Goal: Task Accomplishment & Management: Use online tool/utility

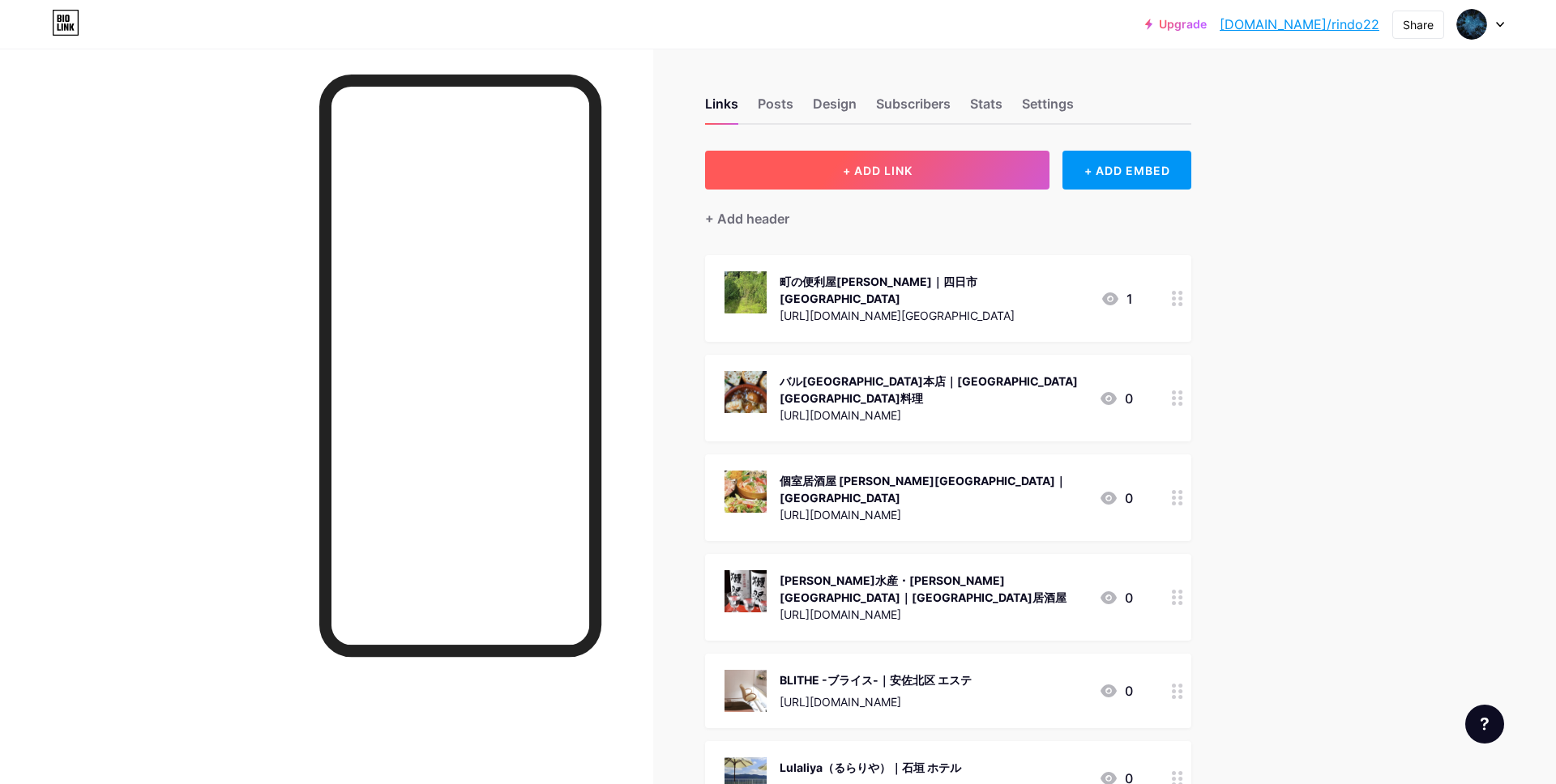
click at [921, 172] on button "+ ADD LINK" at bounding box center [877, 169] width 344 height 39
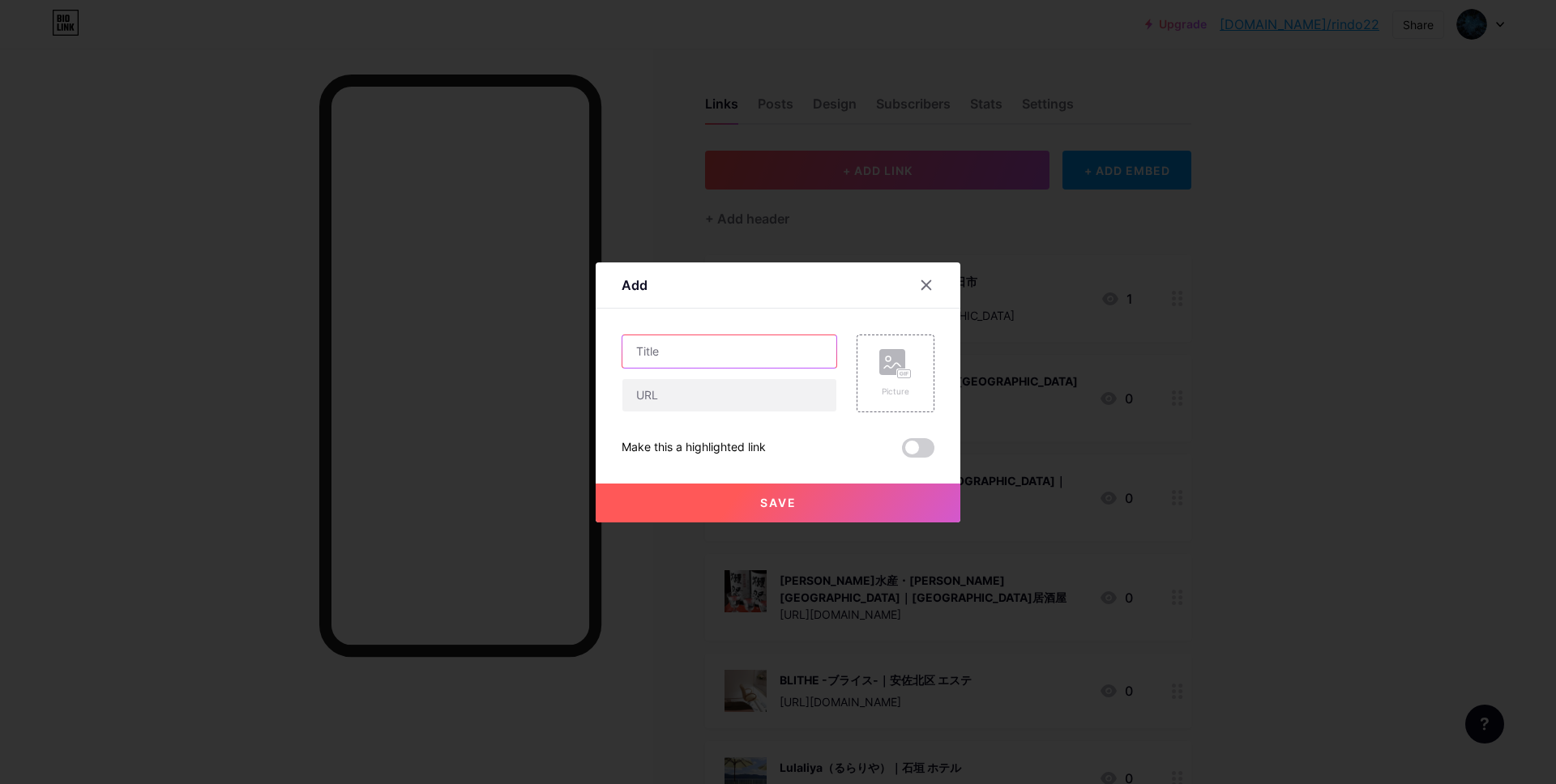
click at [776, 362] on input "text" at bounding box center [729, 351] width 214 height 33
click at [781, 359] on input "text" at bounding box center [729, 351] width 214 height 33
paste input "ペットセレモニーウェイビー 西東京支店｜[GEOGRAPHIC_DATA] ペット葬儀"
type input "ペットセレモニーウェイビー 西東京支店｜[GEOGRAPHIC_DATA] ペット葬儀"
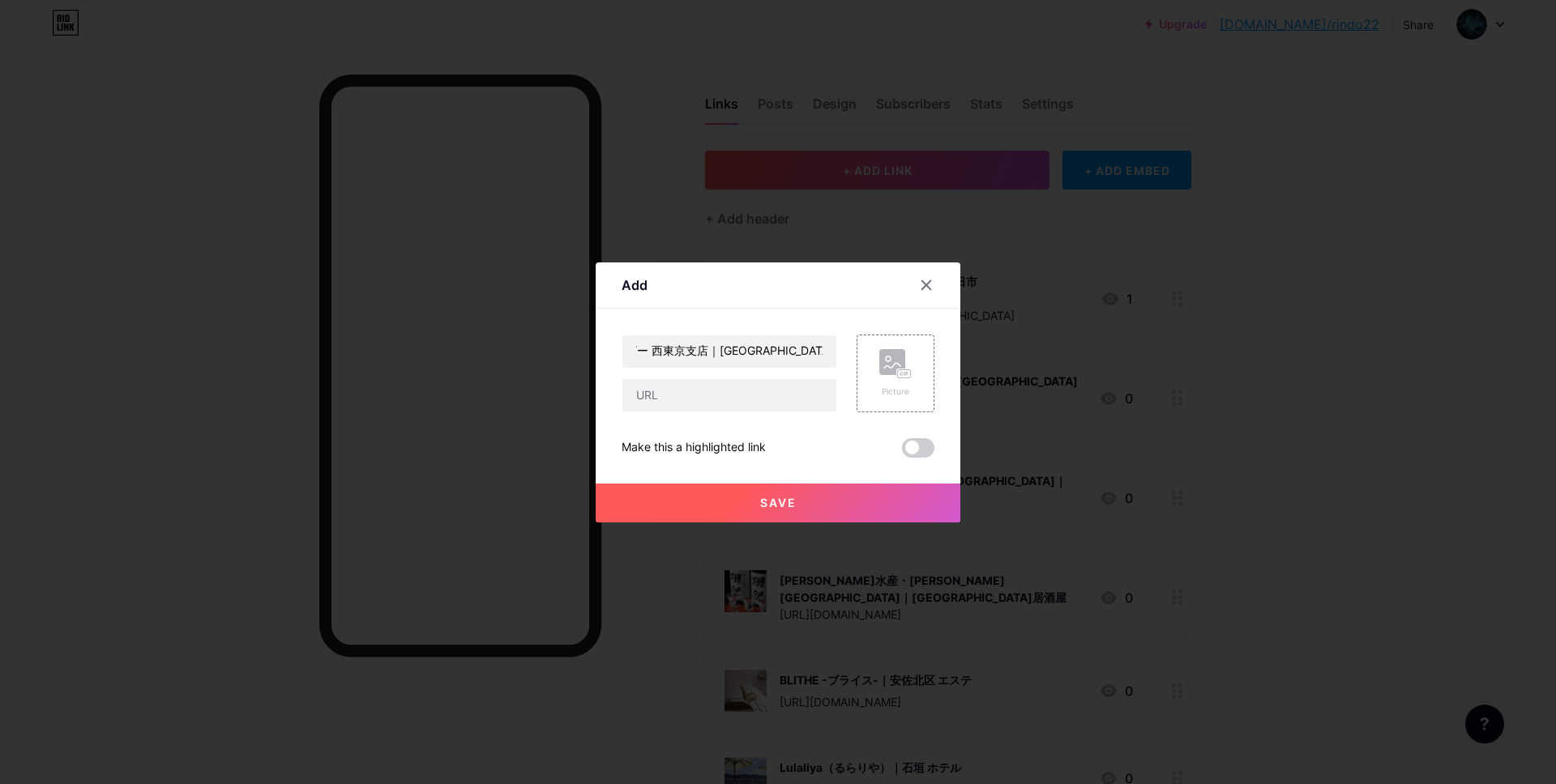
scroll to position [0, 0]
click at [721, 398] on input "text" at bounding box center [729, 395] width 214 height 33
paste input "[URL][DOMAIN_NAME]"
type input "[URL][DOMAIN_NAME]"
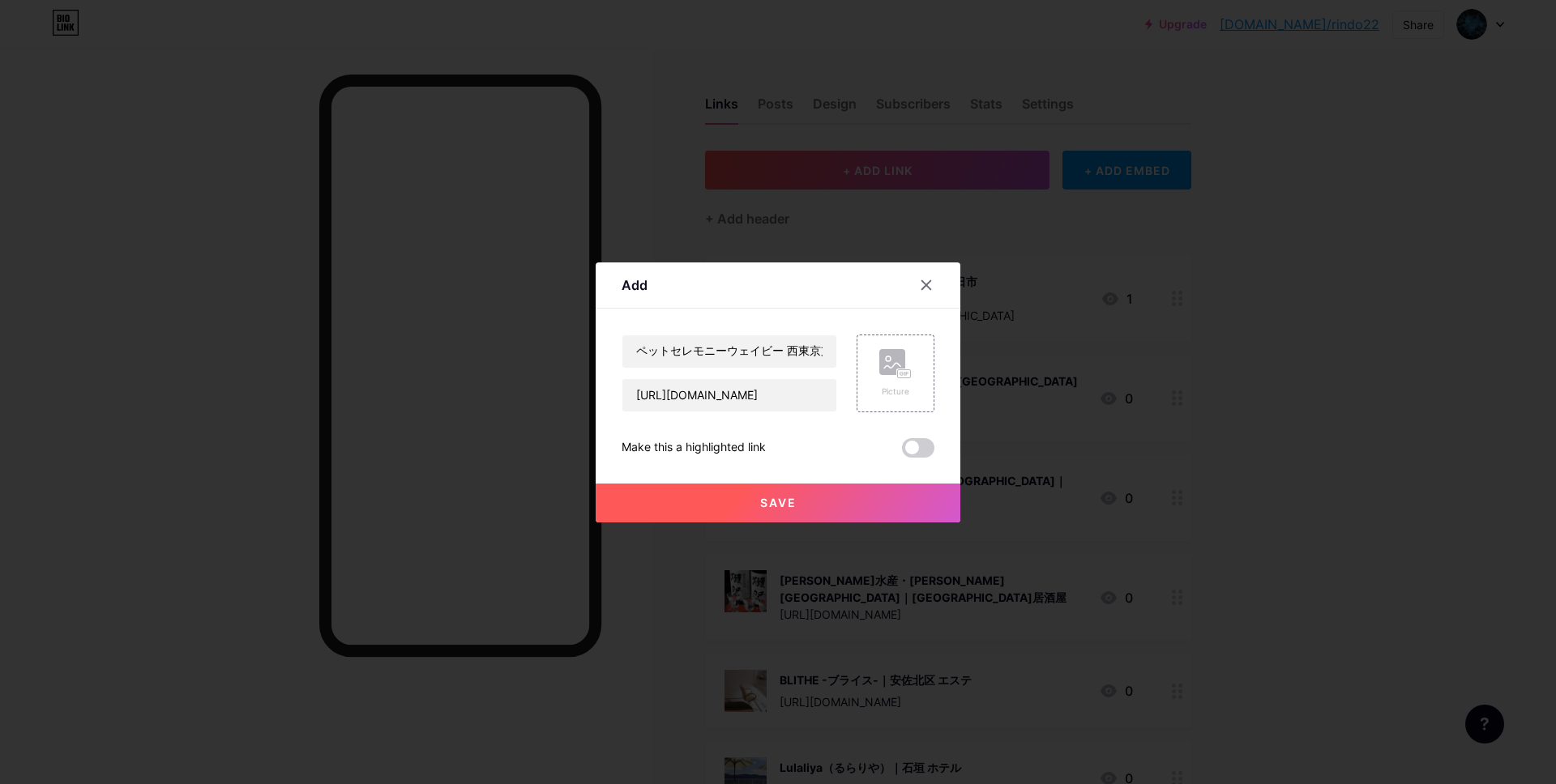
scroll to position [0, 0]
click at [897, 381] on div "Picture" at bounding box center [896, 372] width 33 height 48
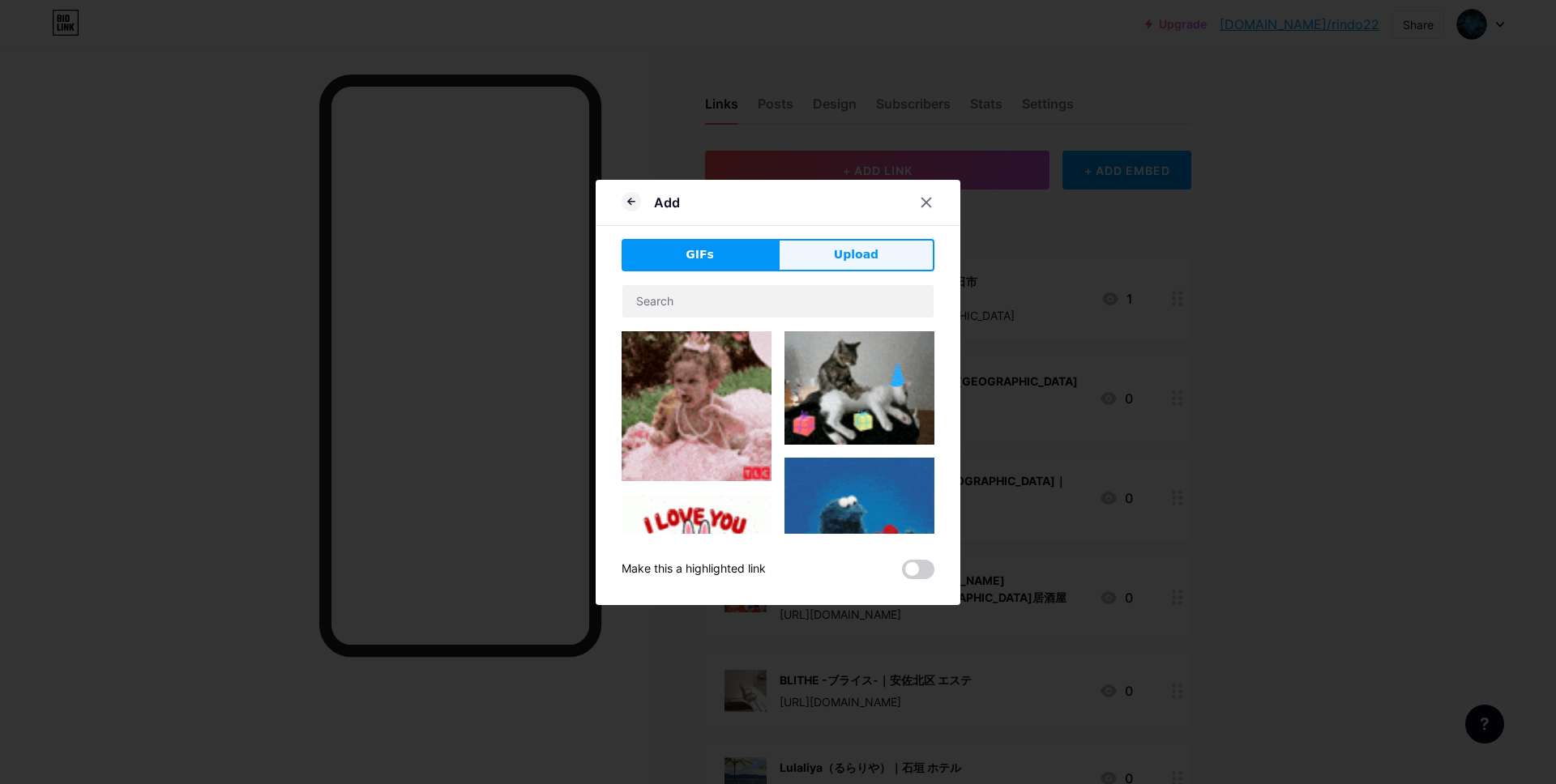
click at [871, 253] on span "Upload" at bounding box center [855, 254] width 45 height 17
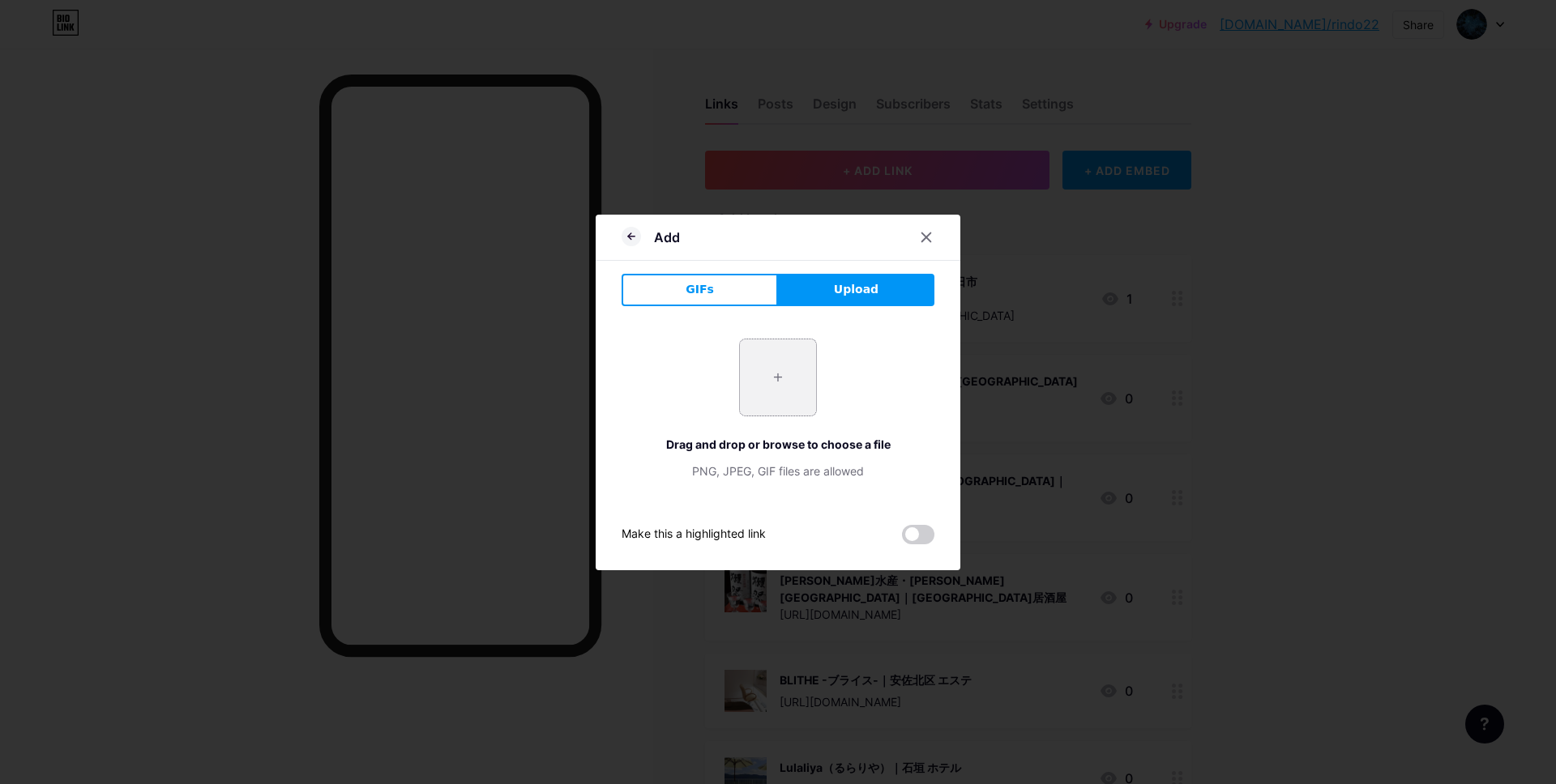
click at [744, 401] on input "file" at bounding box center [778, 378] width 77 height 76
type input "C:\fakepath\スクリーンショット 2025-09-11 15.36.34.jpg"
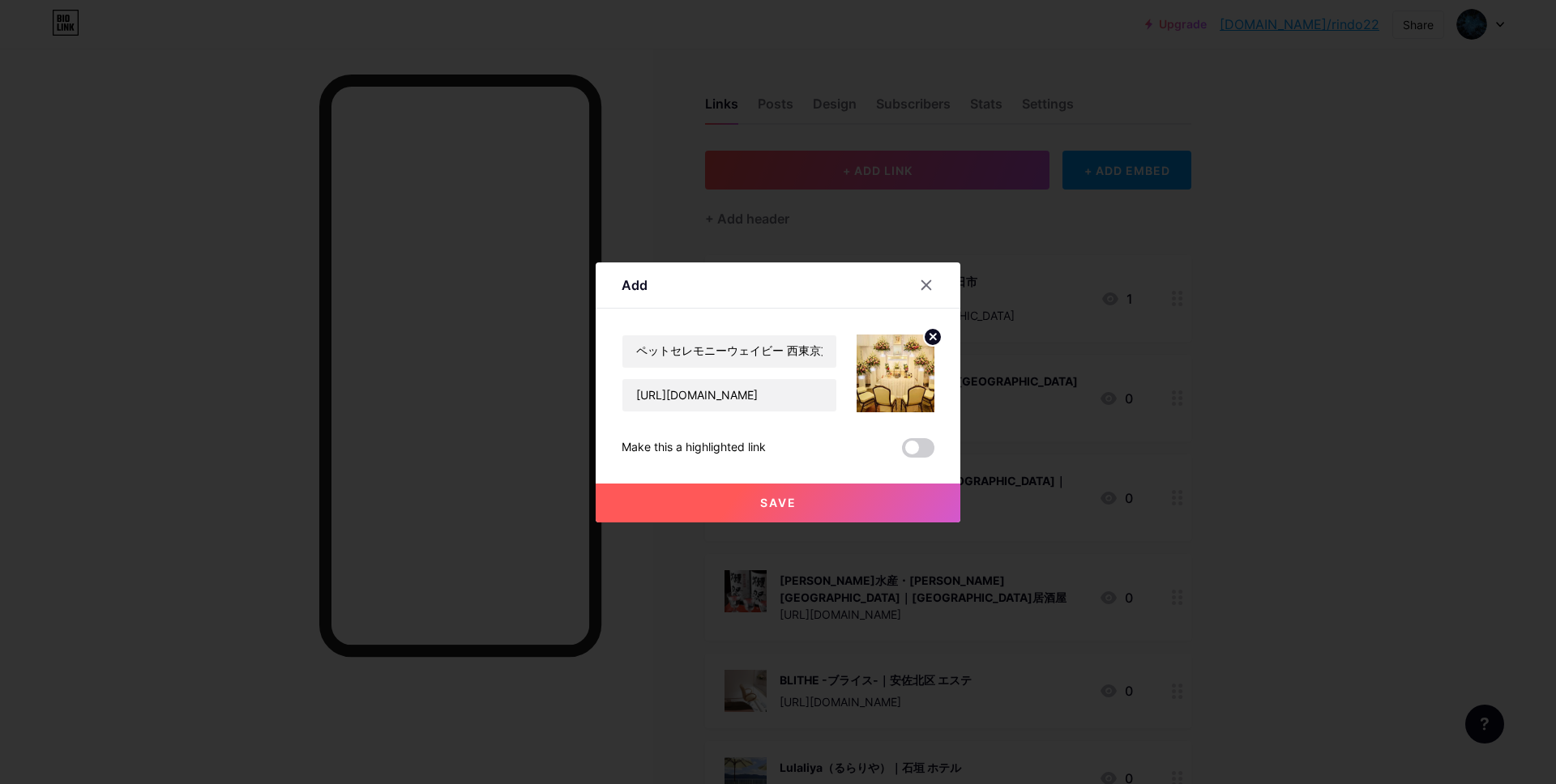
click at [801, 504] on button "Save" at bounding box center [778, 503] width 364 height 39
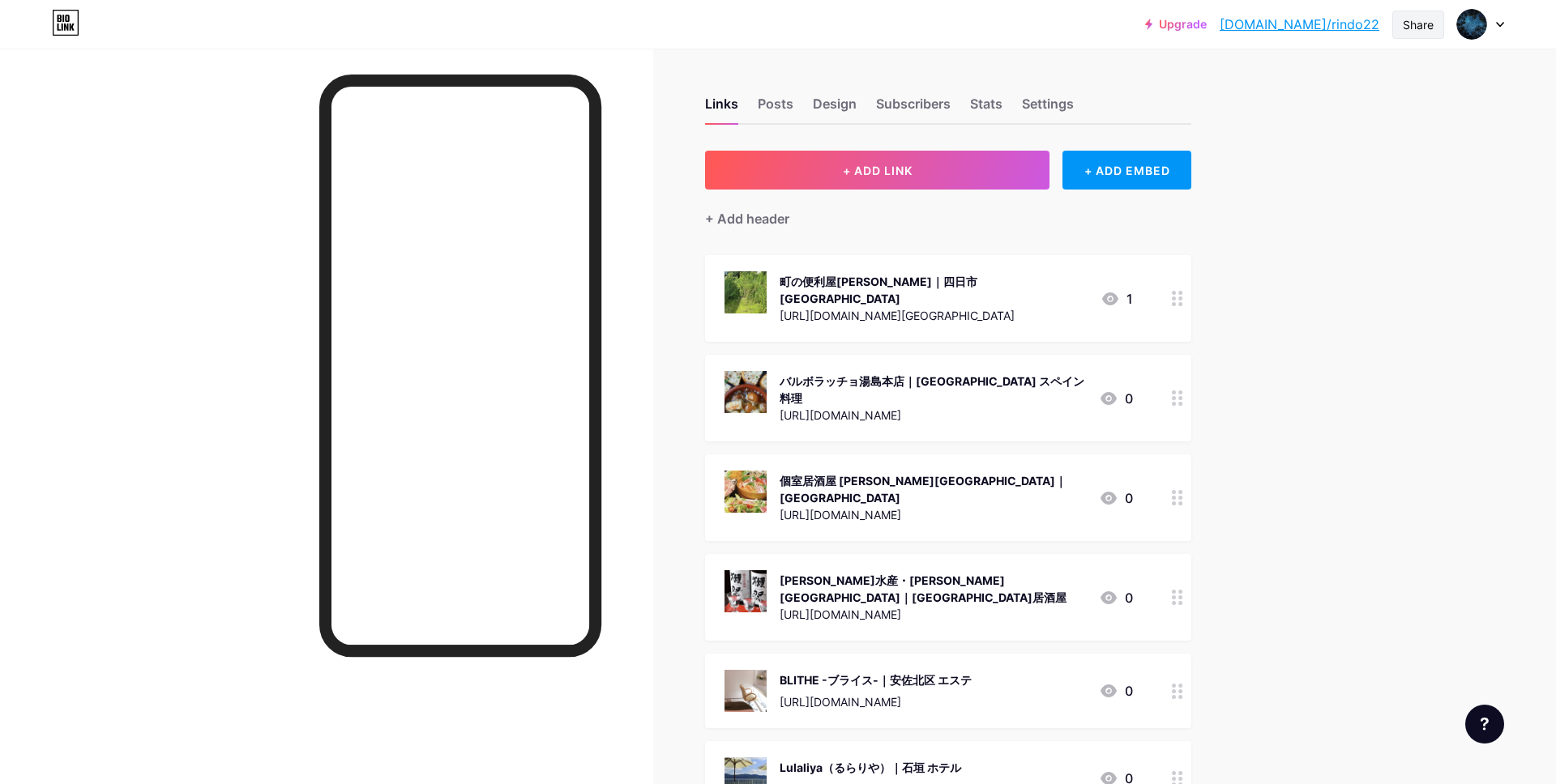
click at [1420, 21] on div "Share" at bounding box center [1418, 25] width 31 height 17
click at [1289, 81] on div "Copy link" at bounding box center [1284, 83] width 60 height 19
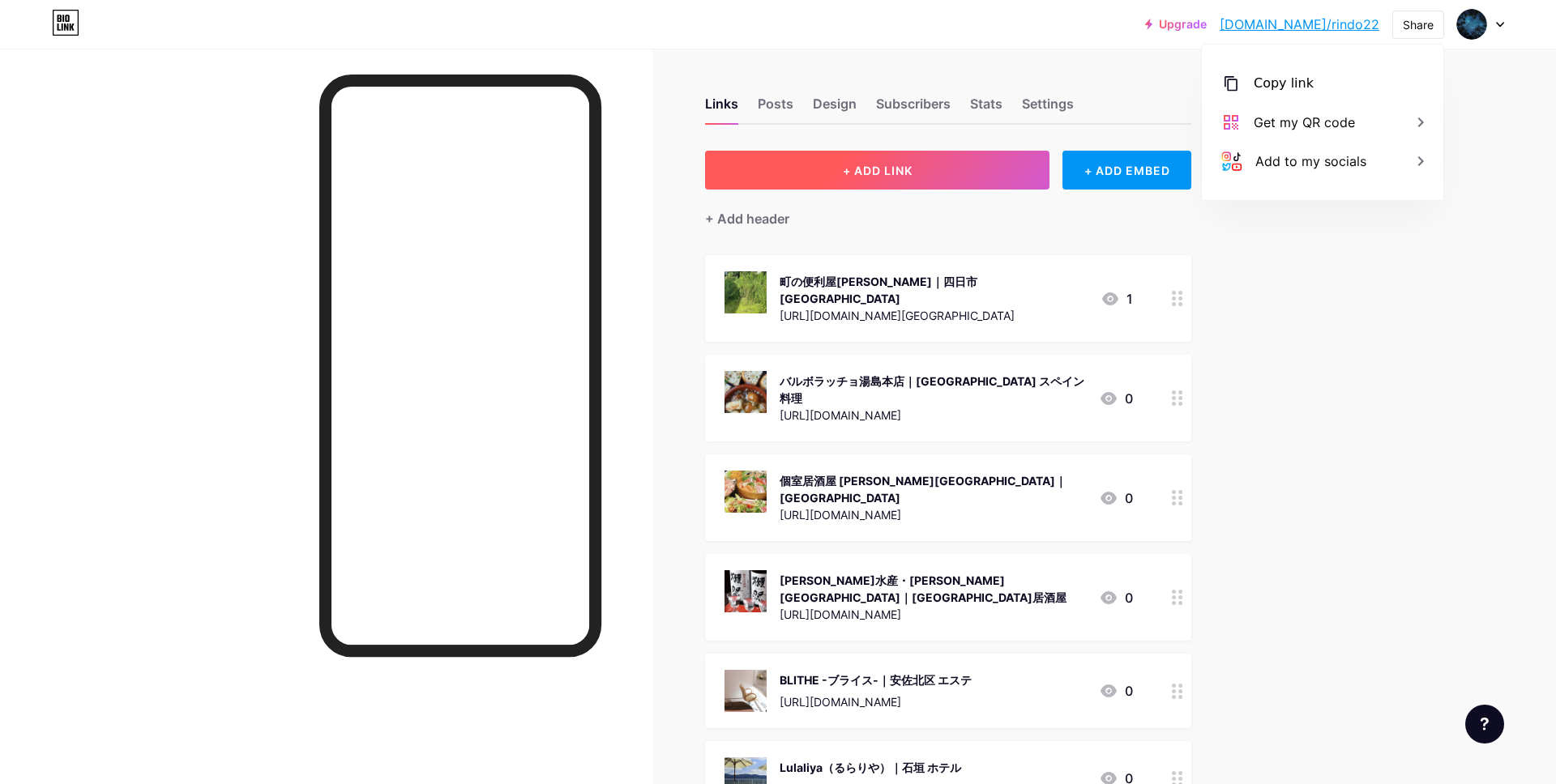
click at [843, 165] on span "+ ADD LINK" at bounding box center [877, 170] width 69 height 14
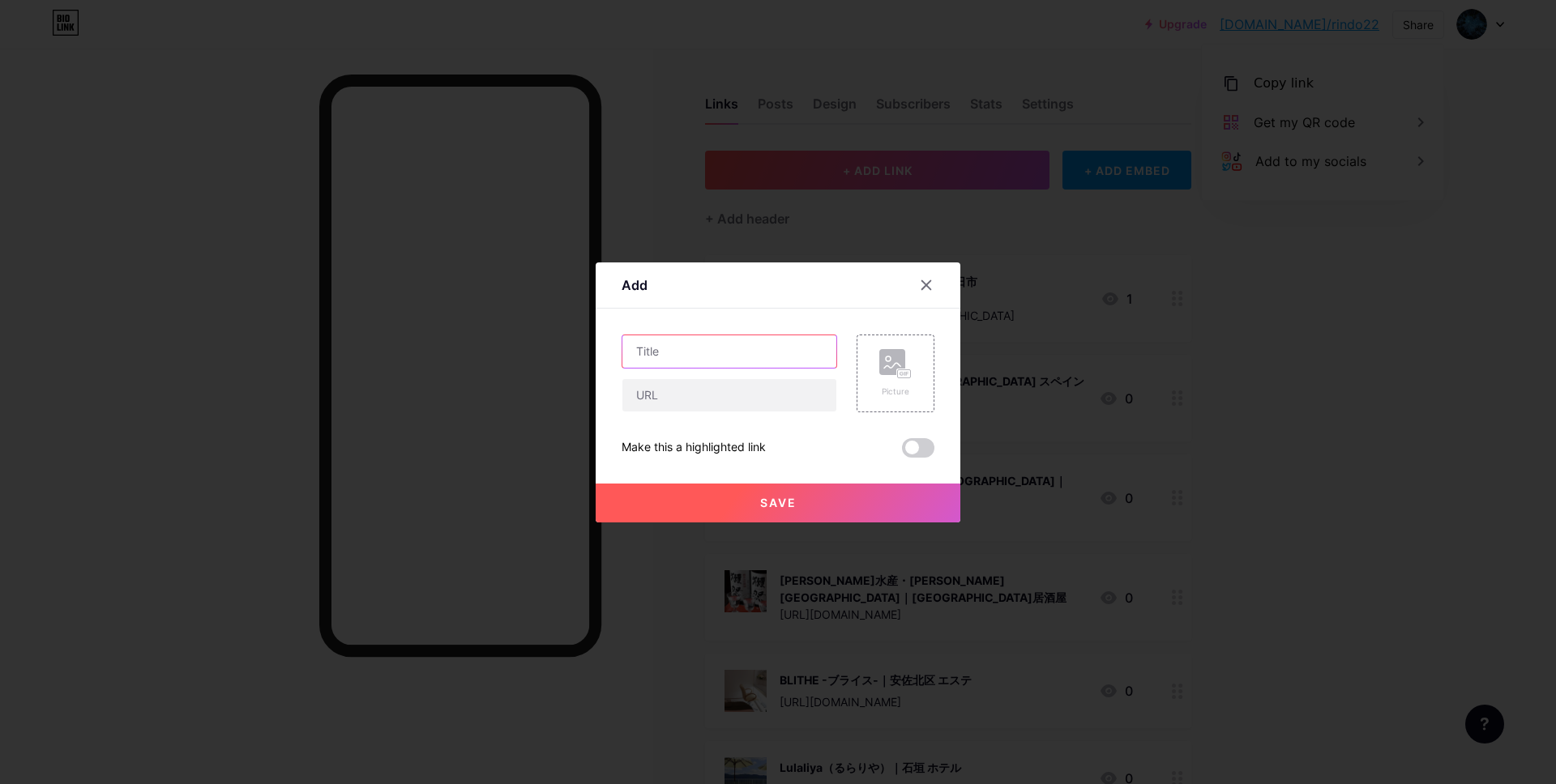
drag, startPoint x: 719, startPoint y: 341, endPoint x: 714, endPoint y: 333, distance: 9.4
click at [721, 341] on input "text" at bounding box center [729, 351] width 214 height 33
paste input "学研[GEOGRAPHIC_DATA][PERSON_NAME]｜[PERSON_NAME][GEOGRAPHIC_DATA] 受験予備校"
type input "学研[GEOGRAPHIC_DATA][PERSON_NAME]｜[PERSON_NAME][GEOGRAPHIC_DATA] 受験予備校"
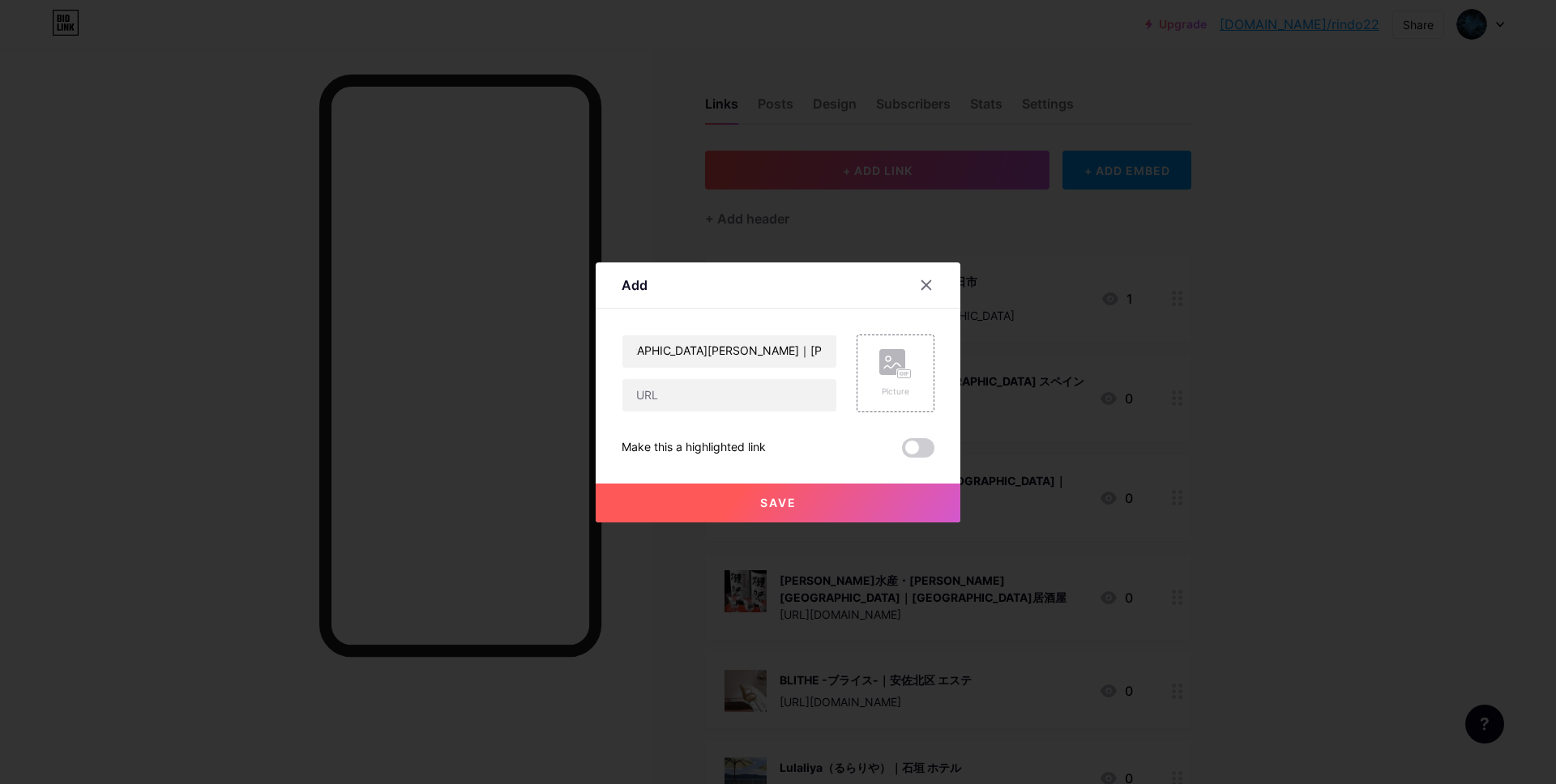
scroll to position [0, 0]
drag, startPoint x: 733, startPoint y: 408, endPoint x: 752, endPoint y: 409, distance: 19.0
click at [752, 405] on input "text" at bounding box center [729, 395] width 214 height 33
paste input "[URL][DOMAIN_NAME]"
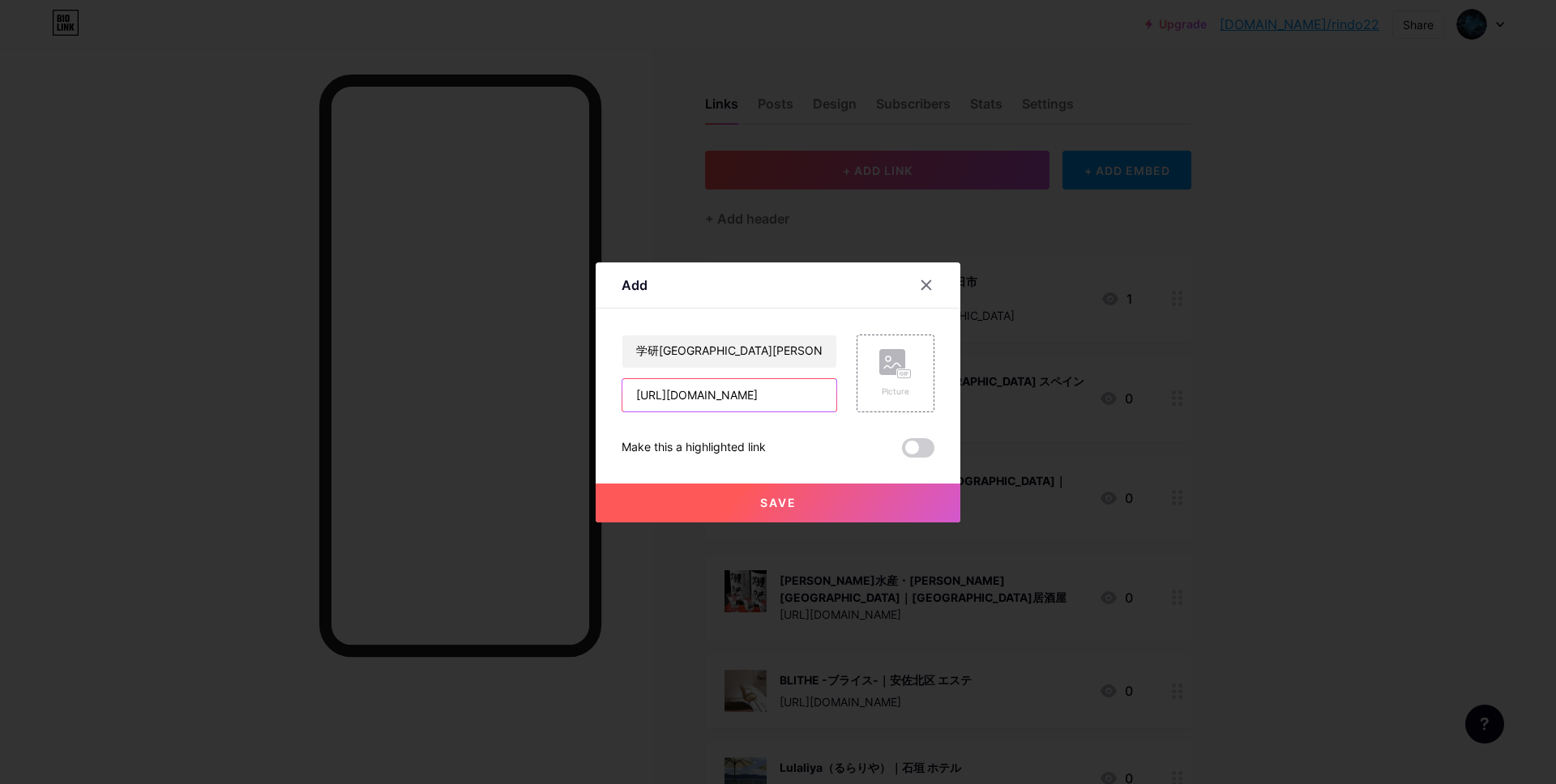
type input "[URL][DOMAIN_NAME]"
click at [887, 377] on icon at bounding box center [896, 363] width 33 height 30
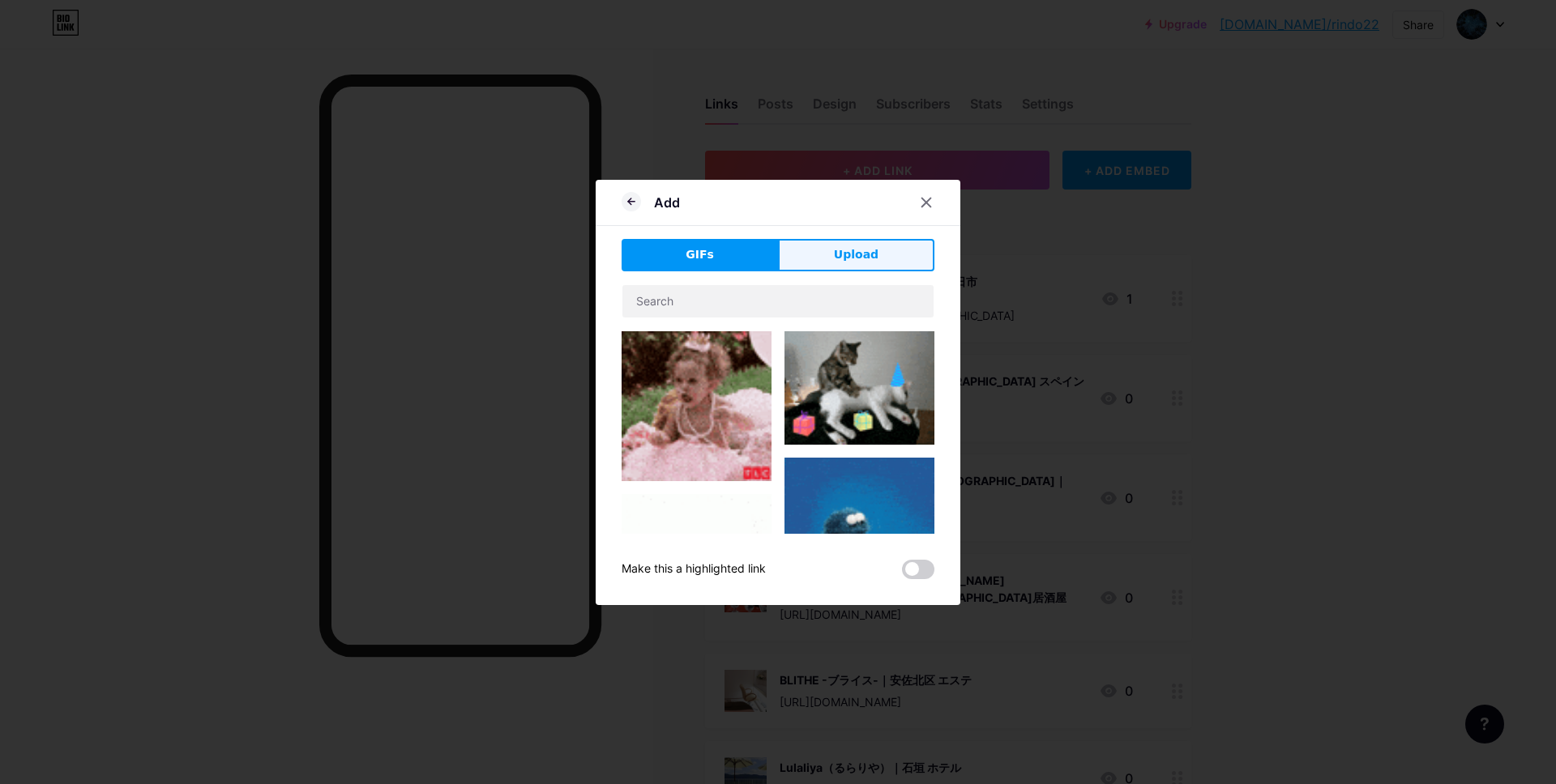
click at [813, 254] on button "Upload" at bounding box center [856, 255] width 157 height 33
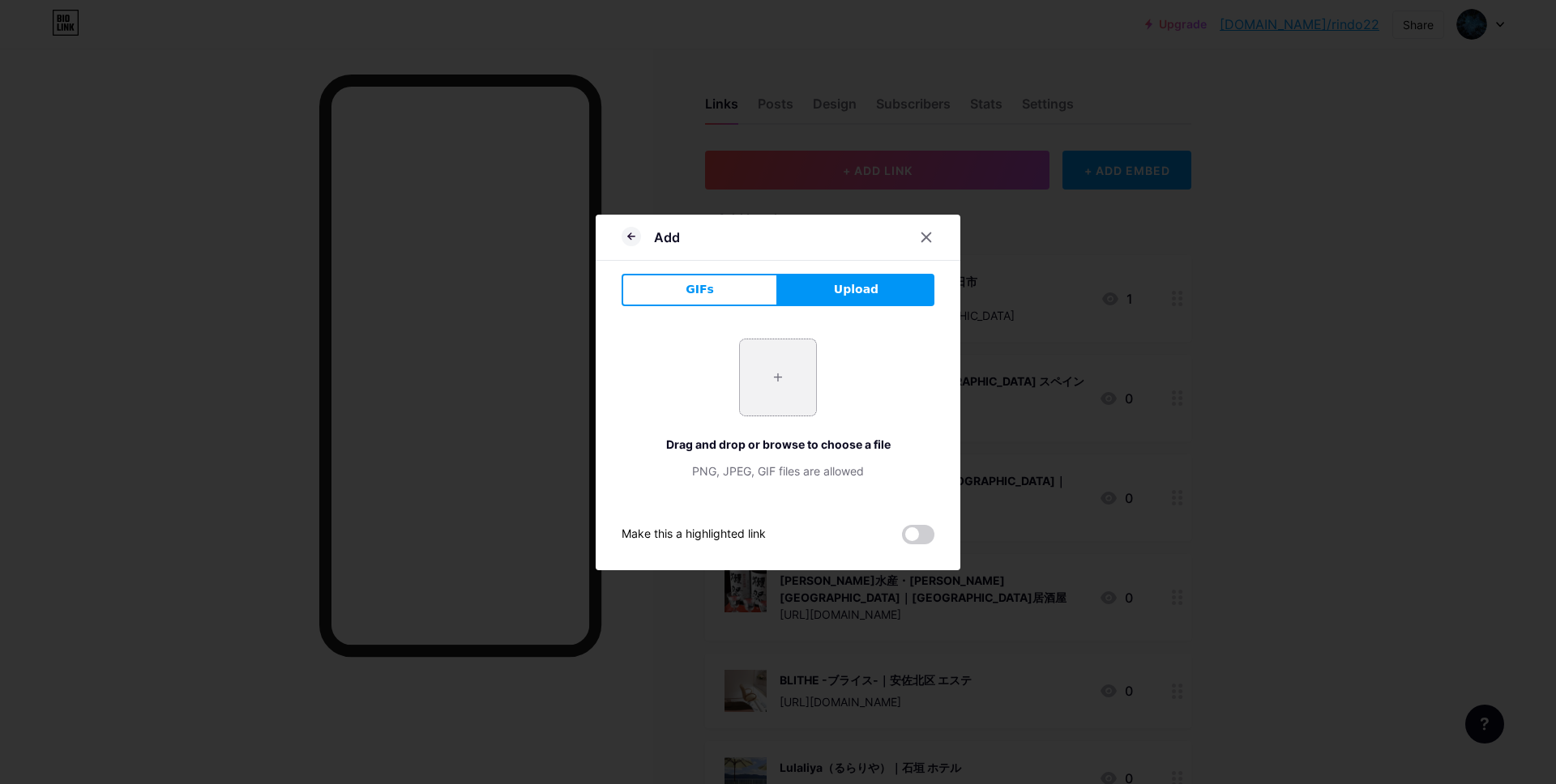
drag, startPoint x: 724, startPoint y: 358, endPoint x: 742, endPoint y: 362, distance: 18.4
click at [741, 362] on div "+ Drag and drop or browse to choose a file PNG, JPEG, GIF files are allowed" at bounding box center [777, 409] width 312 height 141
click at [742, 362] on input "file" at bounding box center [778, 378] width 77 height 76
type input "C:\fakepath\スクリーンショット 2025-09-11 15.39.39.jpg"
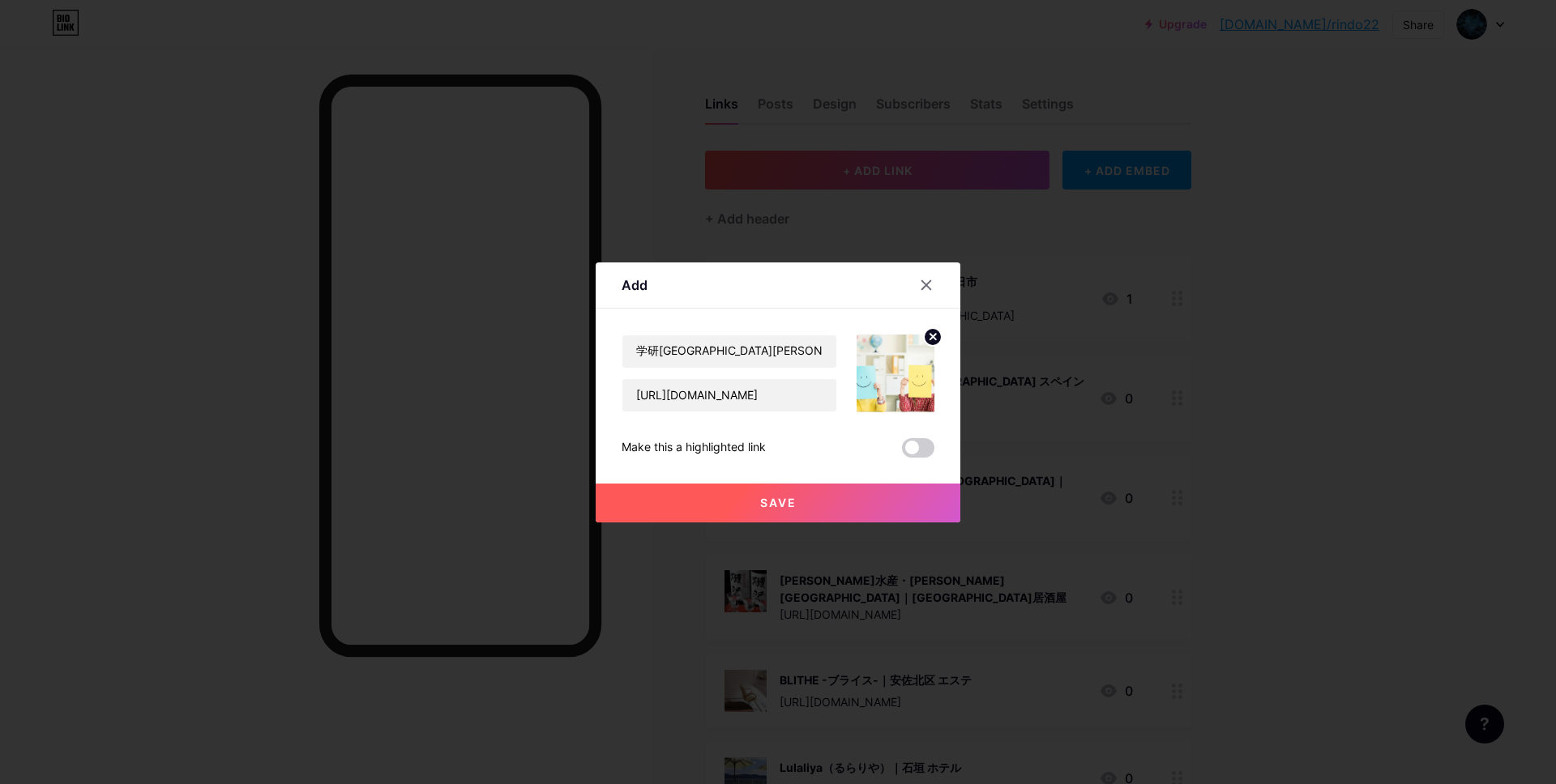
click at [756, 495] on button "Save" at bounding box center [778, 503] width 364 height 39
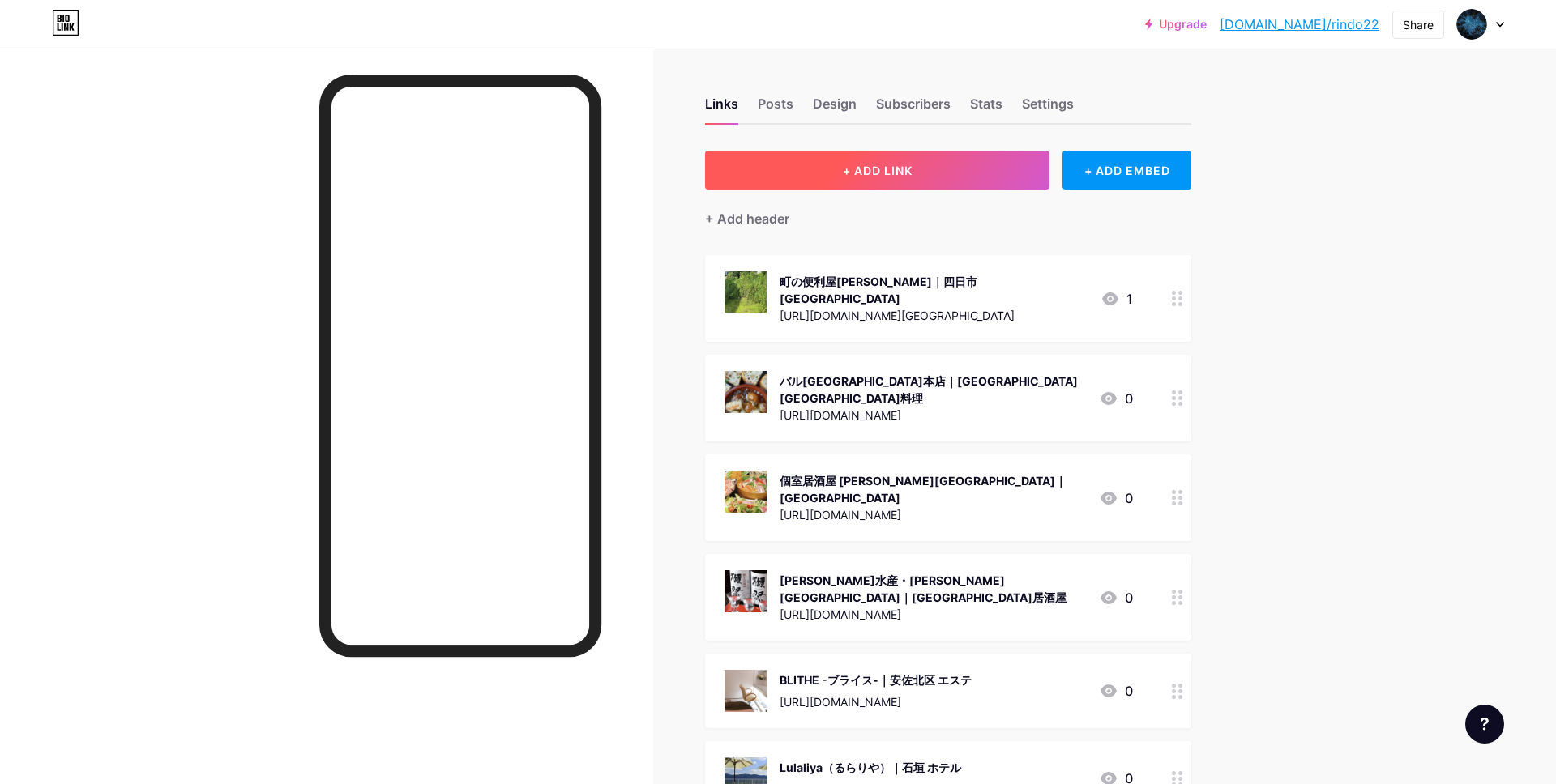
click at [880, 166] on span "+ ADD LINK" at bounding box center [877, 170] width 69 height 14
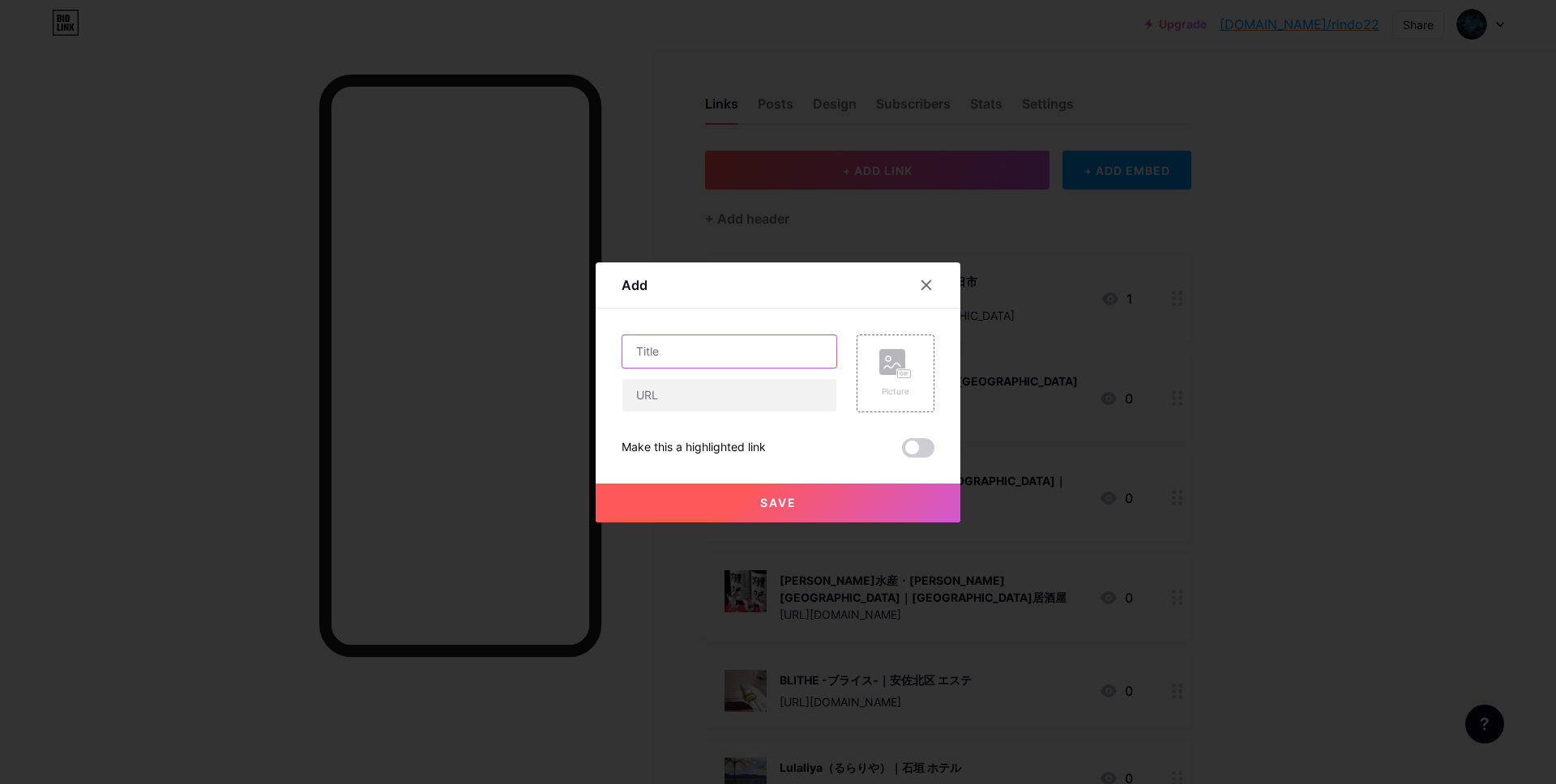
click at [722, 353] on input "text" at bounding box center [729, 351] width 214 height 33
paste input "アートコンサルタント [PERSON_NAME]事務所｜名古屋 デザイナー"
type input "アートコンサルタント [PERSON_NAME]事務所｜名古屋 デザイナー"
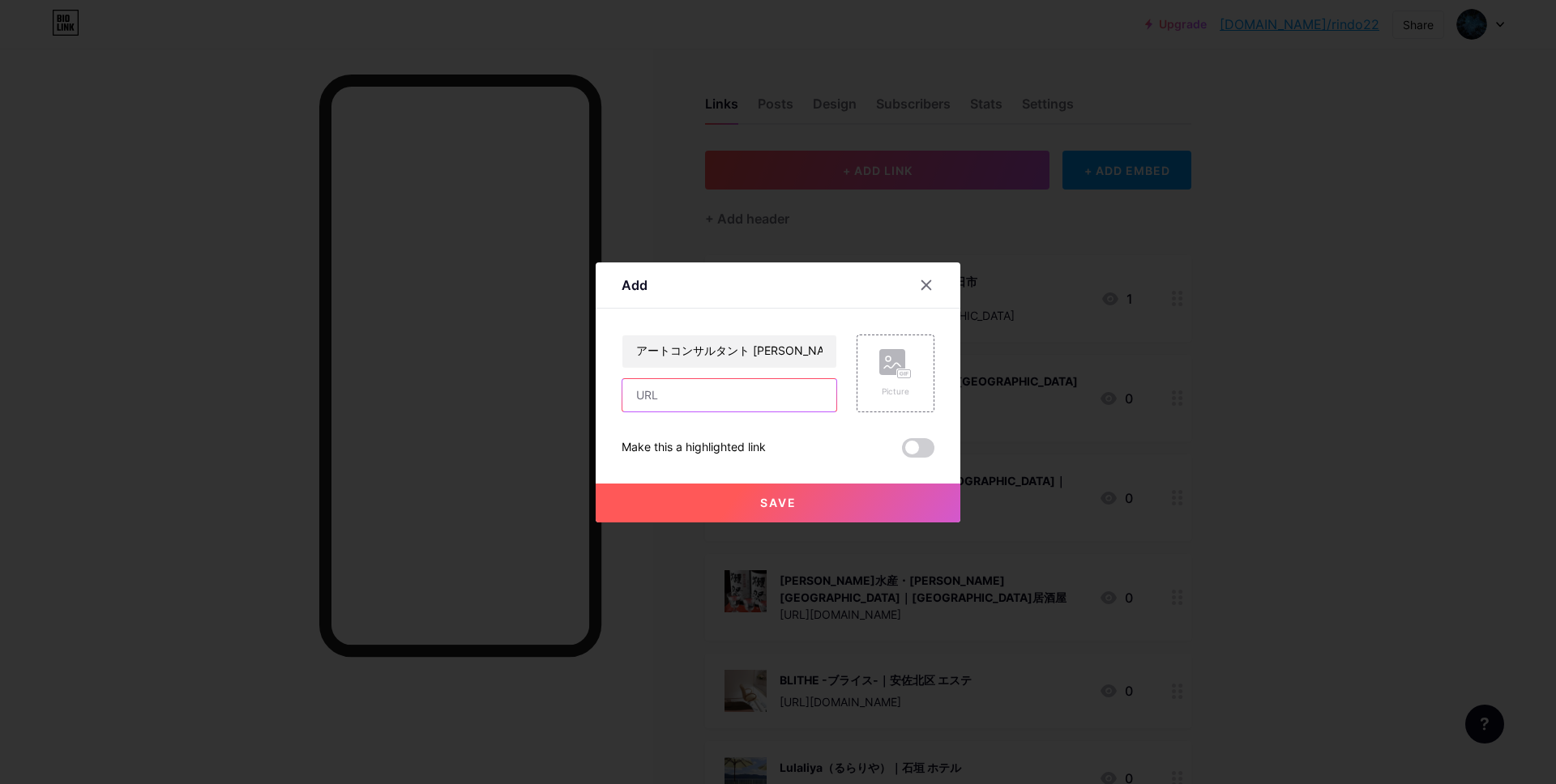
click at [718, 389] on input "text" at bounding box center [729, 395] width 214 height 33
paste input "[URL][DOMAIN_NAME]"
type input "[URL][DOMAIN_NAME]"
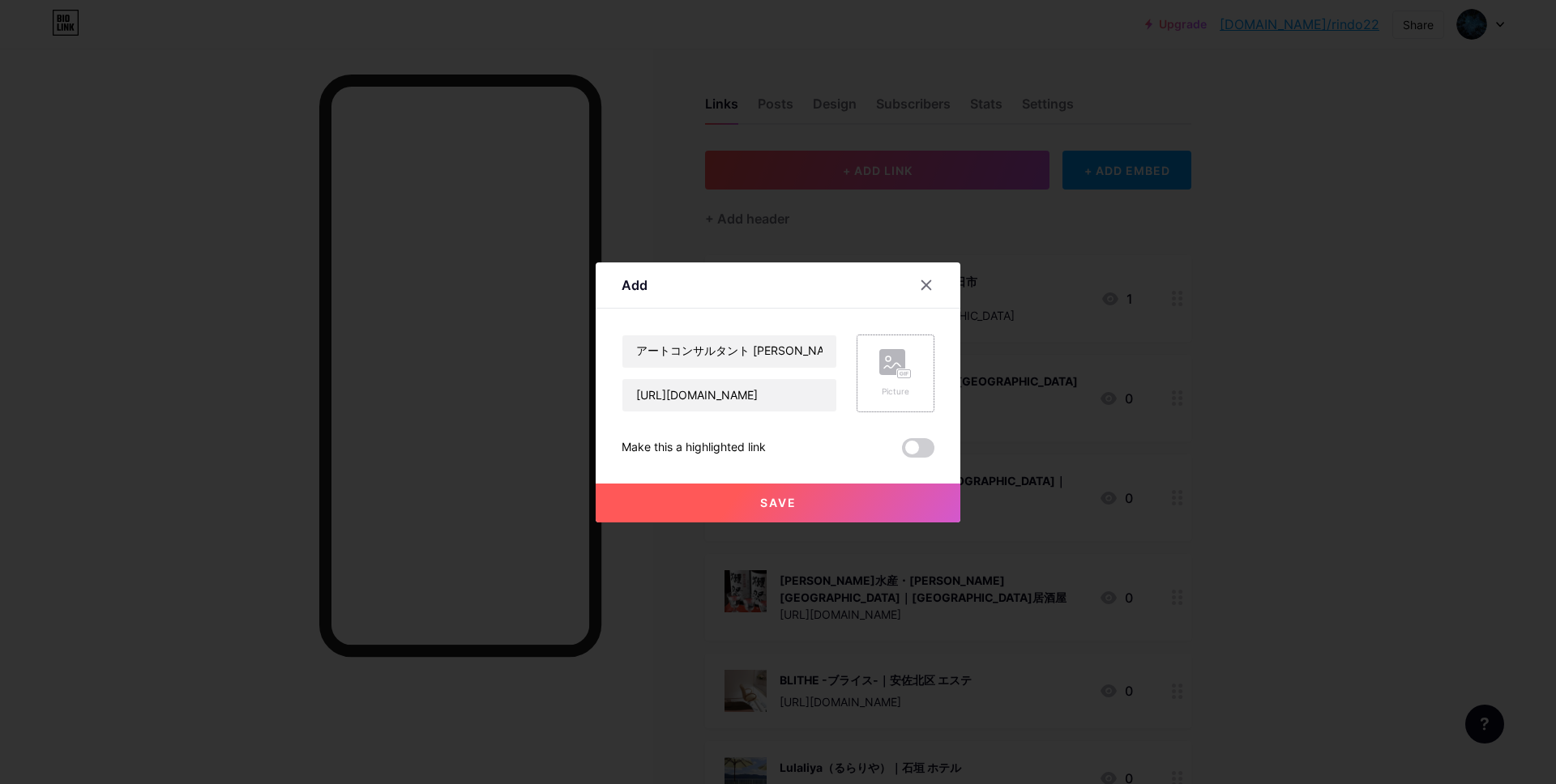
click at [904, 372] on rect at bounding box center [905, 373] width 13 height 8
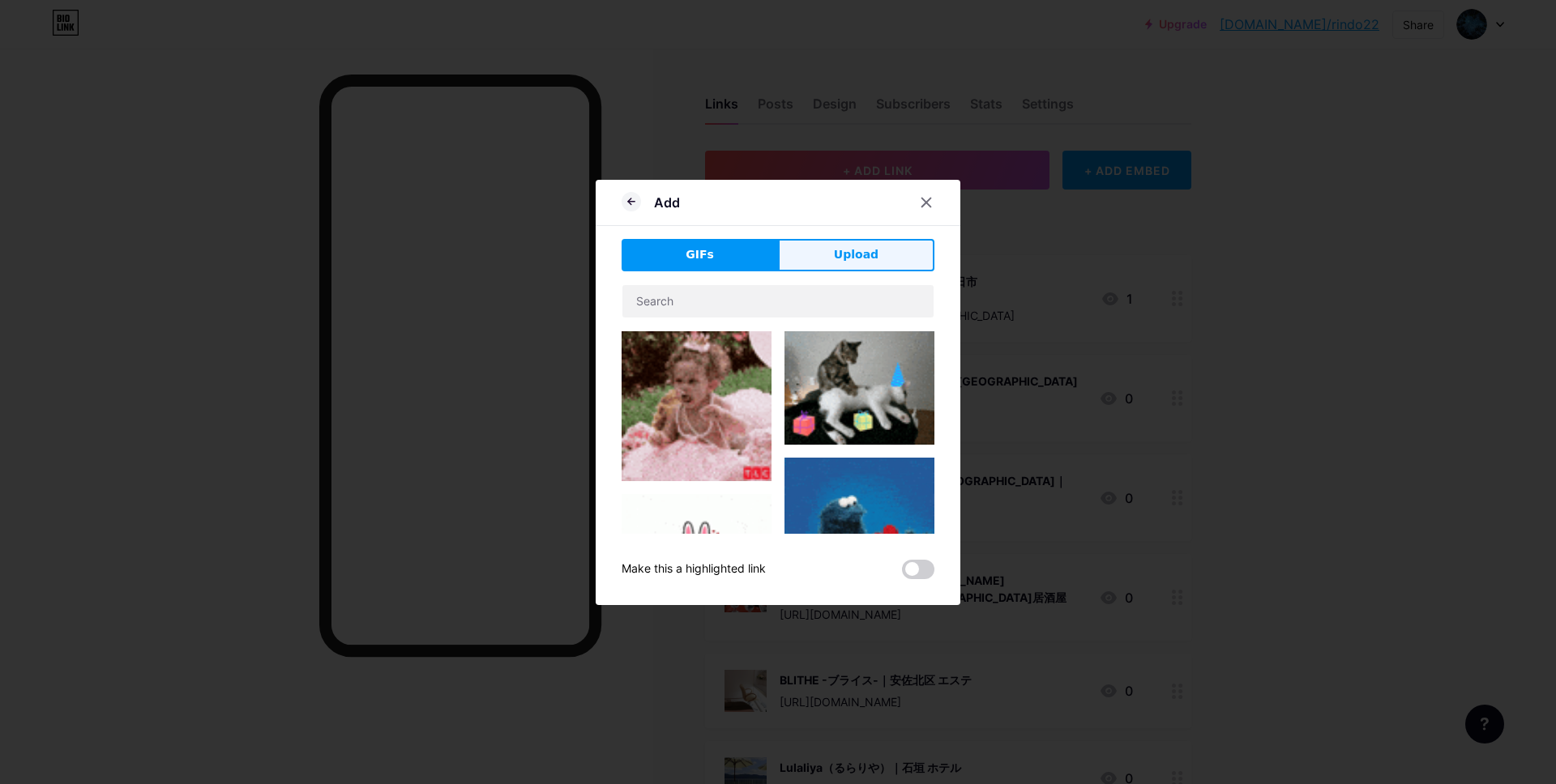
click at [879, 246] on button "Upload" at bounding box center [856, 255] width 157 height 33
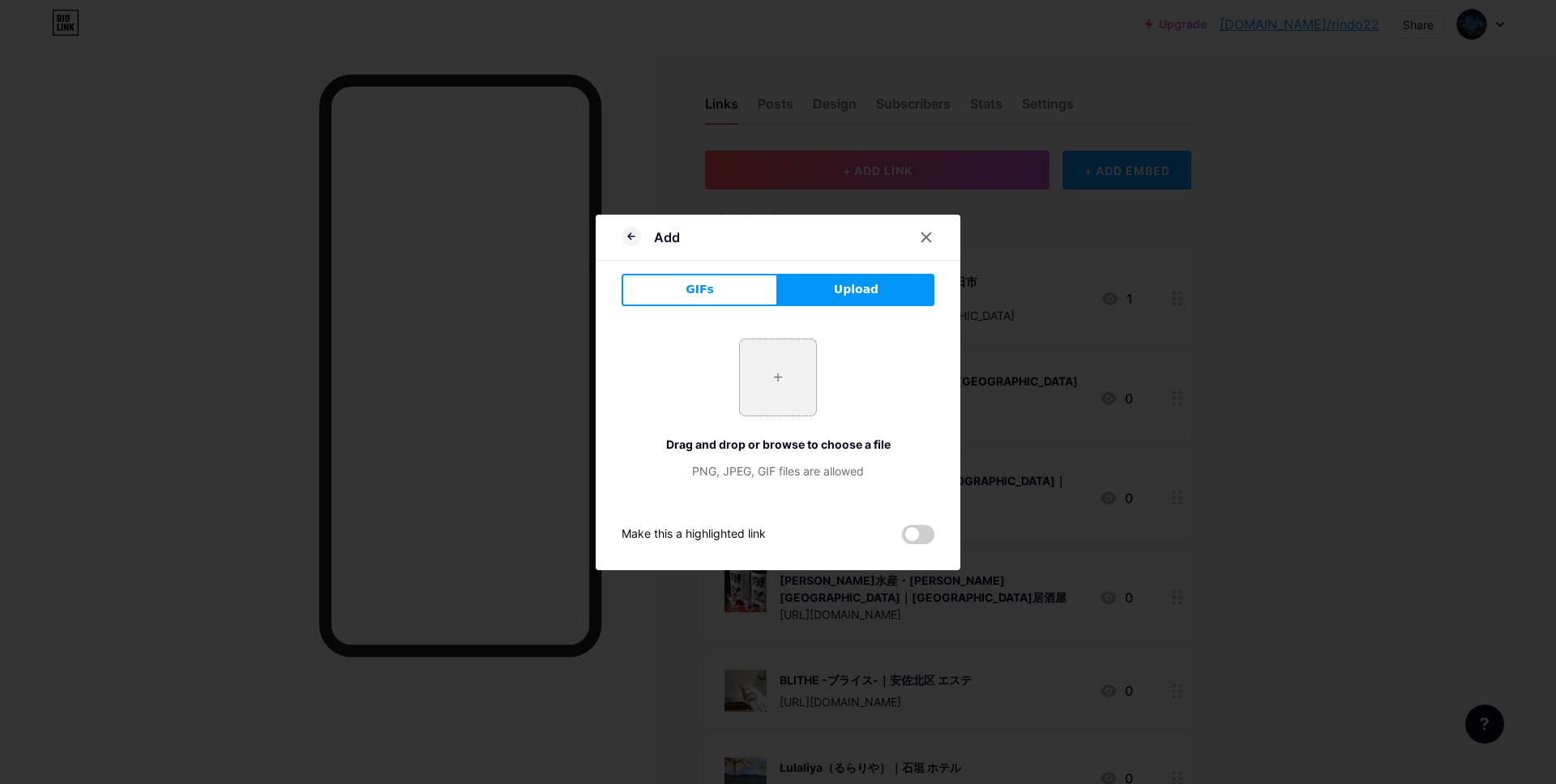
click at [796, 393] on input "file" at bounding box center [778, 378] width 77 height 76
type input "C:\fakepath\スクリーンショット 2025-09-11 15.43.09.jpg"
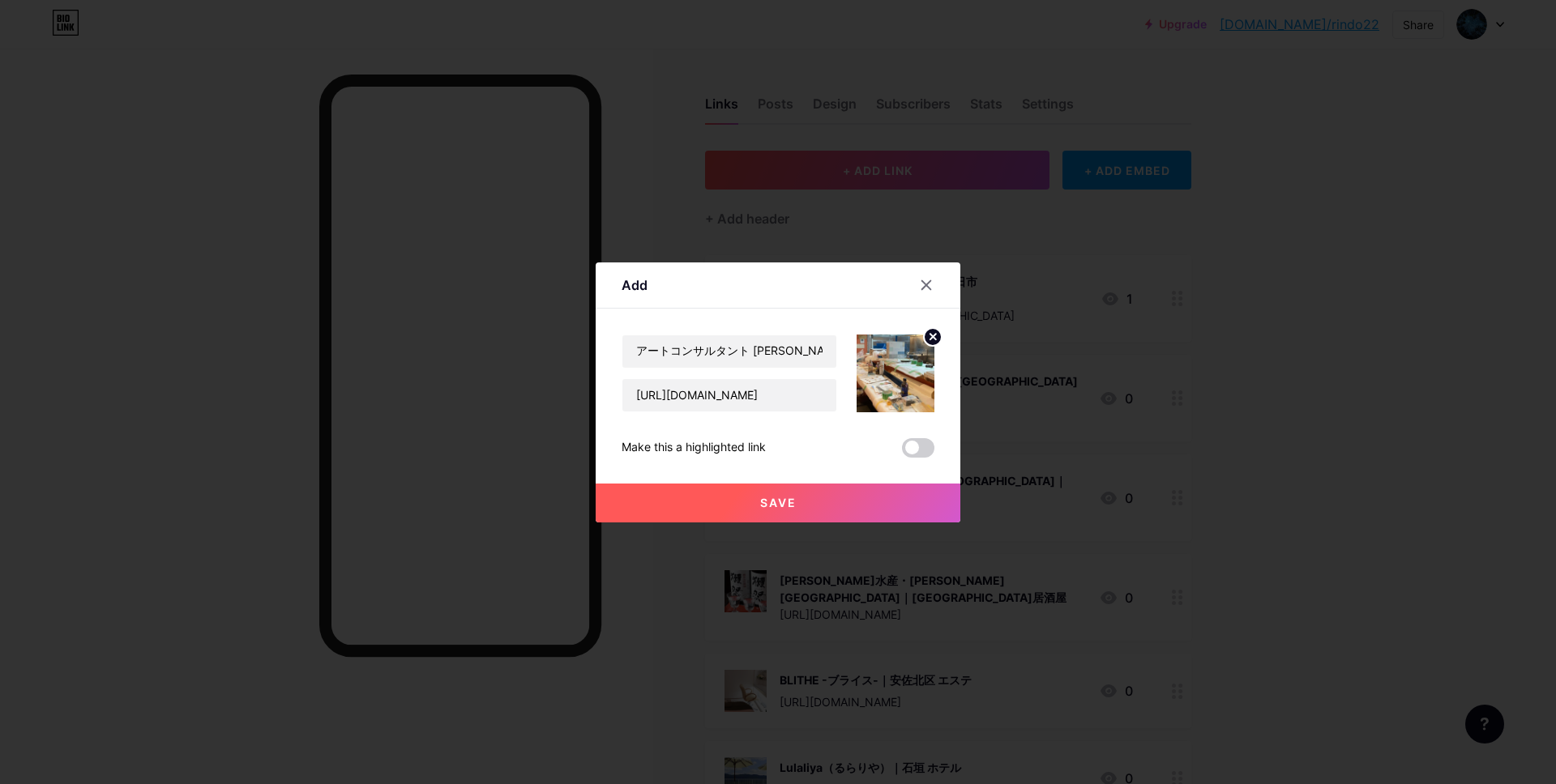
click at [768, 504] on span "Save" at bounding box center [778, 502] width 36 height 14
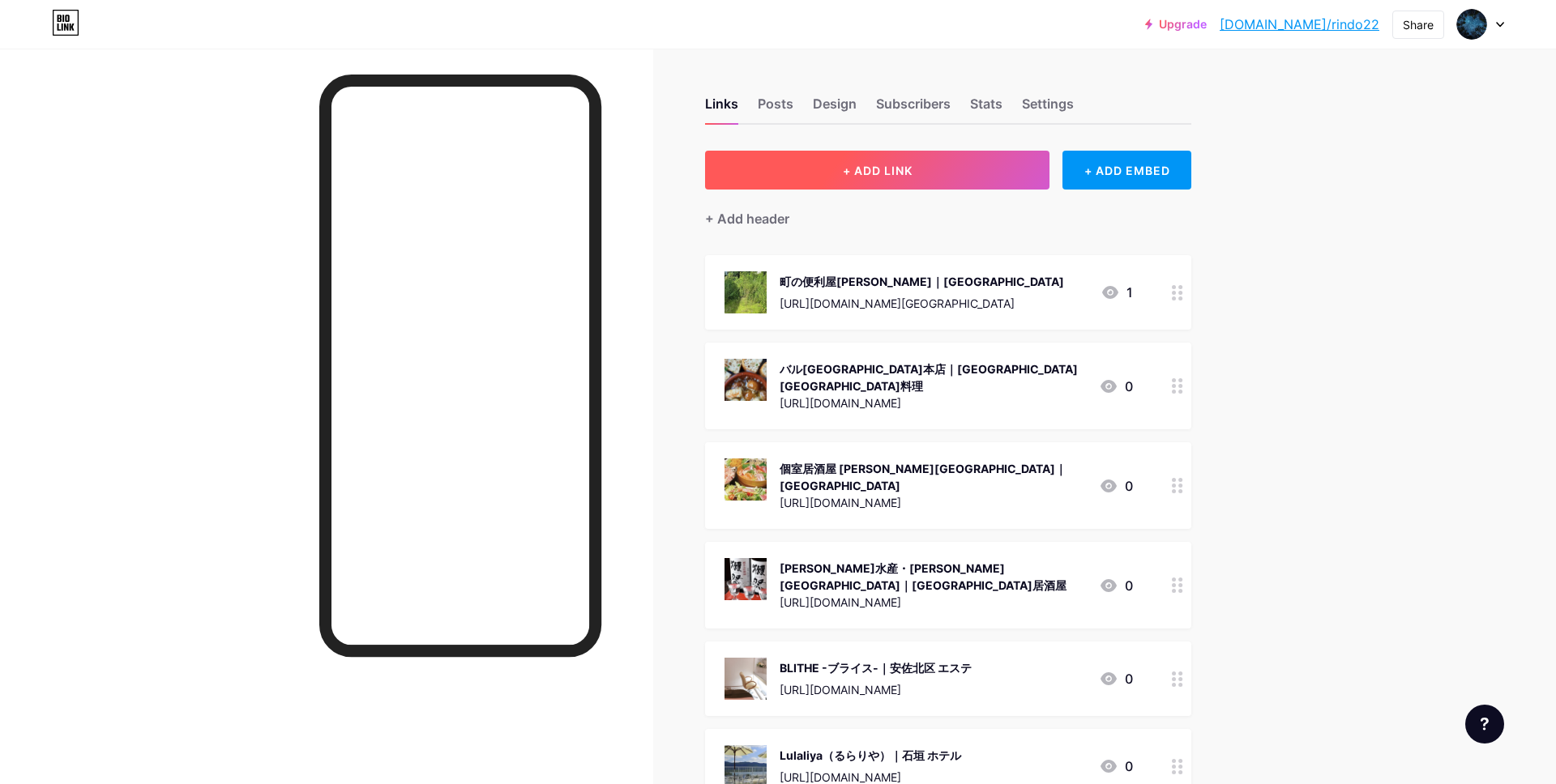
click at [853, 164] on span "+ ADD LINK" at bounding box center [877, 170] width 69 height 14
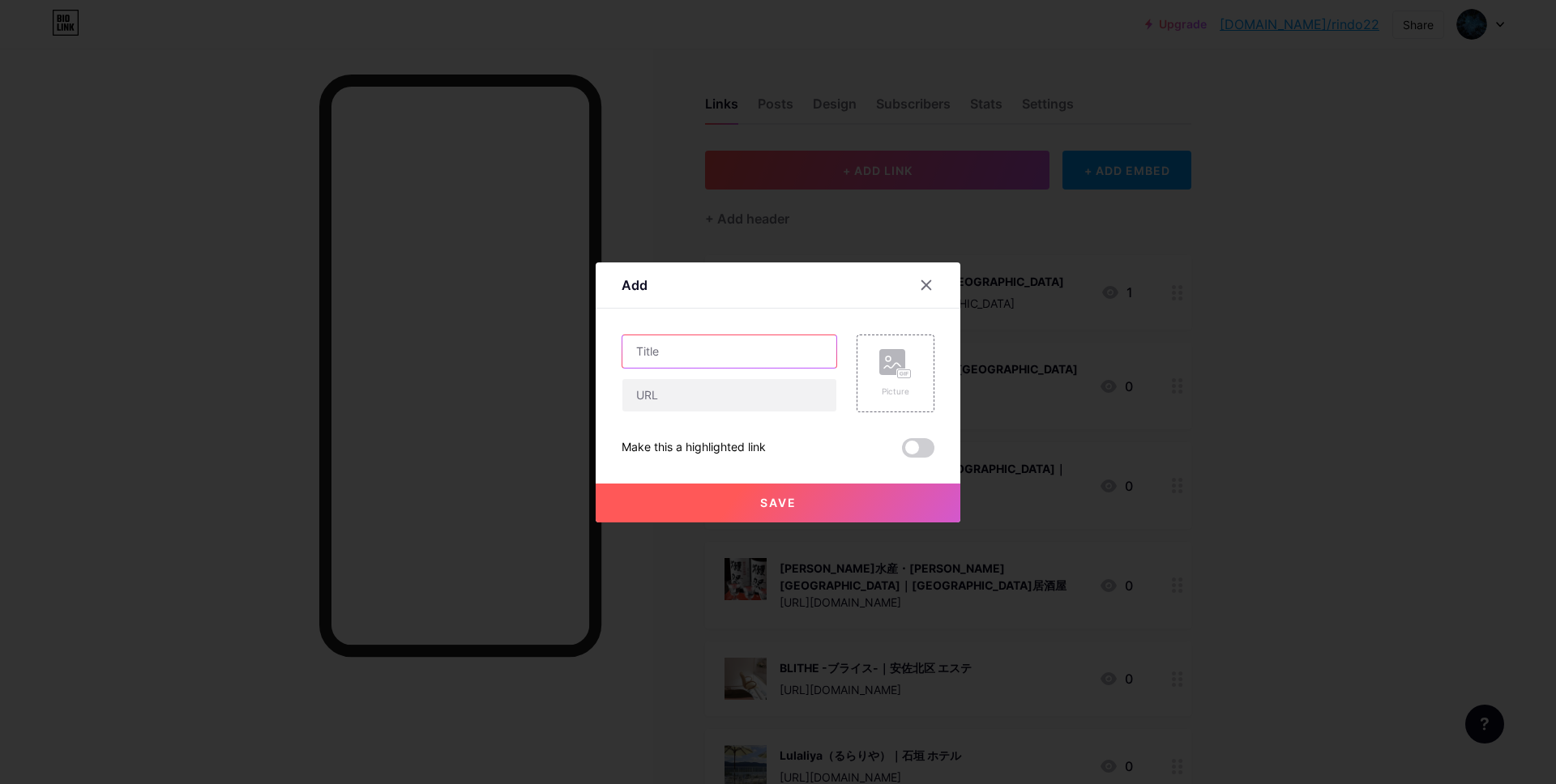
click at [701, 355] on input "text" at bounding box center [729, 351] width 214 height 33
paste input "ビューティークリニックコダマ鹿児島店｜鹿児島市 エステ"
type input "ビューティークリニックコダマ鹿児島店｜鹿児島市 エステ"
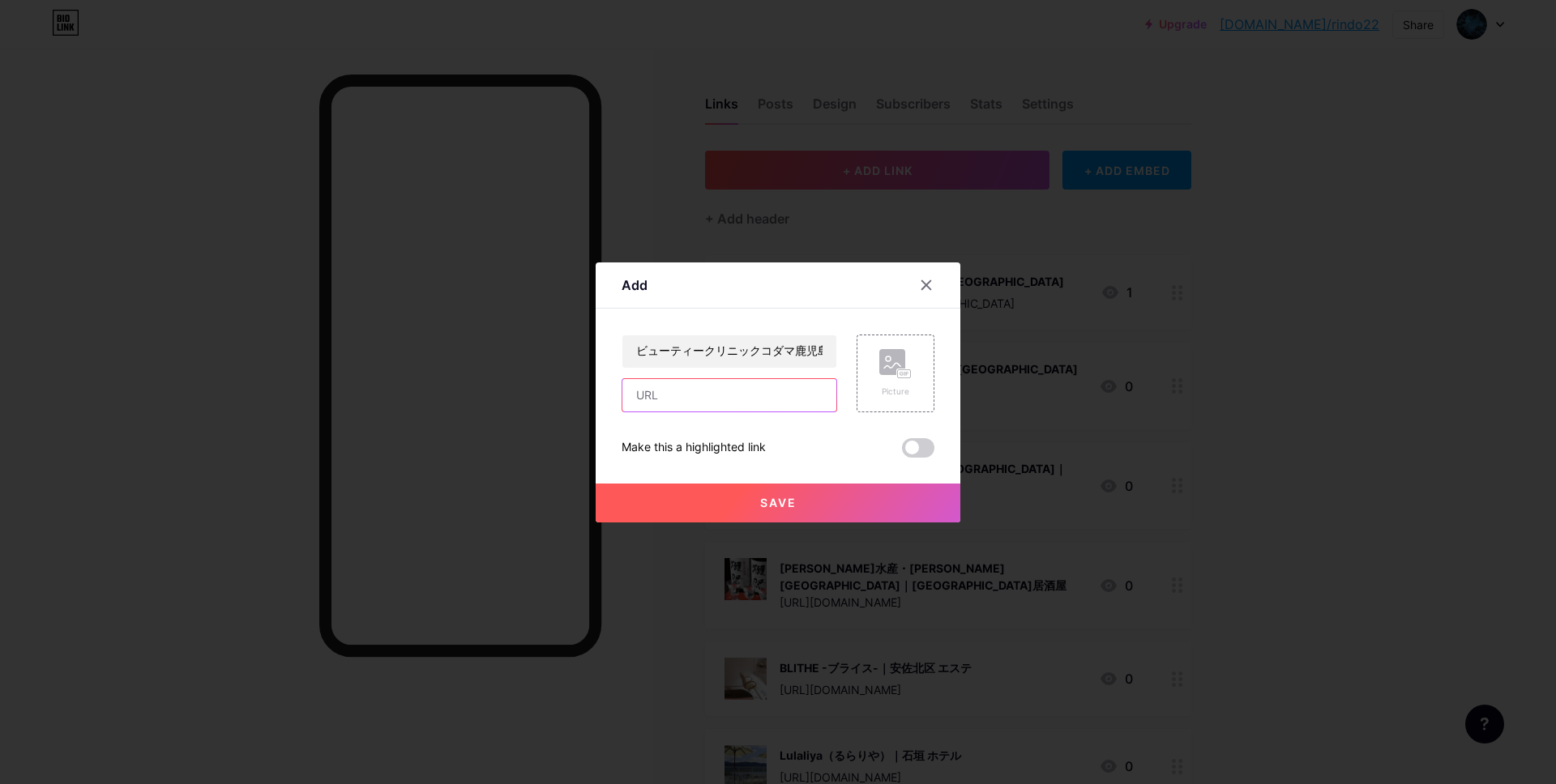
click at [701, 404] on input "text" at bounding box center [729, 395] width 214 height 33
paste input "https://maps.app.goo.gl/F8KNyEgi2PyqkxYW9"
type input "https://maps.app.goo.gl/F8KNyEgi2PyqkxYW9"
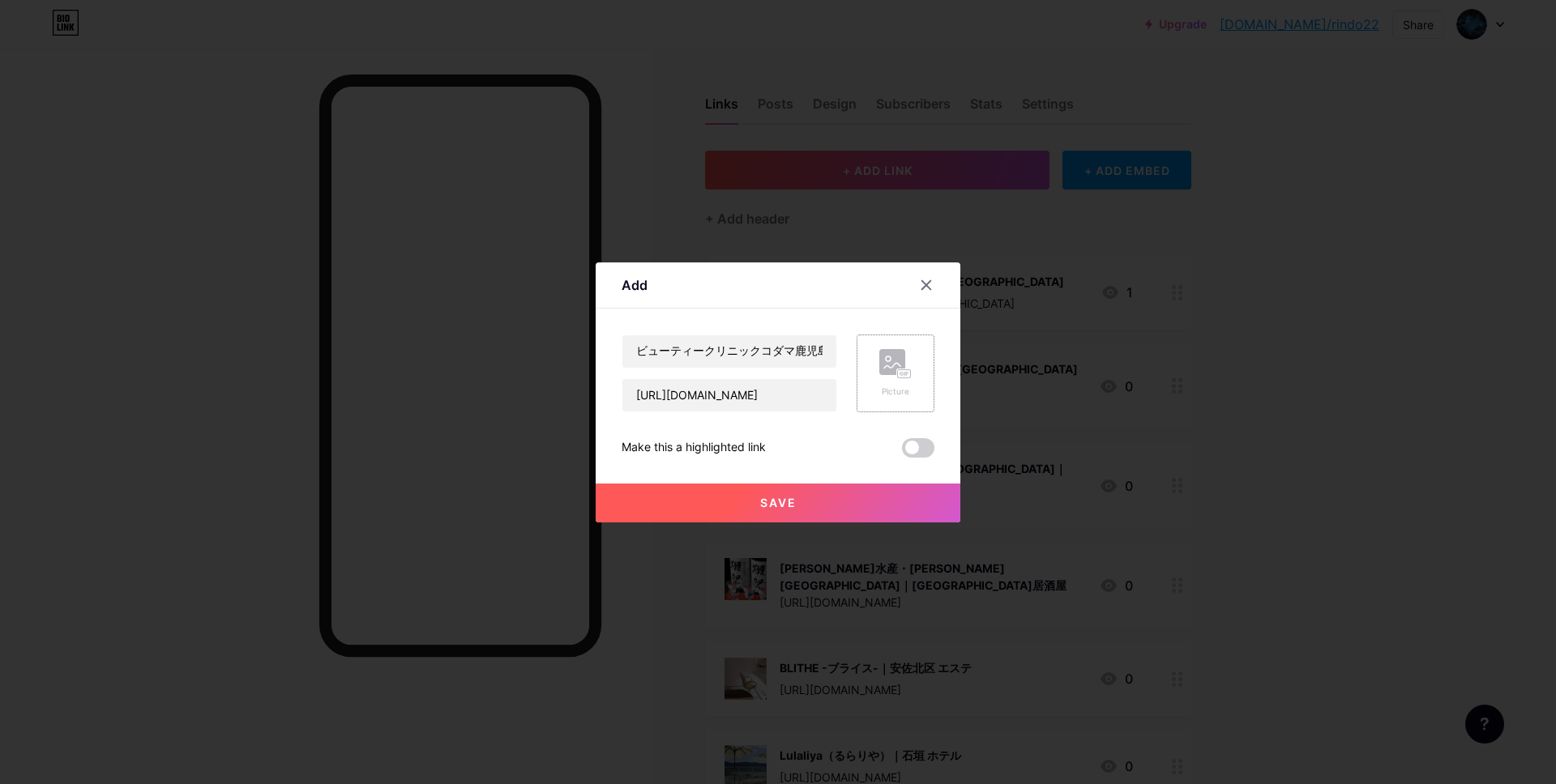
click at [888, 378] on icon at bounding box center [896, 363] width 33 height 30
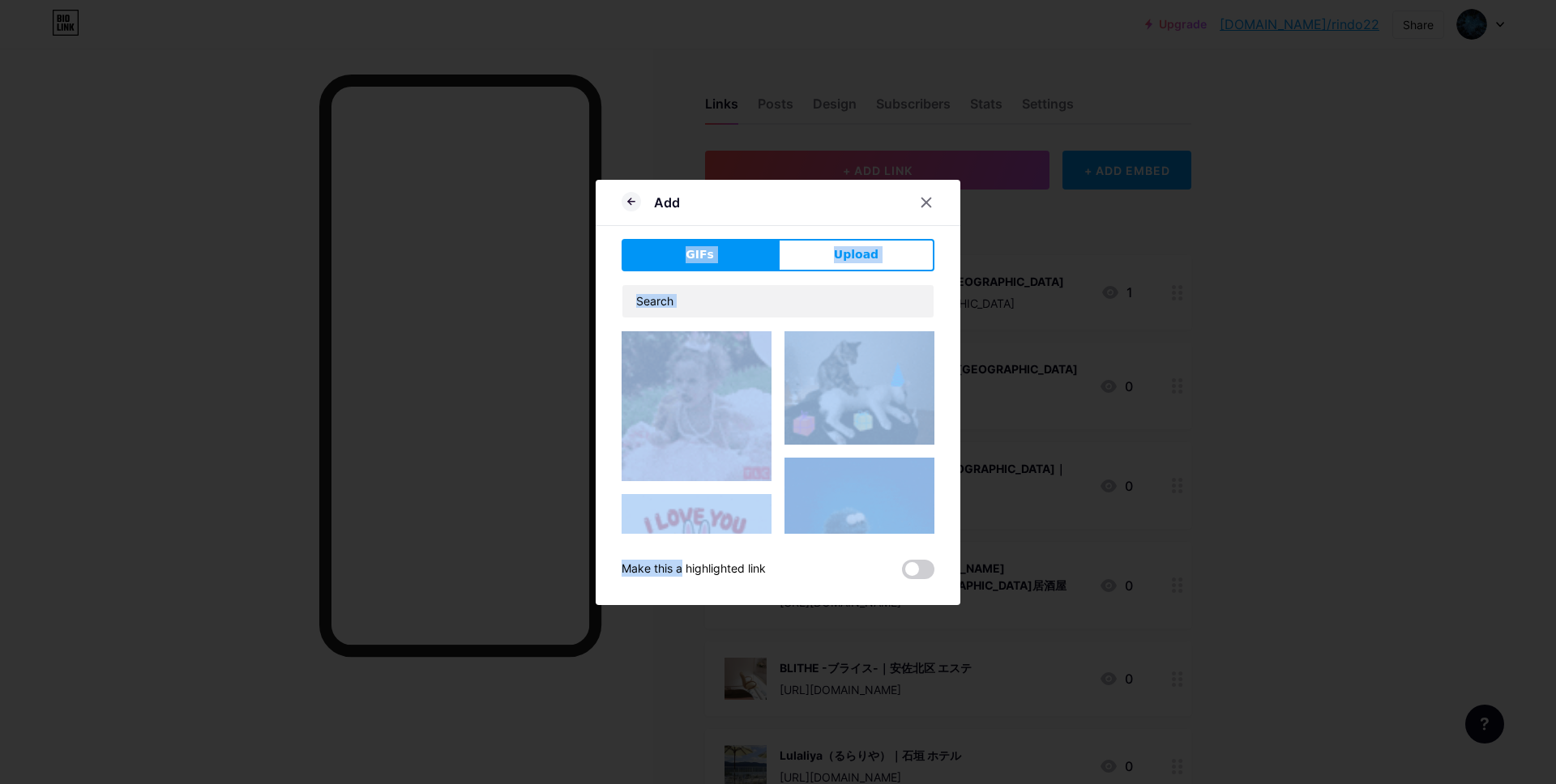
drag, startPoint x: 824, startPoint y: 268, endPoint x: 842, endPoint y: 260, distance: 19.7
click at [824, 268] on button "Upload" at bounding box center [856, 255] width 157 height 33
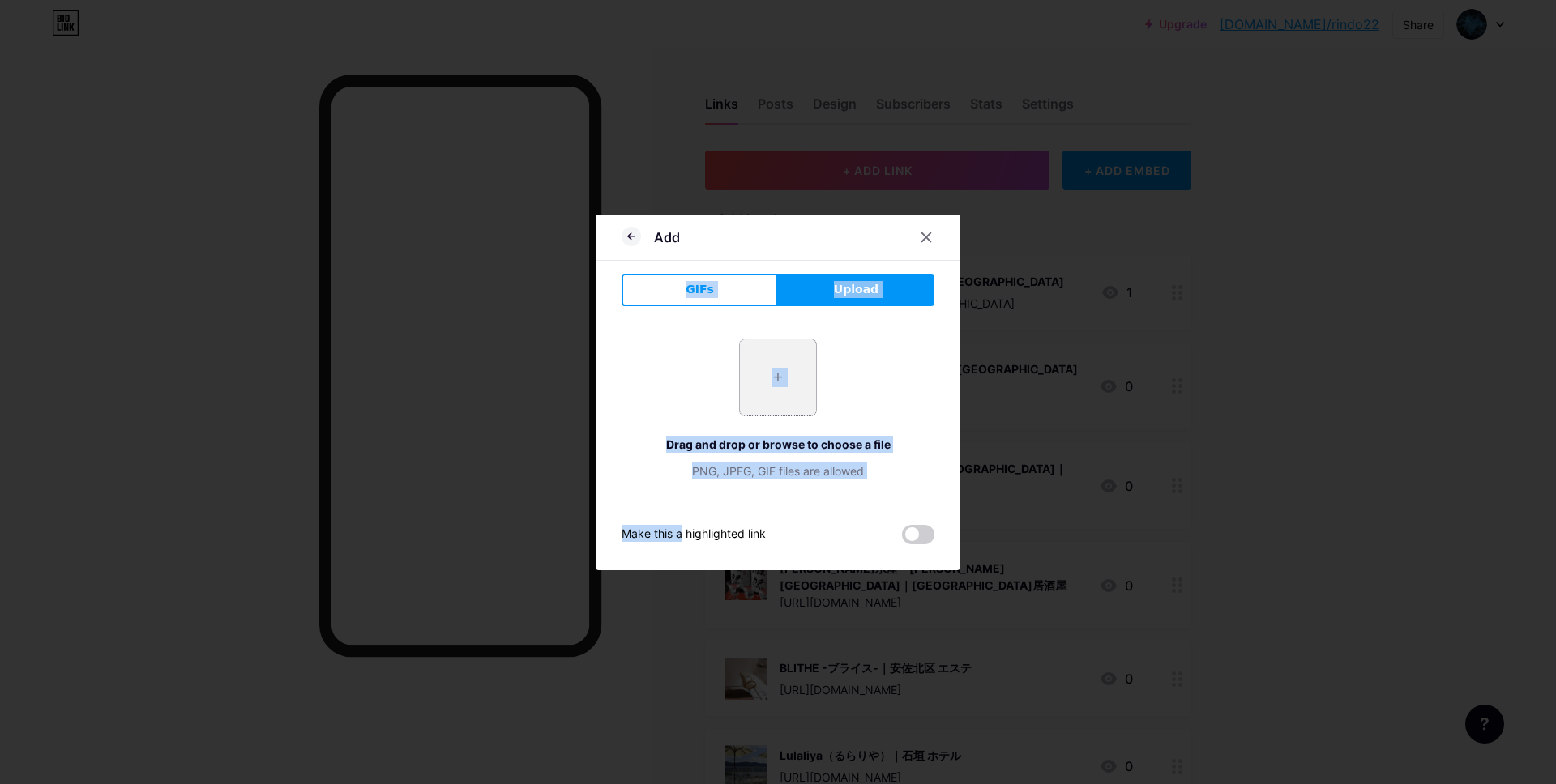
click at [744, 374] on input "file" at bounding box center [778, 378] width 77 height 76
type input "C:\fakepath\スクリーンショット 2025-09-11 15.47.29.jpg"
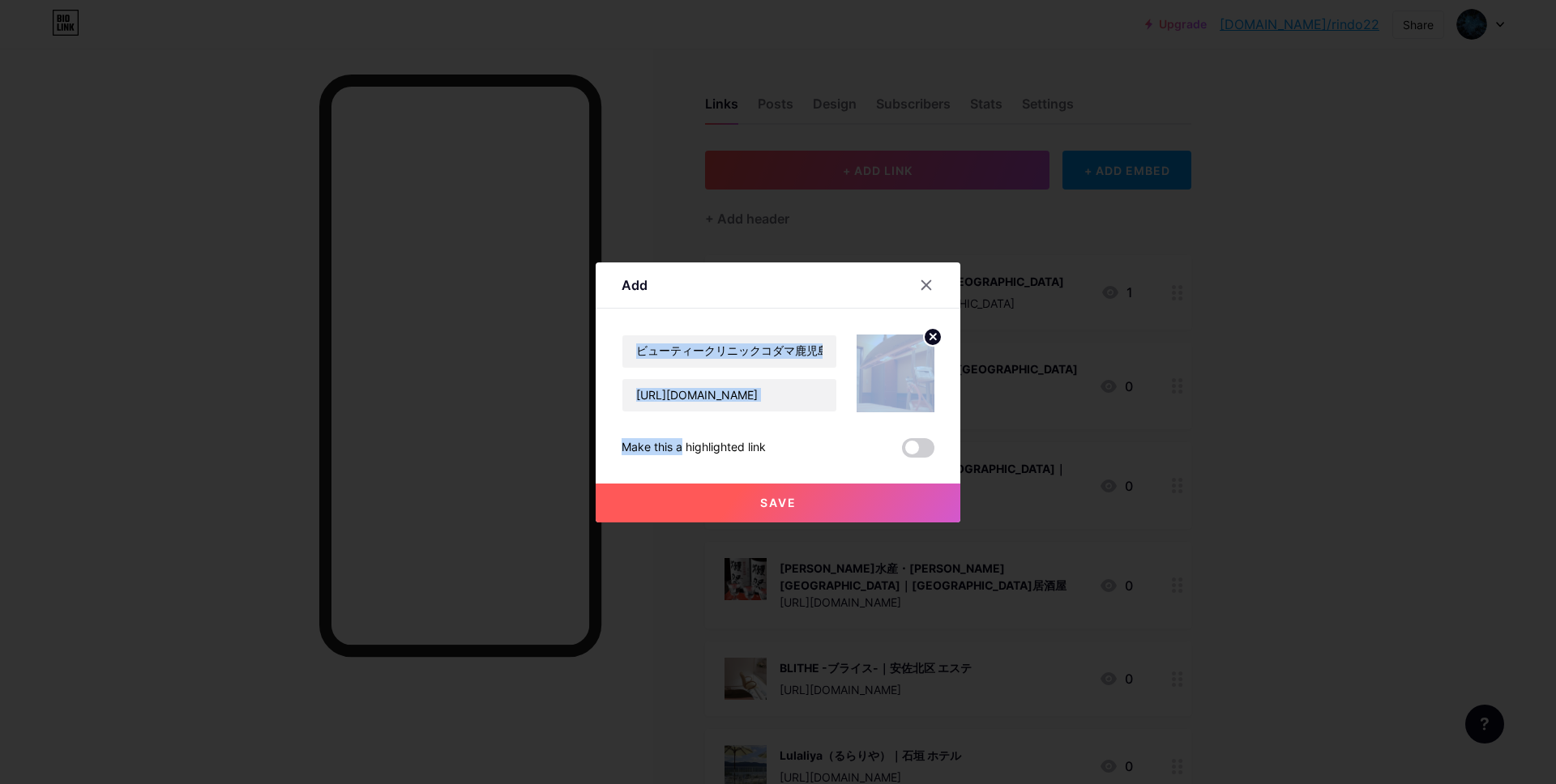
click at [737, 502] on button "Save" at bounding box center [778, 503] width 364 height 39
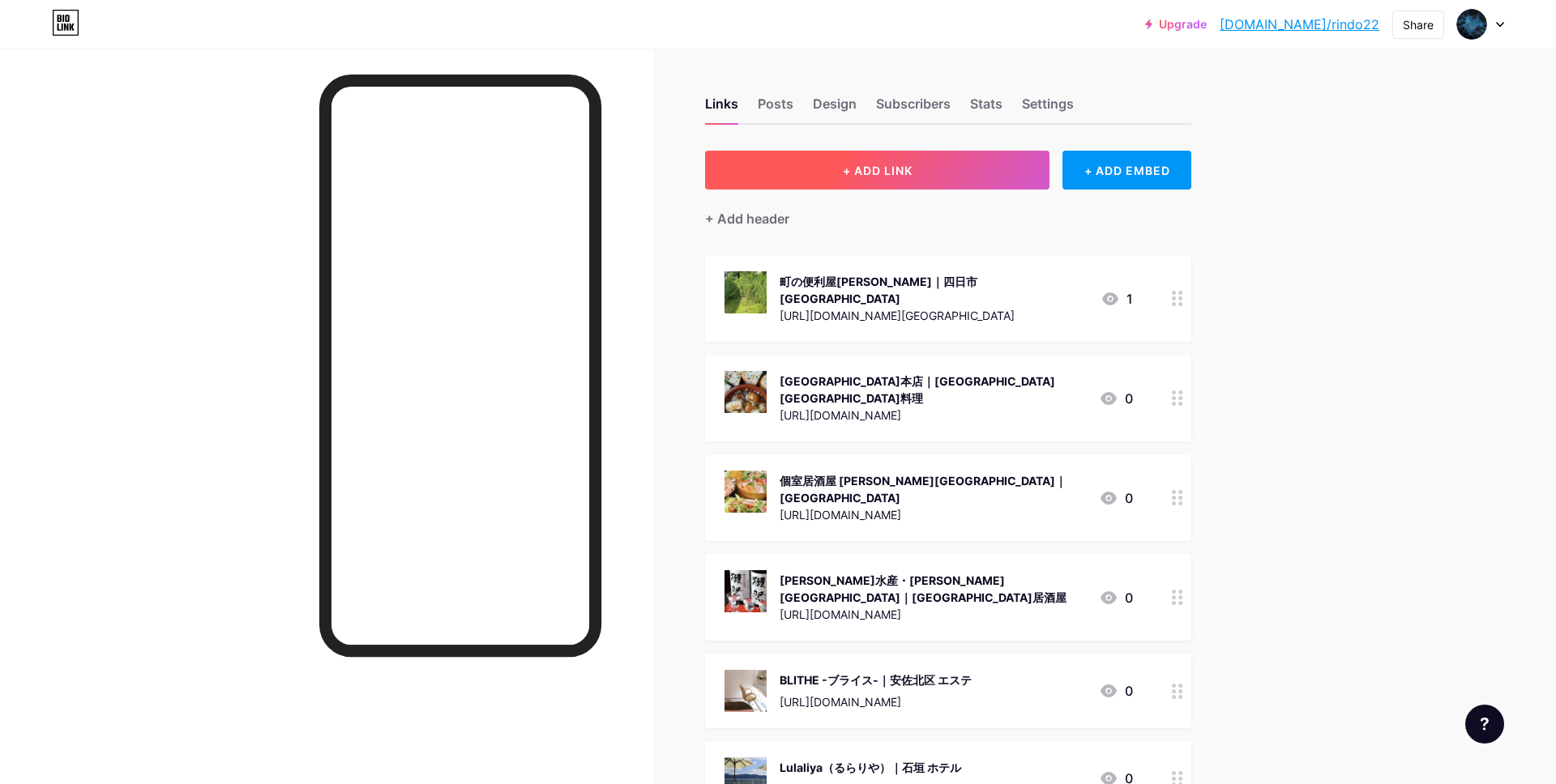
click at [885, 165] on span "+ ADD LINK" at bounding box center [877, 170] width 69 height 14
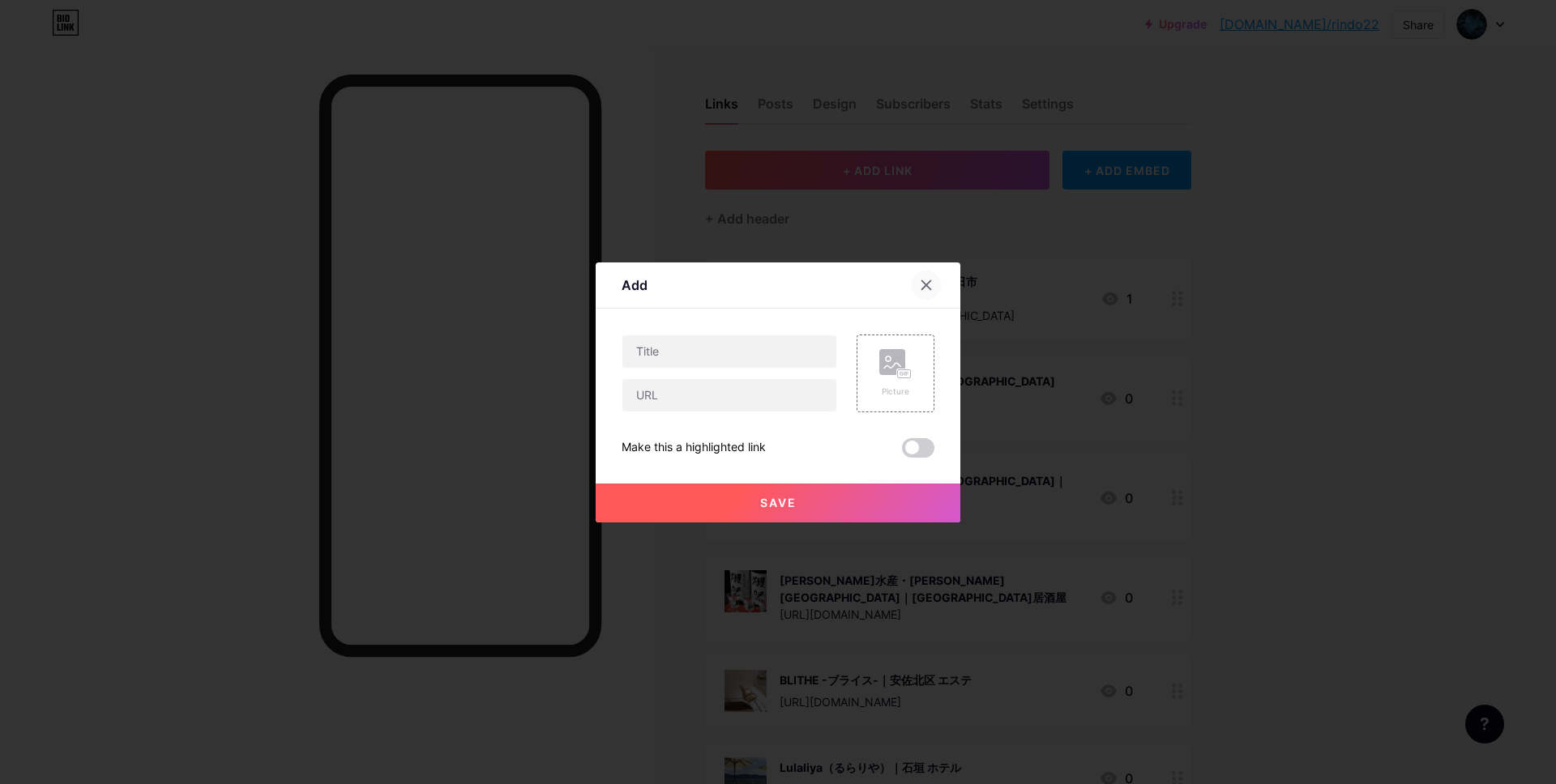
click at [933, 290] on div at bounding box center [926, 285] width 29 height 29
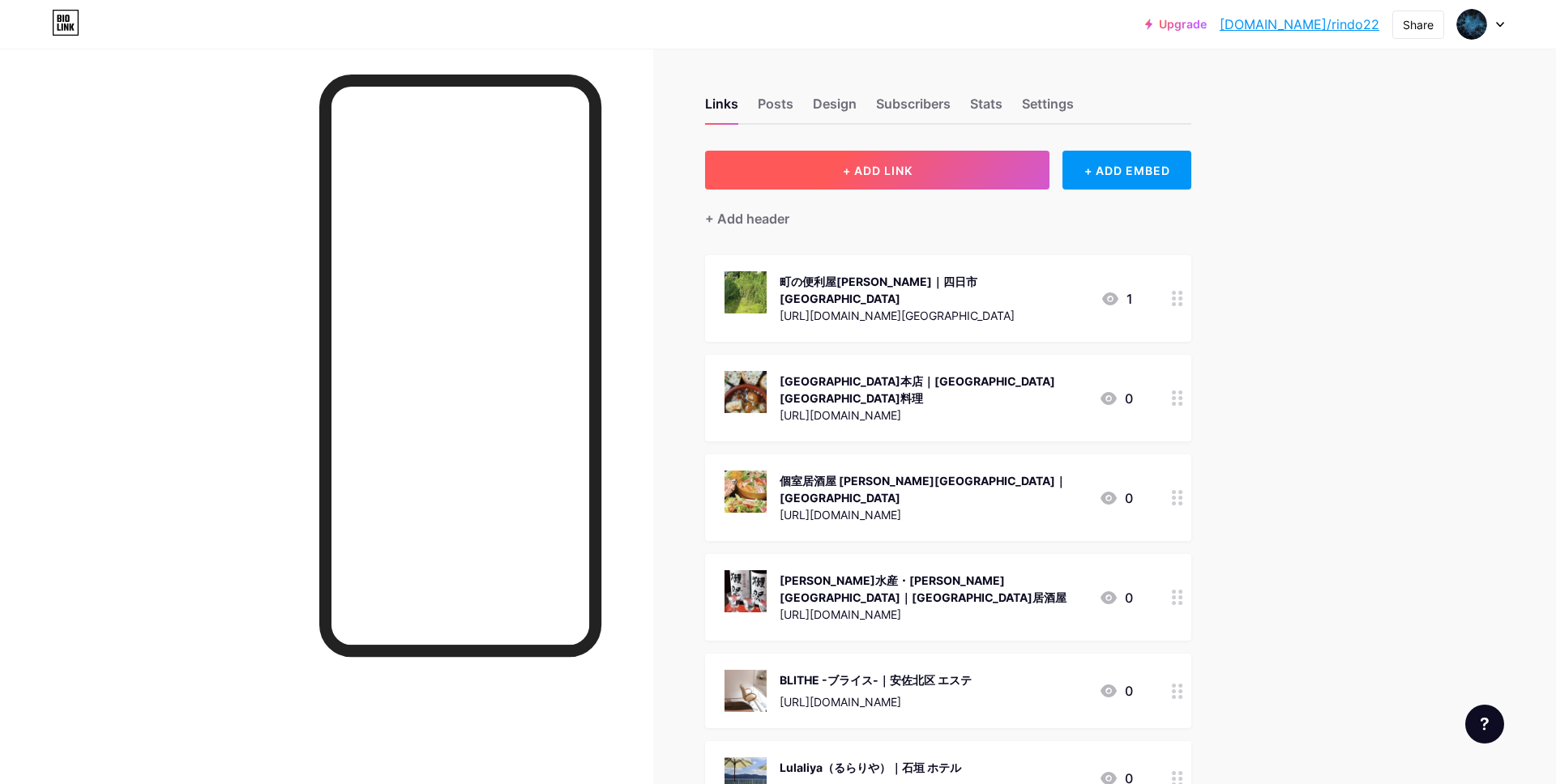
click at [879, 167] on span "+ ADD LINK" at bounding box center [877, 170] width 69 height 14
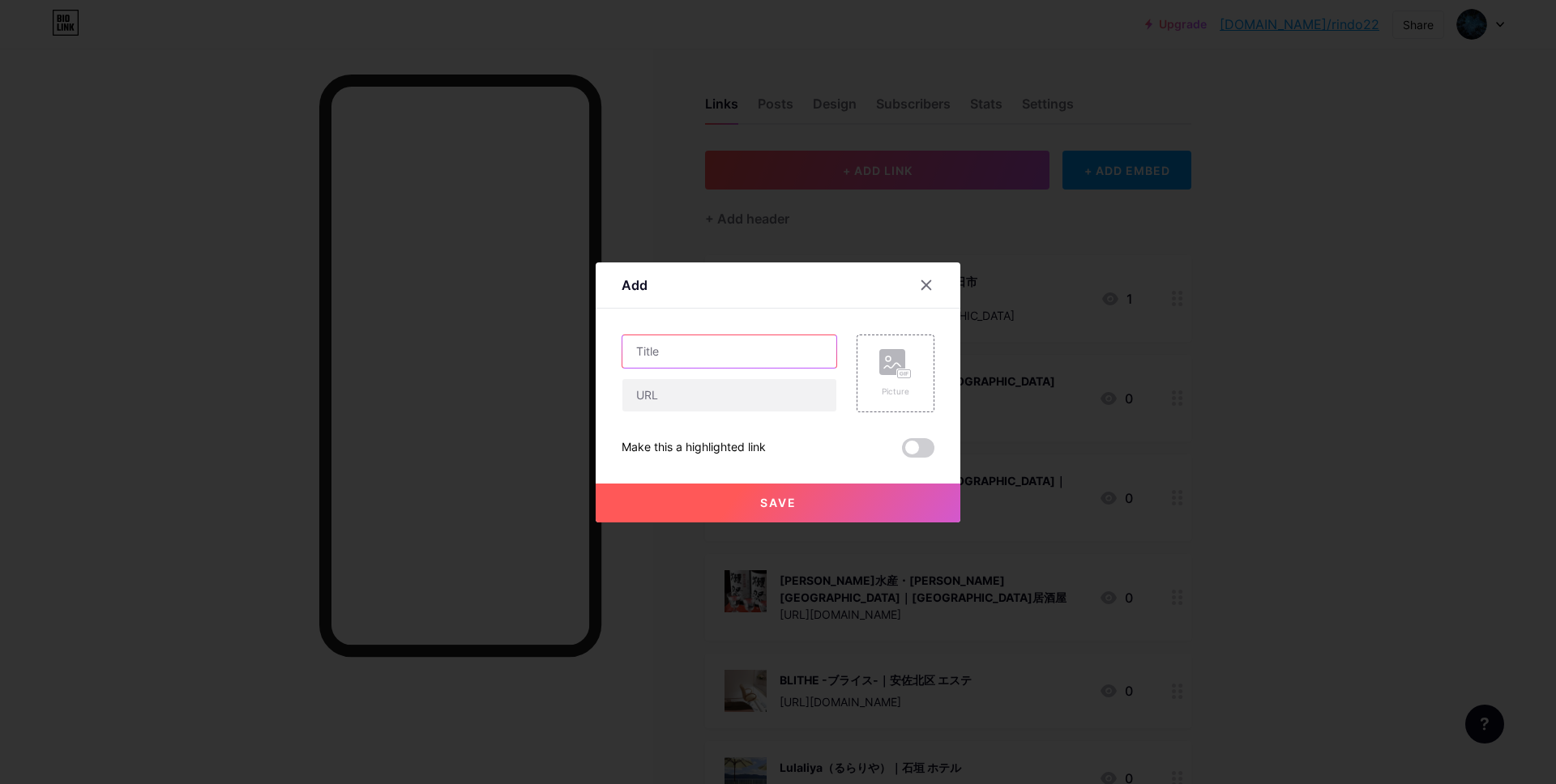
click at [691, 359] on input "text" at bounding box center [729, 351] width 214 height 33
paste input "スケートボードショップ[GEOGRAPHIC_DATA]支店｜[GEOGRAPHIC_DATA]ショップ"
type input "スケートボードショップ[GEOGRAPHIC_DATA]支店｜[GEOGRAPHIC_DATA]ショップ"
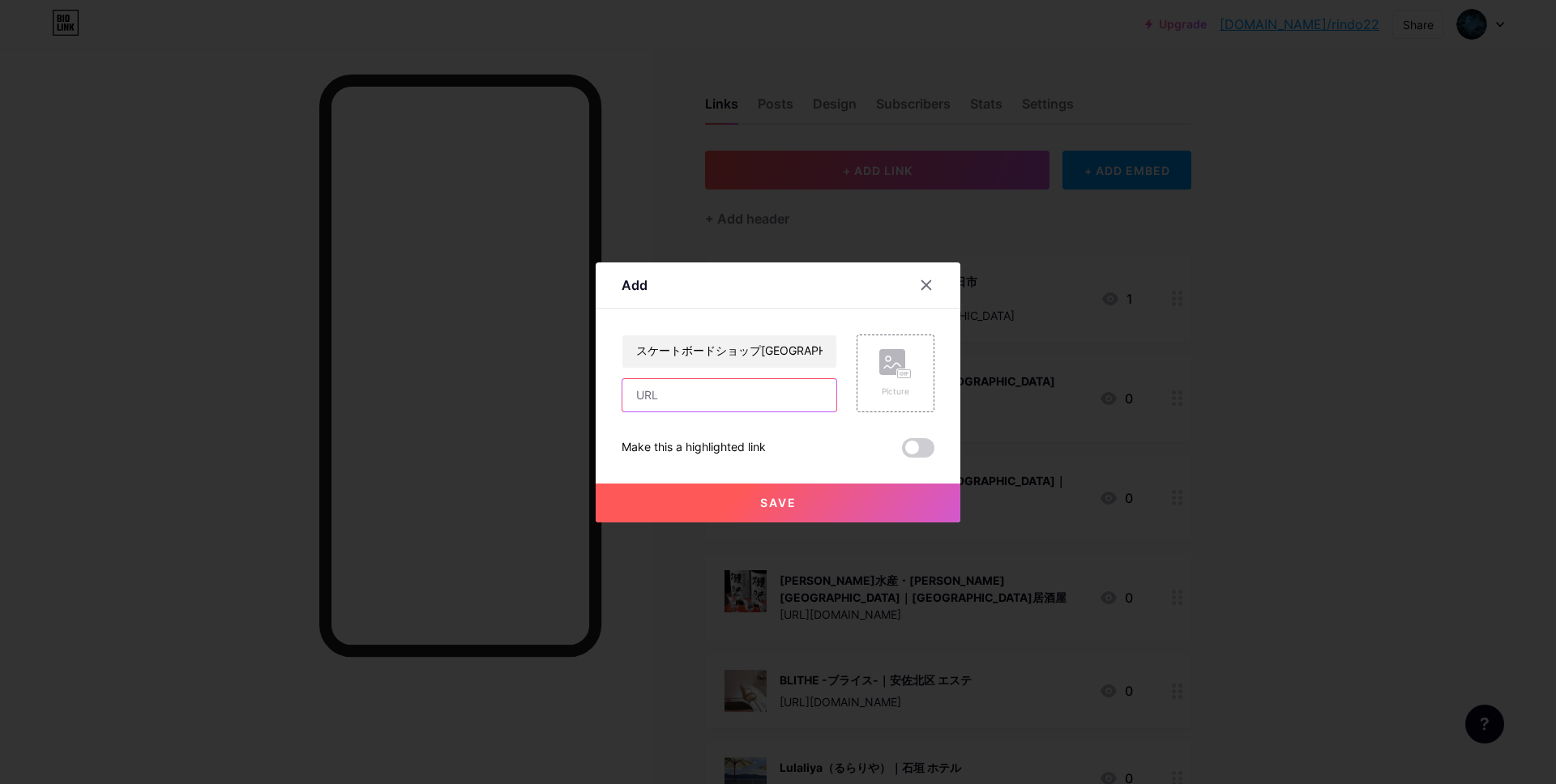
click at [680, 401] on input "text" at bounding box center [729, 395] width 214 height 33
paste input "[URL][DOMAIN_NAME]"
type input "[URL][DOMAIN_NAME]"
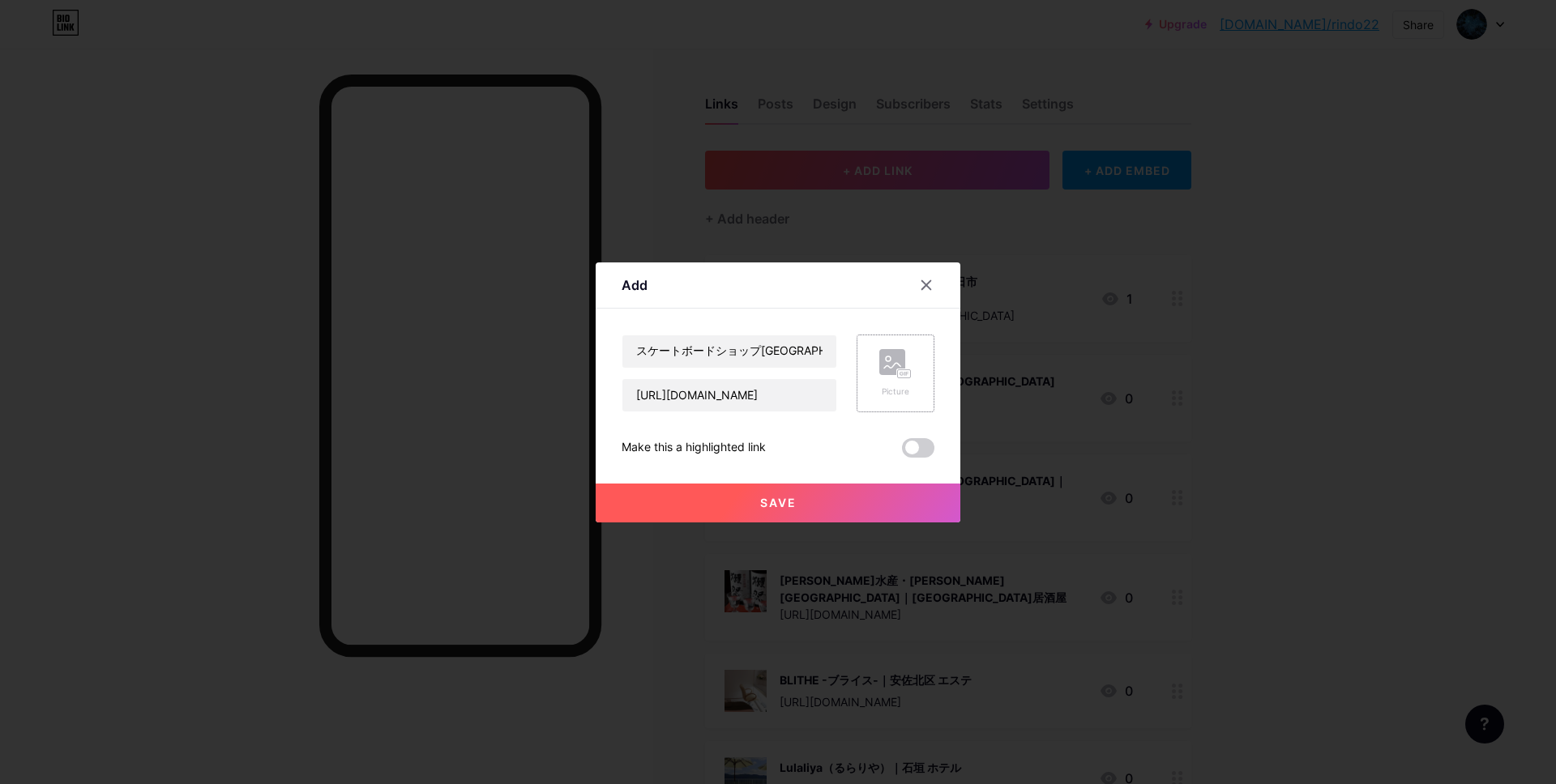
click at [884, 369] on rect at bounding box center [892, 361] width 26 height 25
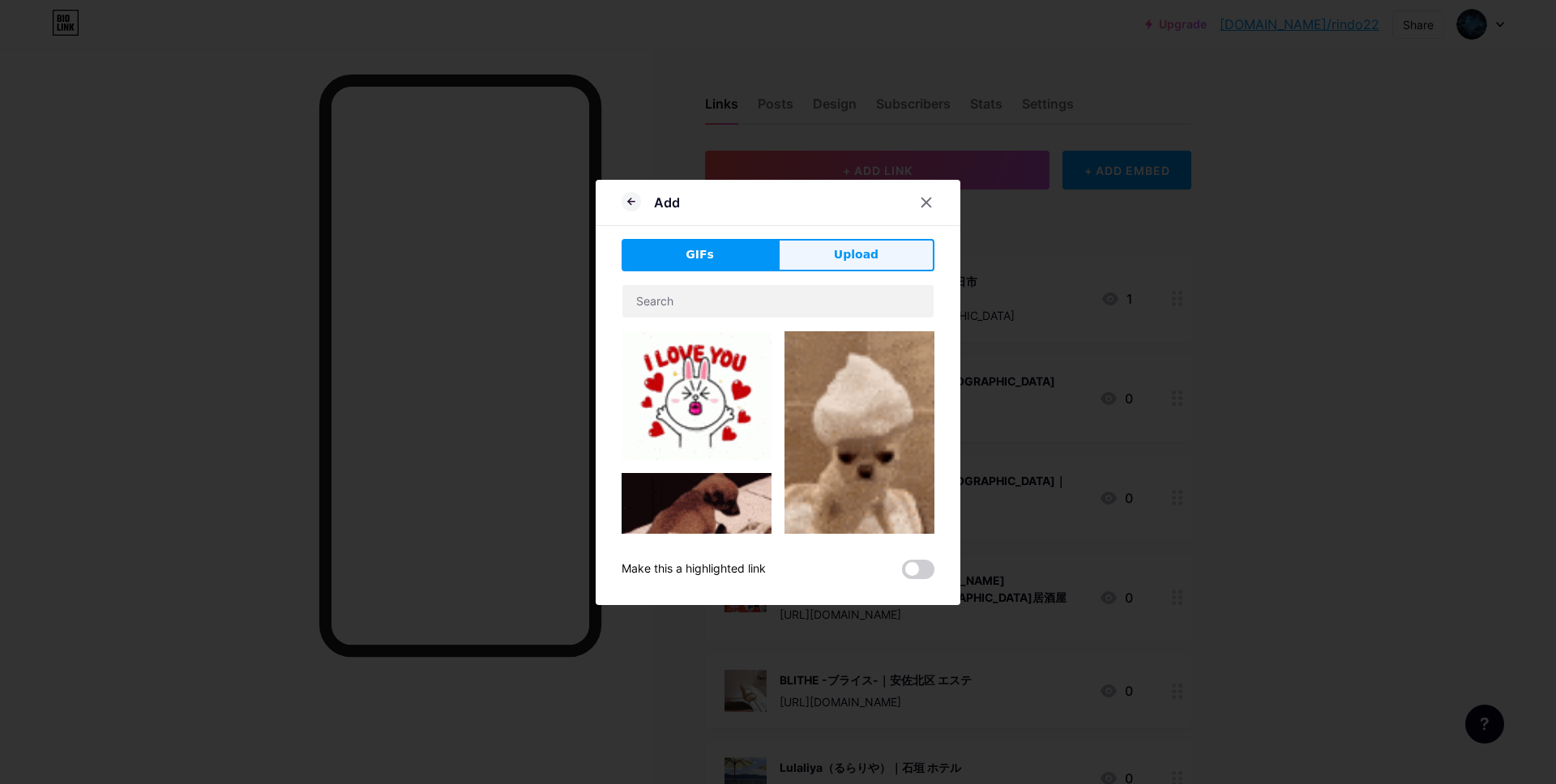
click at [856, 260] on span "Upload" at bounding box center [855, 254] width 45 height 17
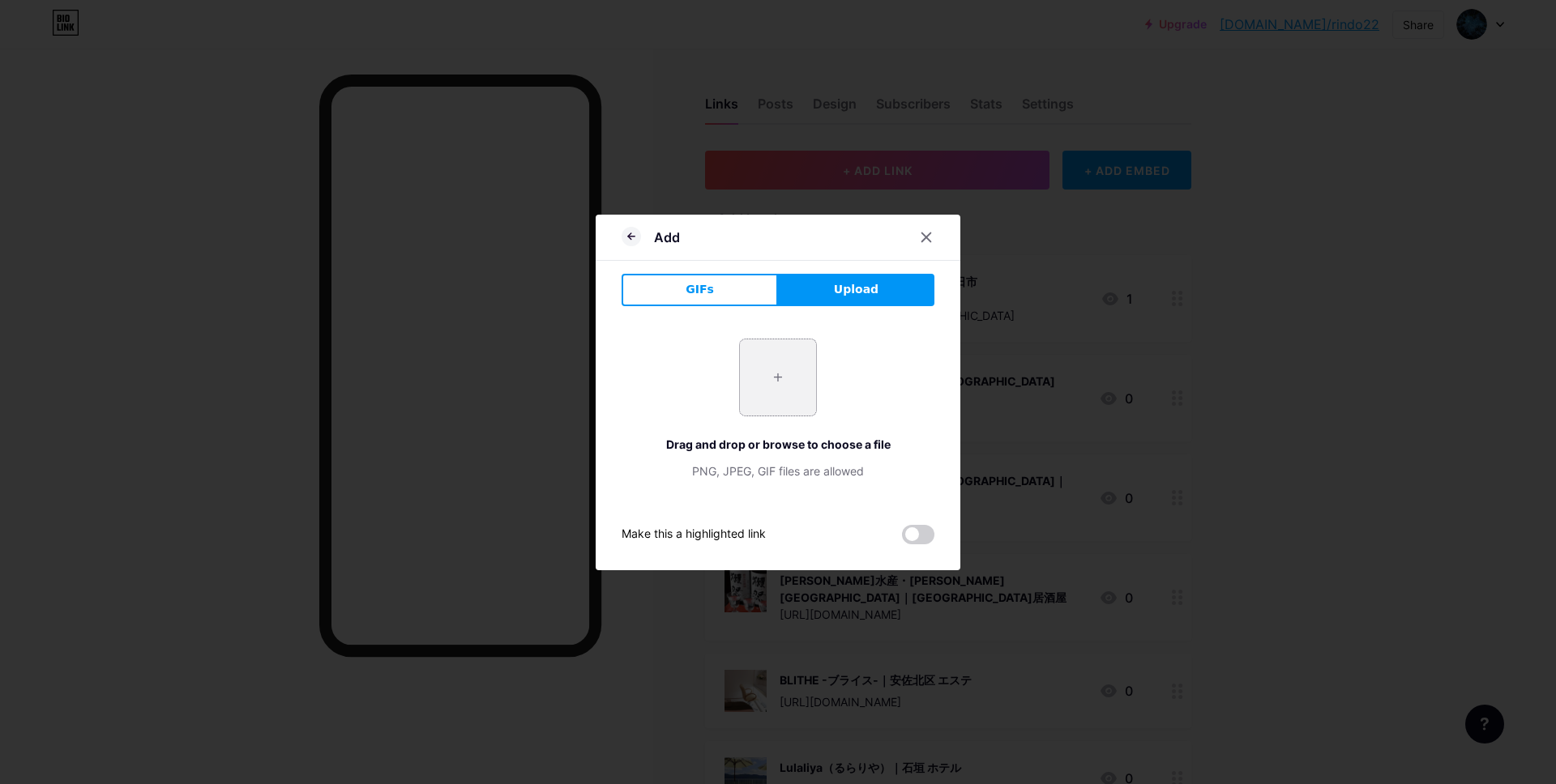
click at [776, 381] on input "file" at bounding box center [778, 378] width 77 height 76
type input "C:\fakepath\スクリーンショット 2025-09-11 16.03.53.jpg"
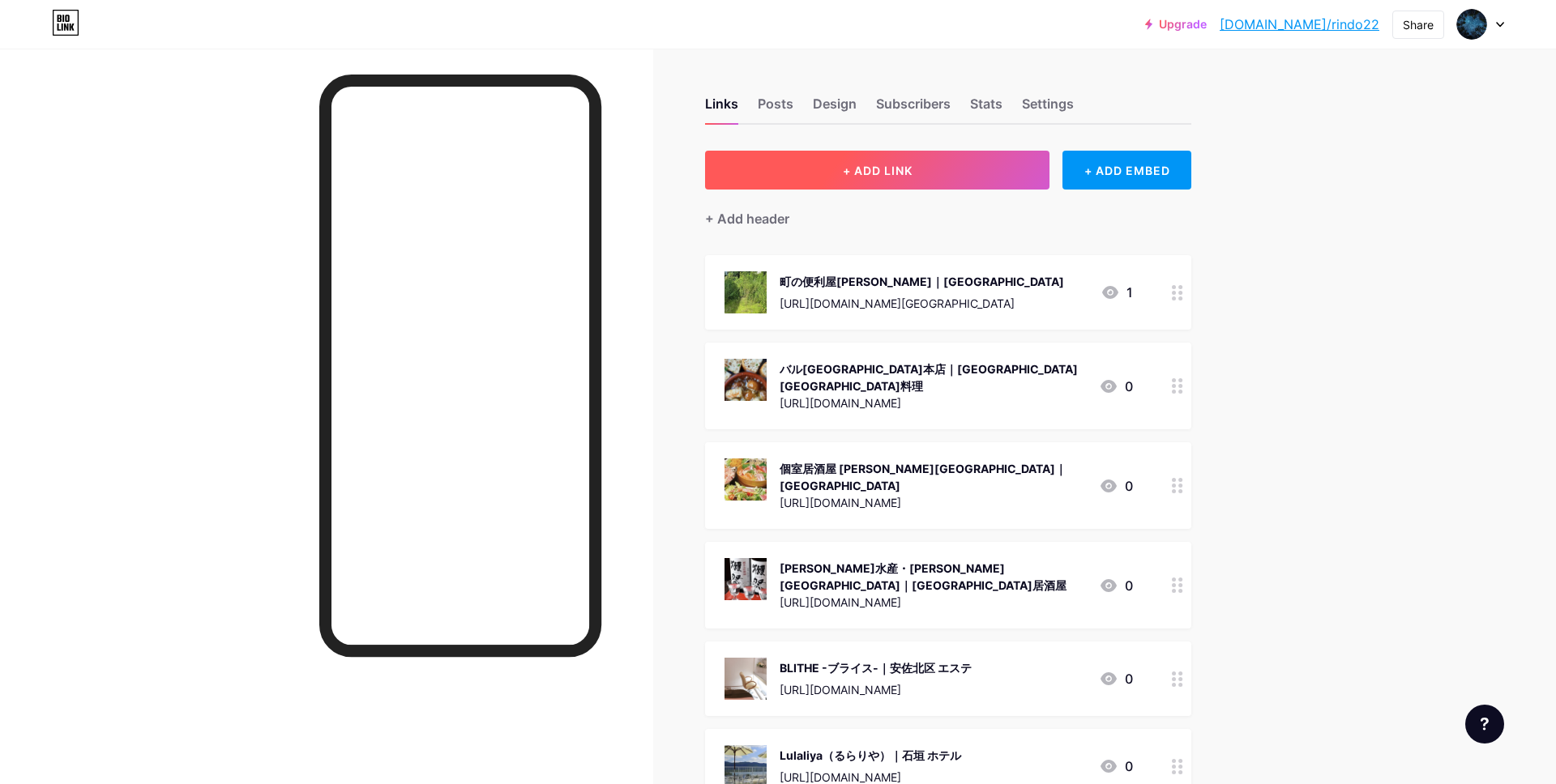
click at [826, 163] on button "+ ADD LINK" at bounding box center [877, 169] width 344 height 39
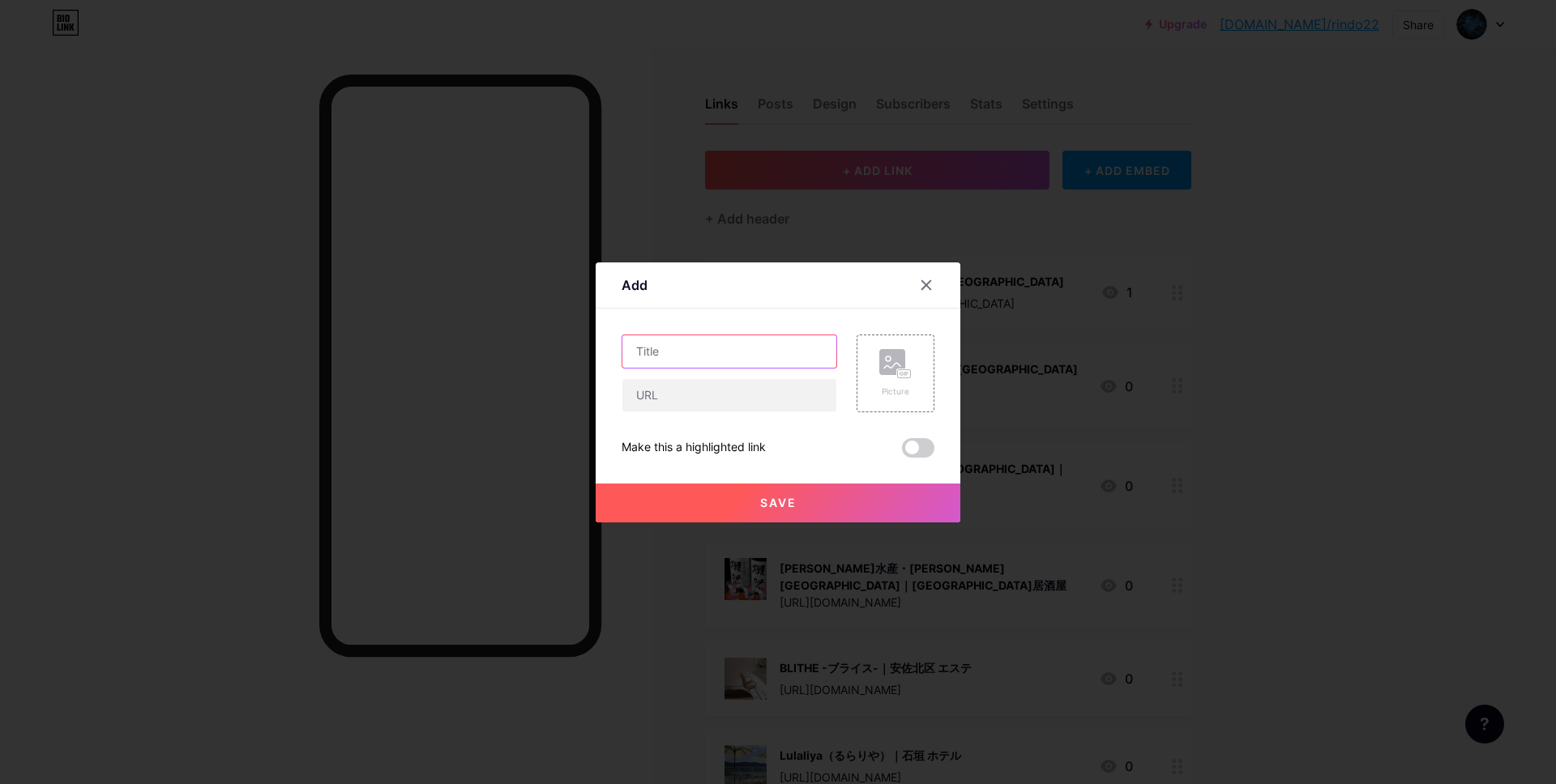
click at [722, 350] on input "text" at bounding box center [729, 351] width 214 height 33
paste input "u'iii eyelash salon【ウイ アイラッシュサロン】｜[GEOGRAPHIC_DATA][GEOGRAPHIC_DATA]　まつ毛パーマ"
type input "u'iii eyelash salon【ウイ アイラッシュサロン】｜[GEOGRAPHIC_DATA][GEOGRAPHIC_DATA]　まつ毛パーマ"
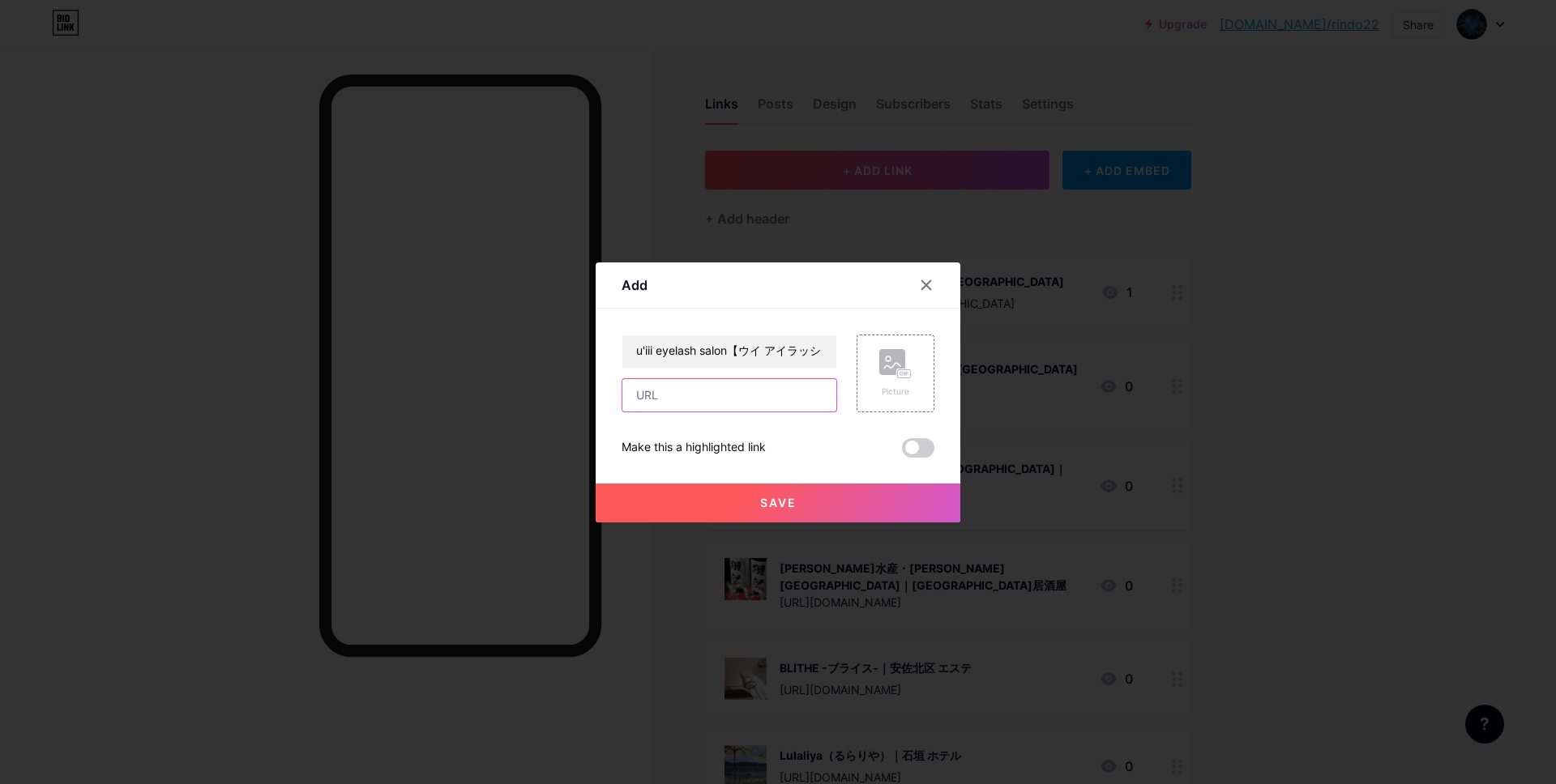
click at [730, 392] on input "text" at bounding box center [729, 395] width 214 height 33
paste input "[URL][DOMAIN_NAME]"
type input "[URL][DOMAIN_NAME]"
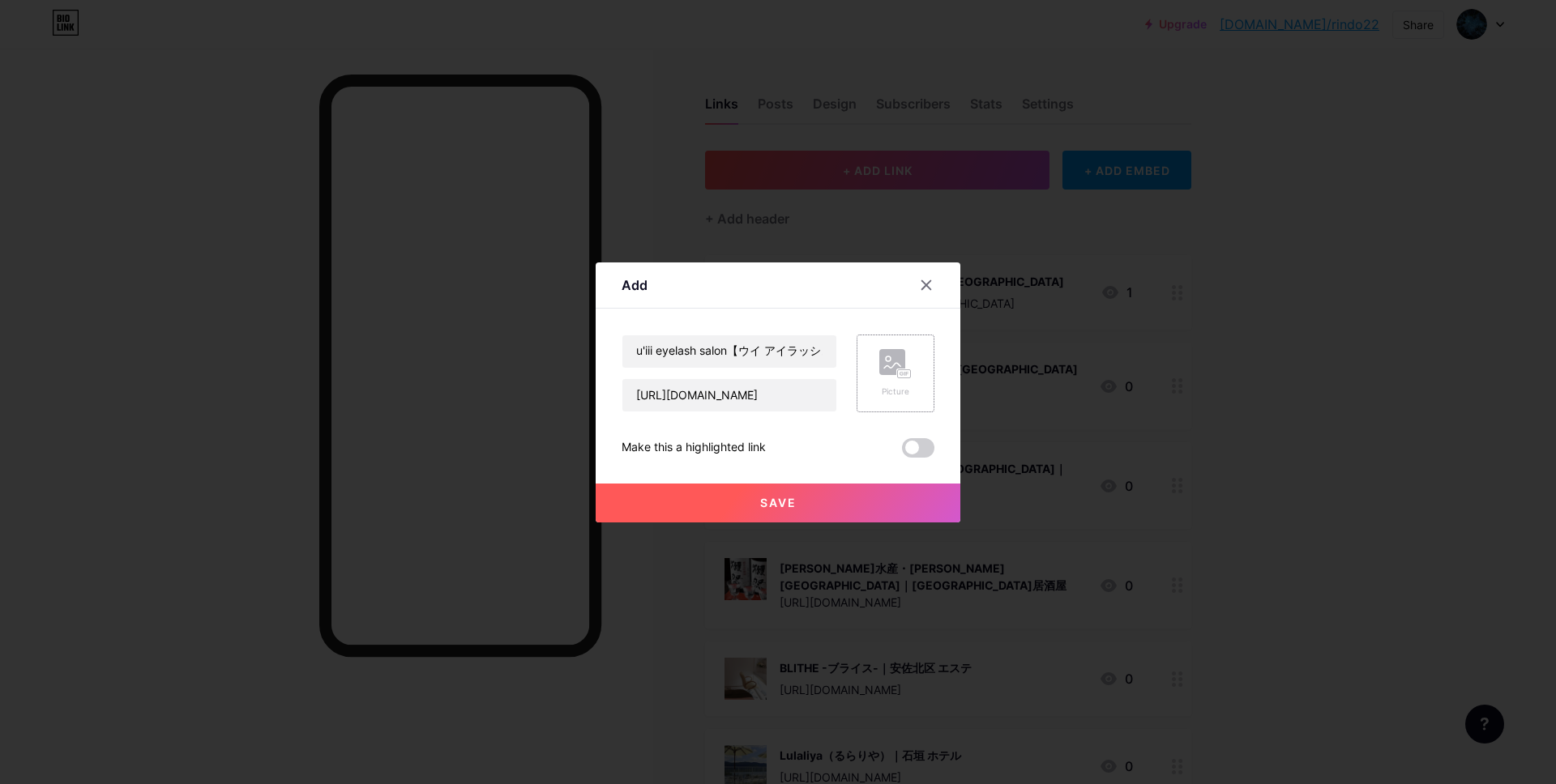
click at [912, 370] on div "Picture" at bounding box center [895, 372] width 77 height 77
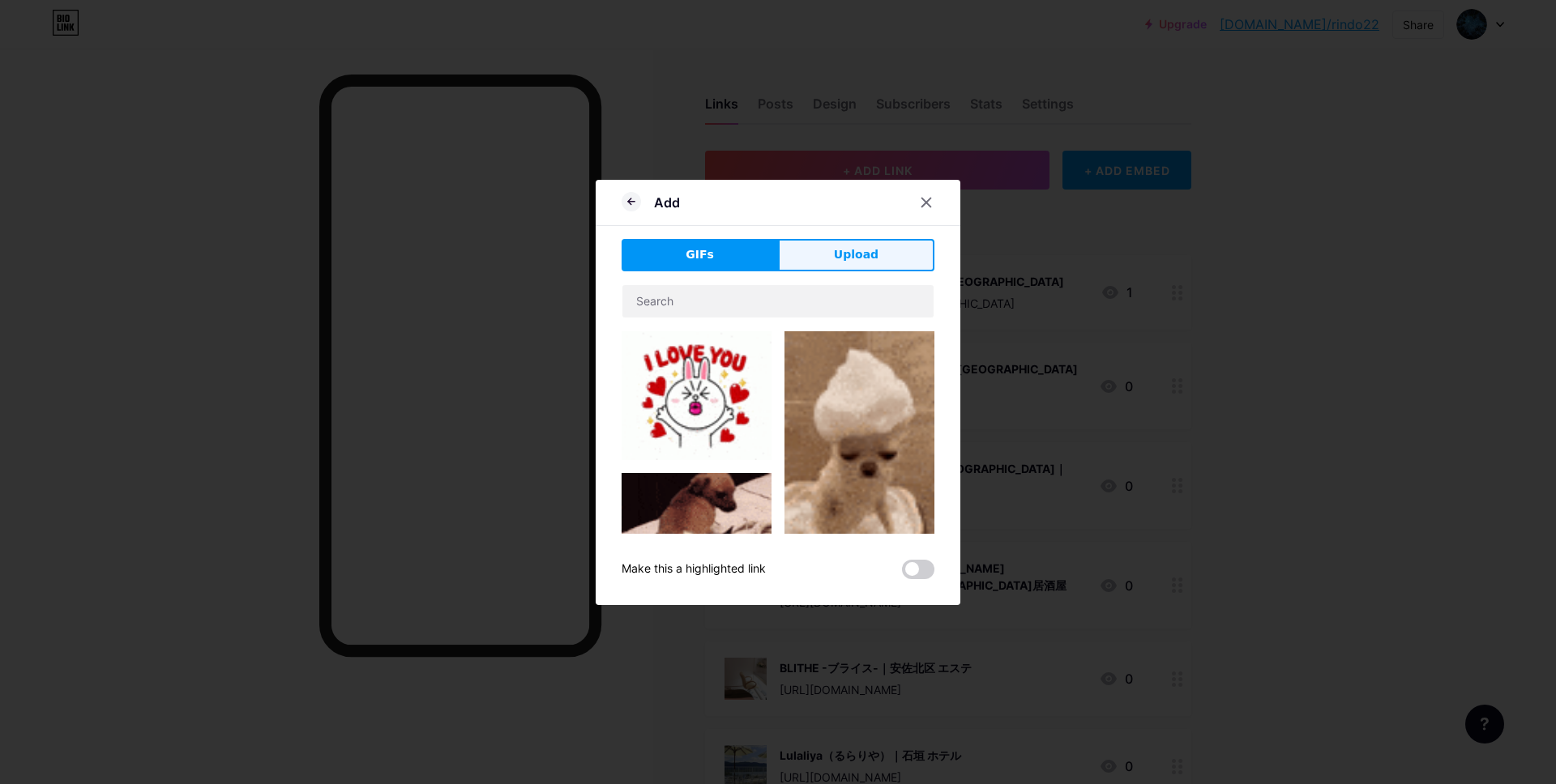
click at [876, 255] on button "Upload" at bounding box center [856, 255] width 157 height 33
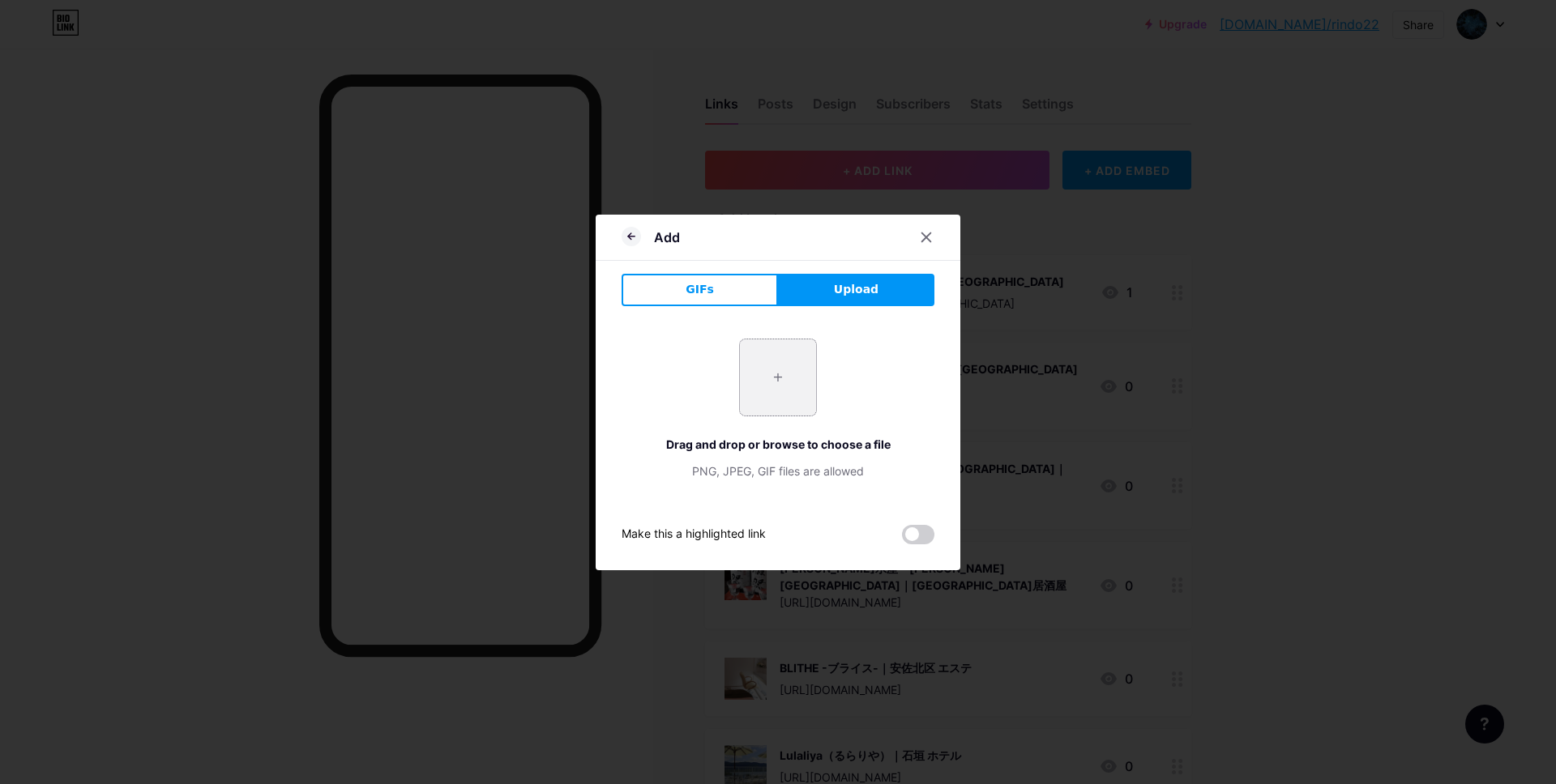
click at [773, 397] on input "file" at bounding box center [778, 378] width 77 height 76
type input "C:\fakepath\スクリーンショット [DATE] 16.08.13.jpg"
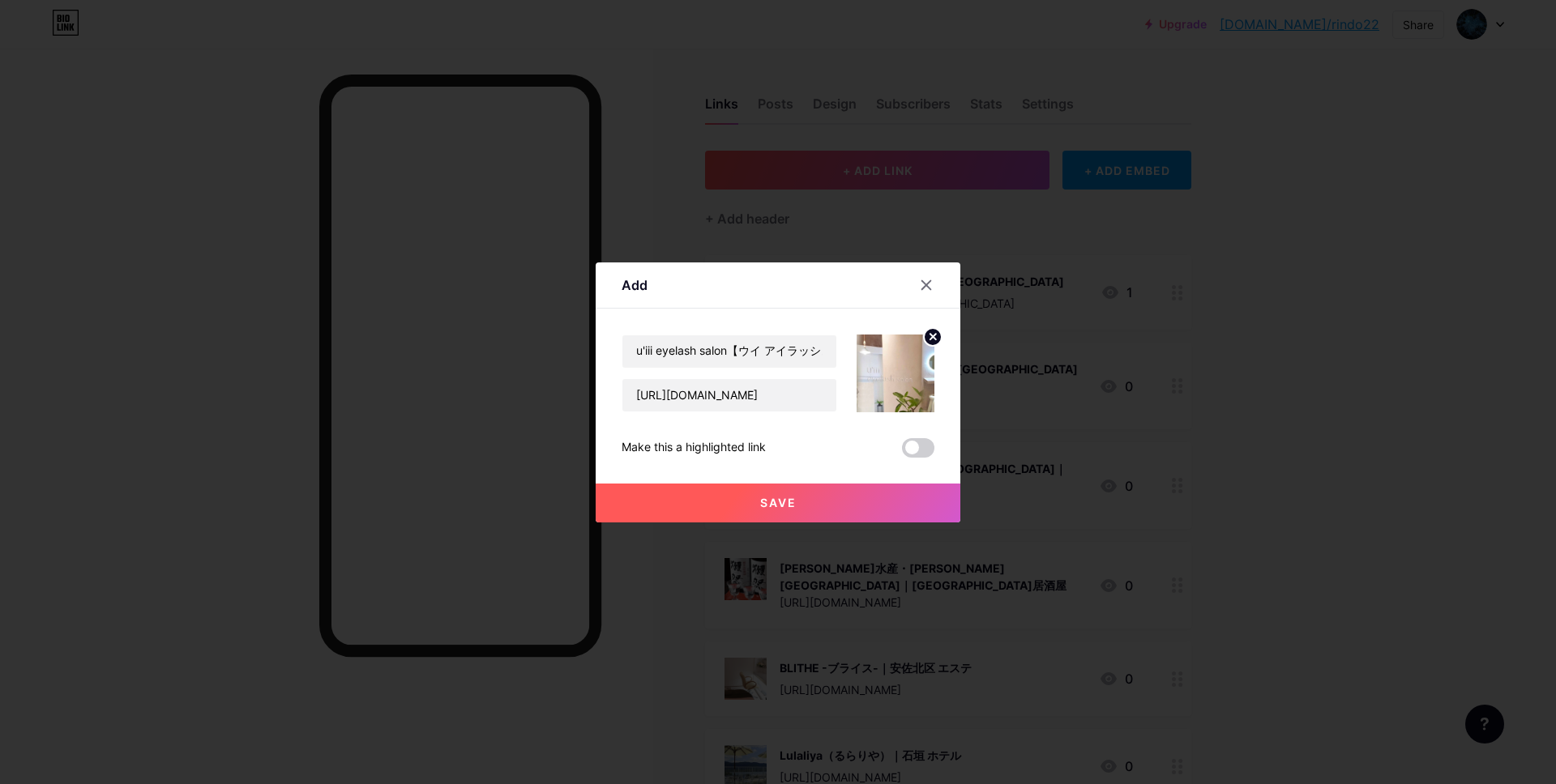
click at [793, 498] on span "Save" at bounding box center [778, 502] width 36 height 14
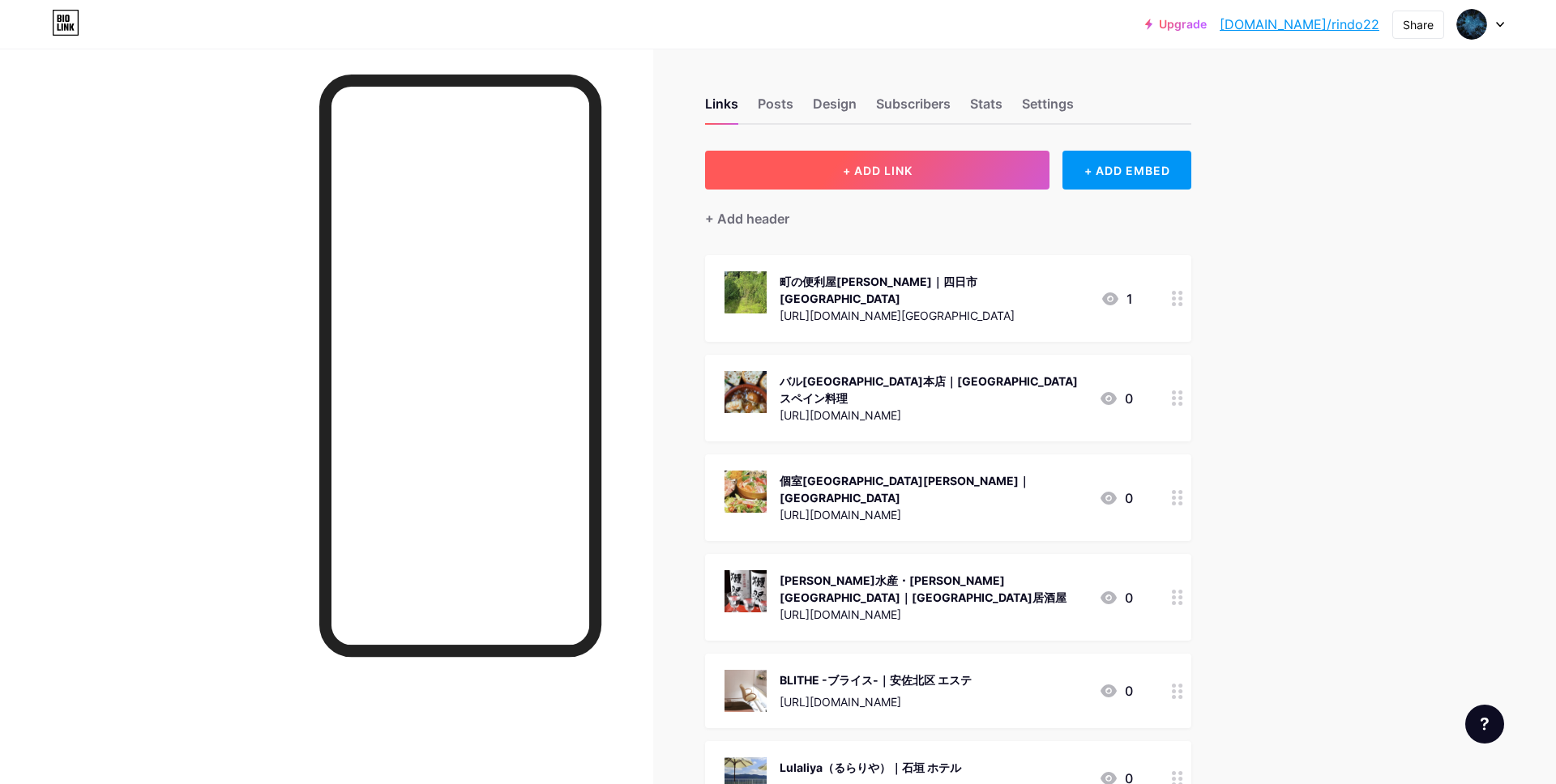
click at [863, 164] on span "+ ADD LINK" at bounding box center [877, 170] width 69 height 14
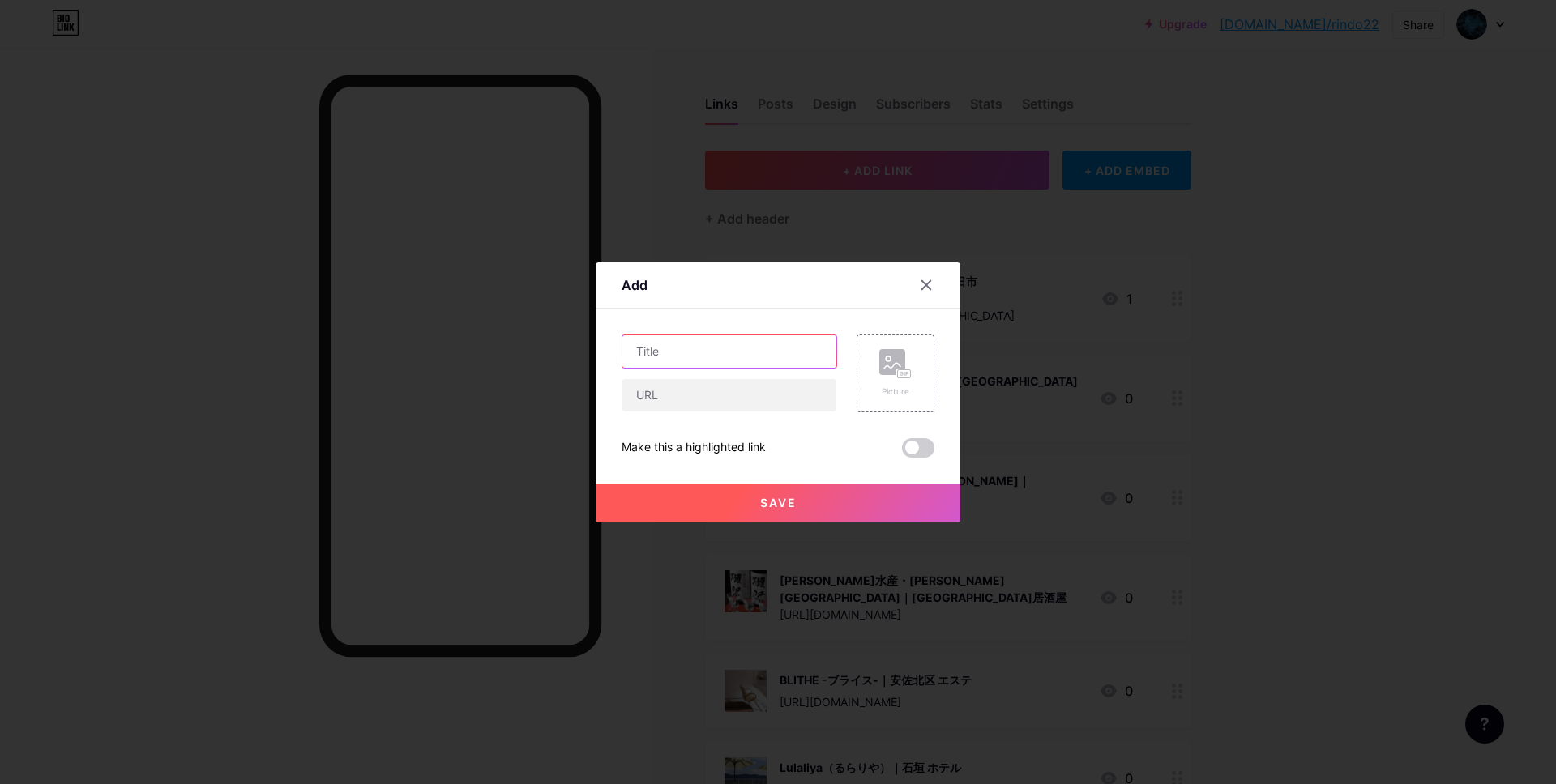
drag, startPoint x: 671, startPoint y: 358, endPoint x: 685, endPoint y: 358, distance: 14.0
click at [671, 358] on input "text" at bounding box center [729, 351] width 214 height 33
paste input "[PERSON_NAME]モータース｜[GEOGRAPHIC_DATA] 中古車"
type input "[PERSON_NAME]モータース｜[GEOGRAPHIC_DATA] 中古車"
click at [688, 388] on input "text" at bounding box center [729, 395] width 214 height 33
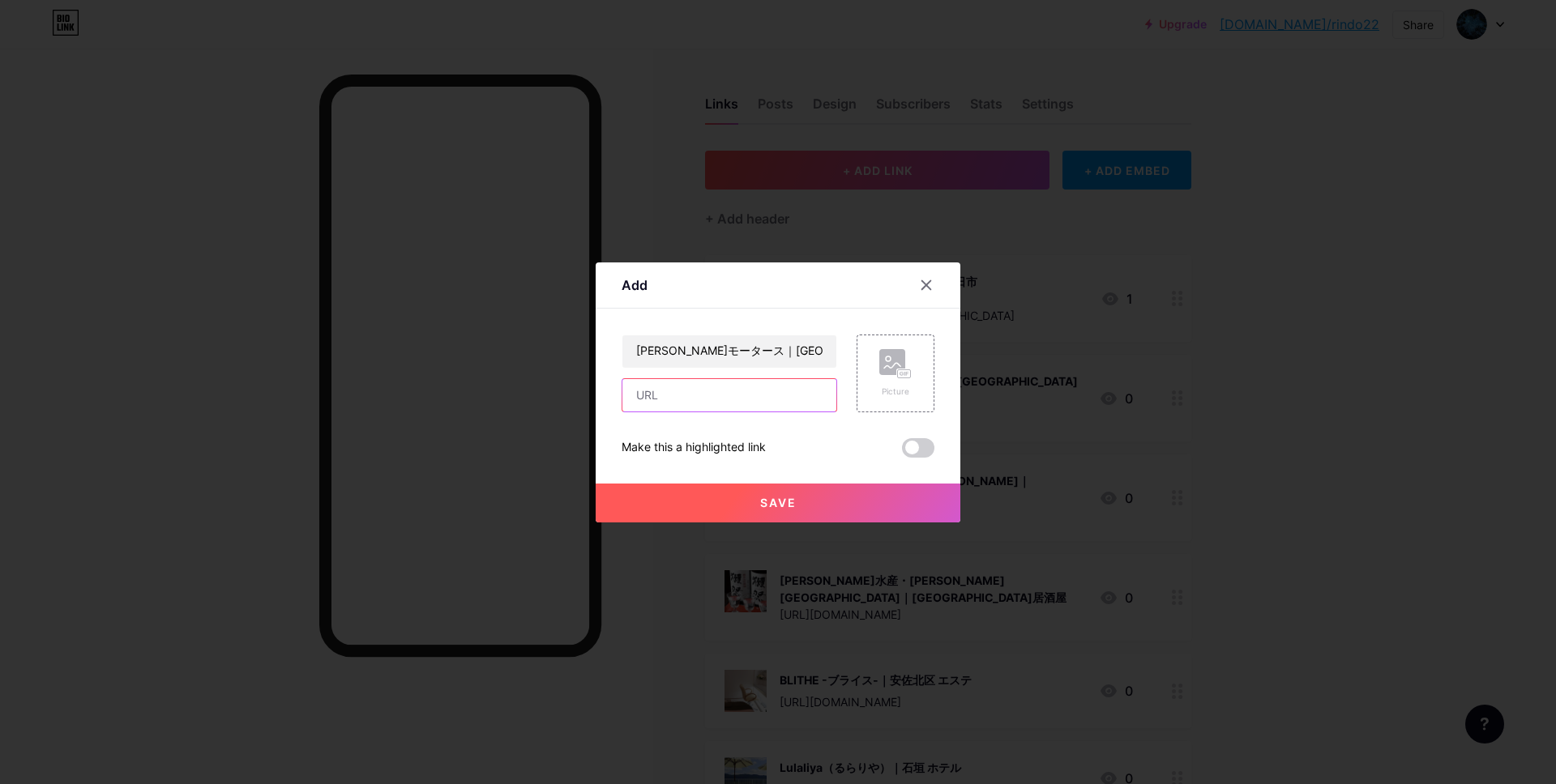
paste input "[URL][DOMAIN_NAME]"
type input "[URL][DOMAIN_NAME]"
click at [893, 370] on rect at bounding box center [892, 361] width 26 height 25
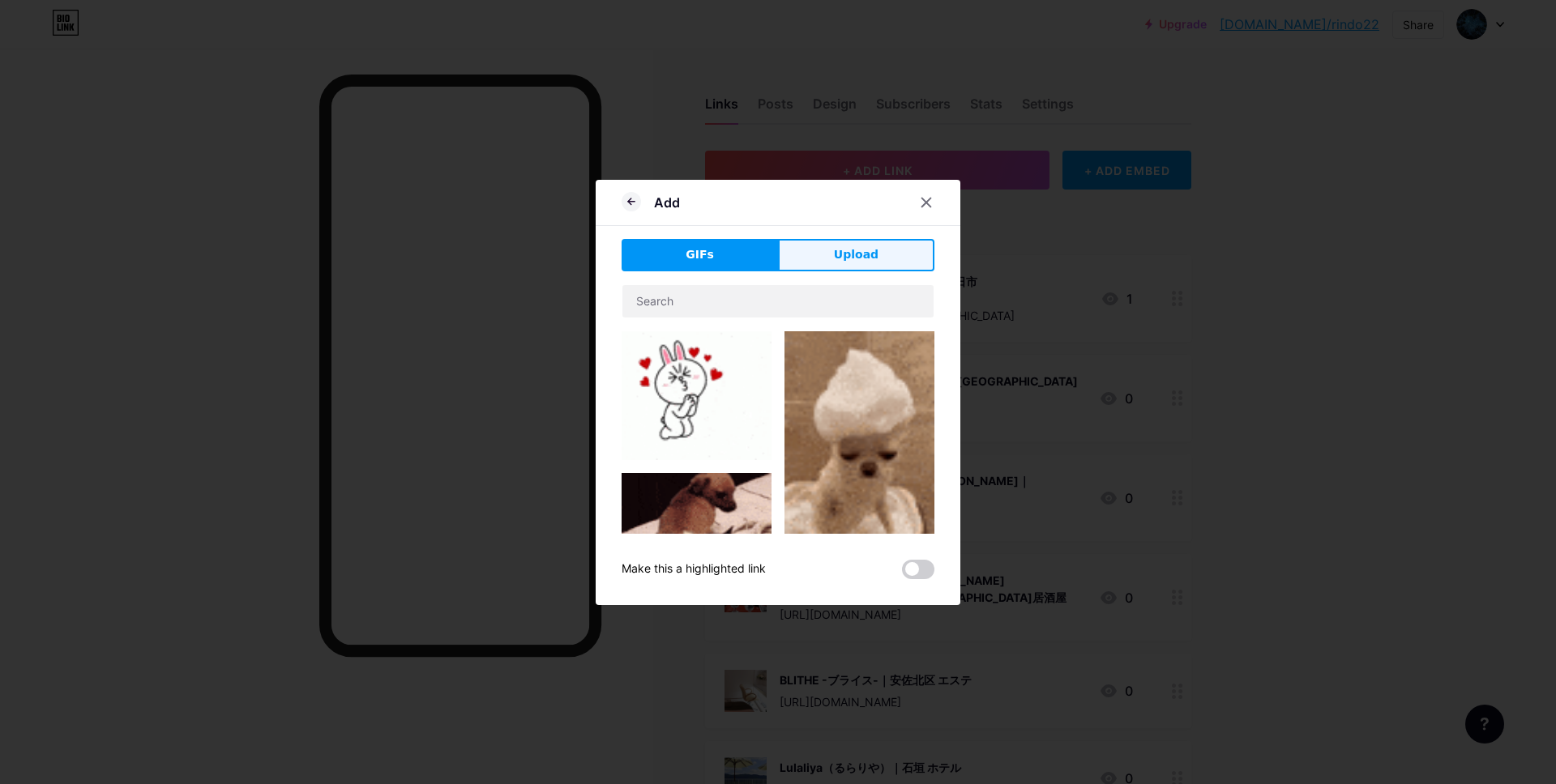
click at [855, 255] on span "Upload" at bounding box center [855, 254] width 45 height 17
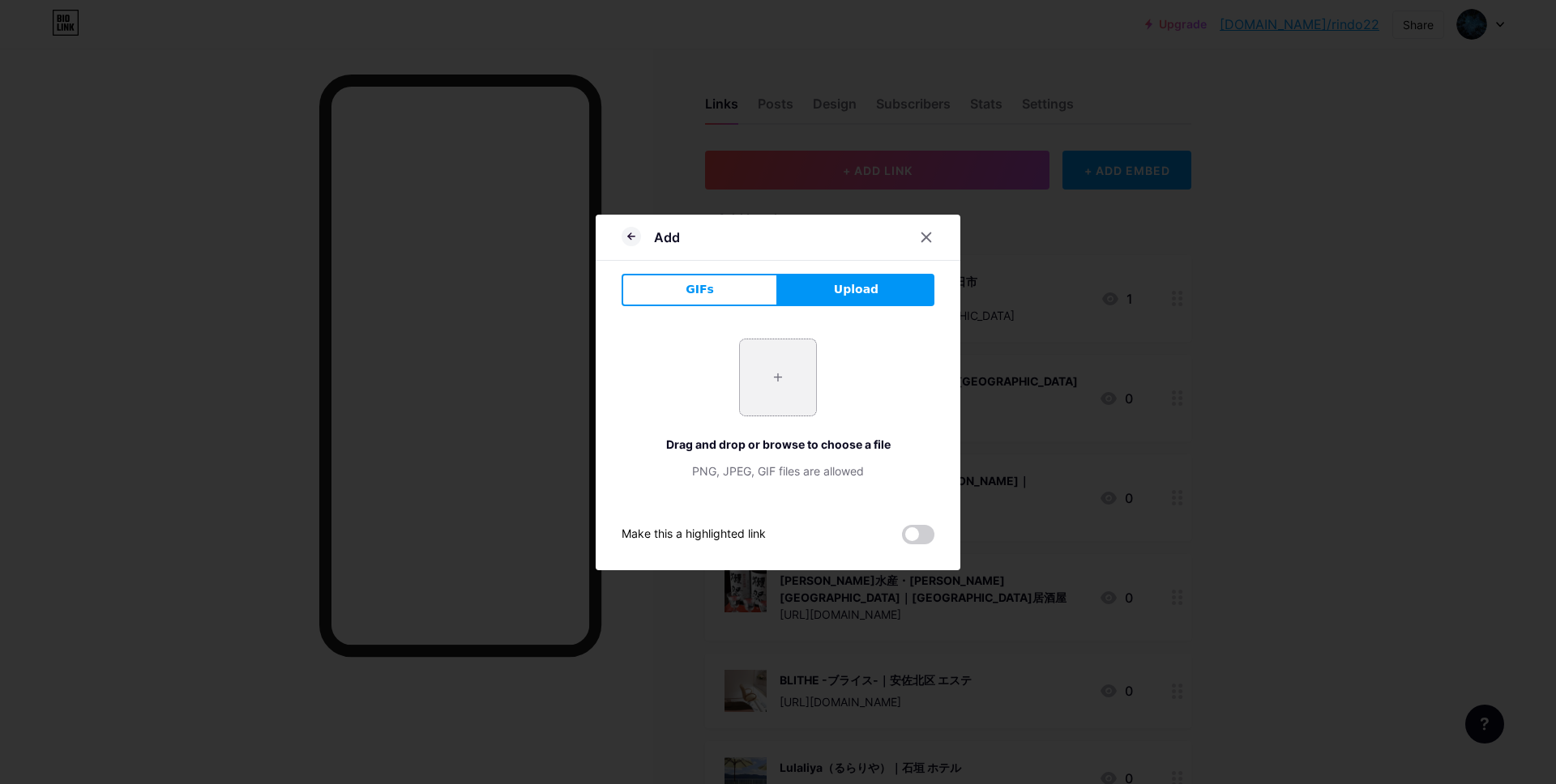
click at [776, 383] on input "file" at bounding box center [778, 378] width 77 height 76
type input "C:\fakepath\スクリーンショット 2025-09-11 16.13.51.jpg"
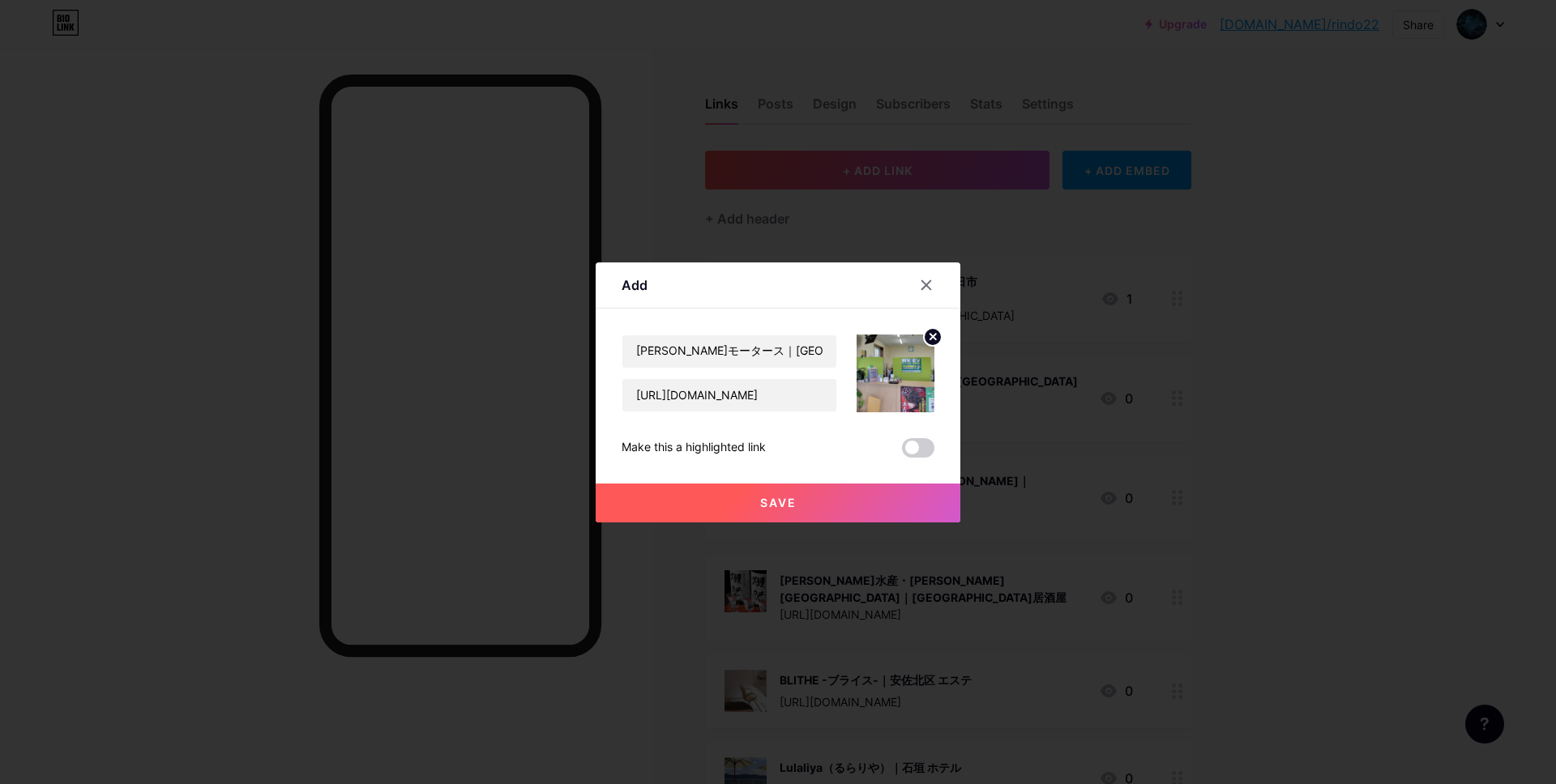
click at [783, 497] on span "Save" at bounding box center [778, 502] width 36 height 14
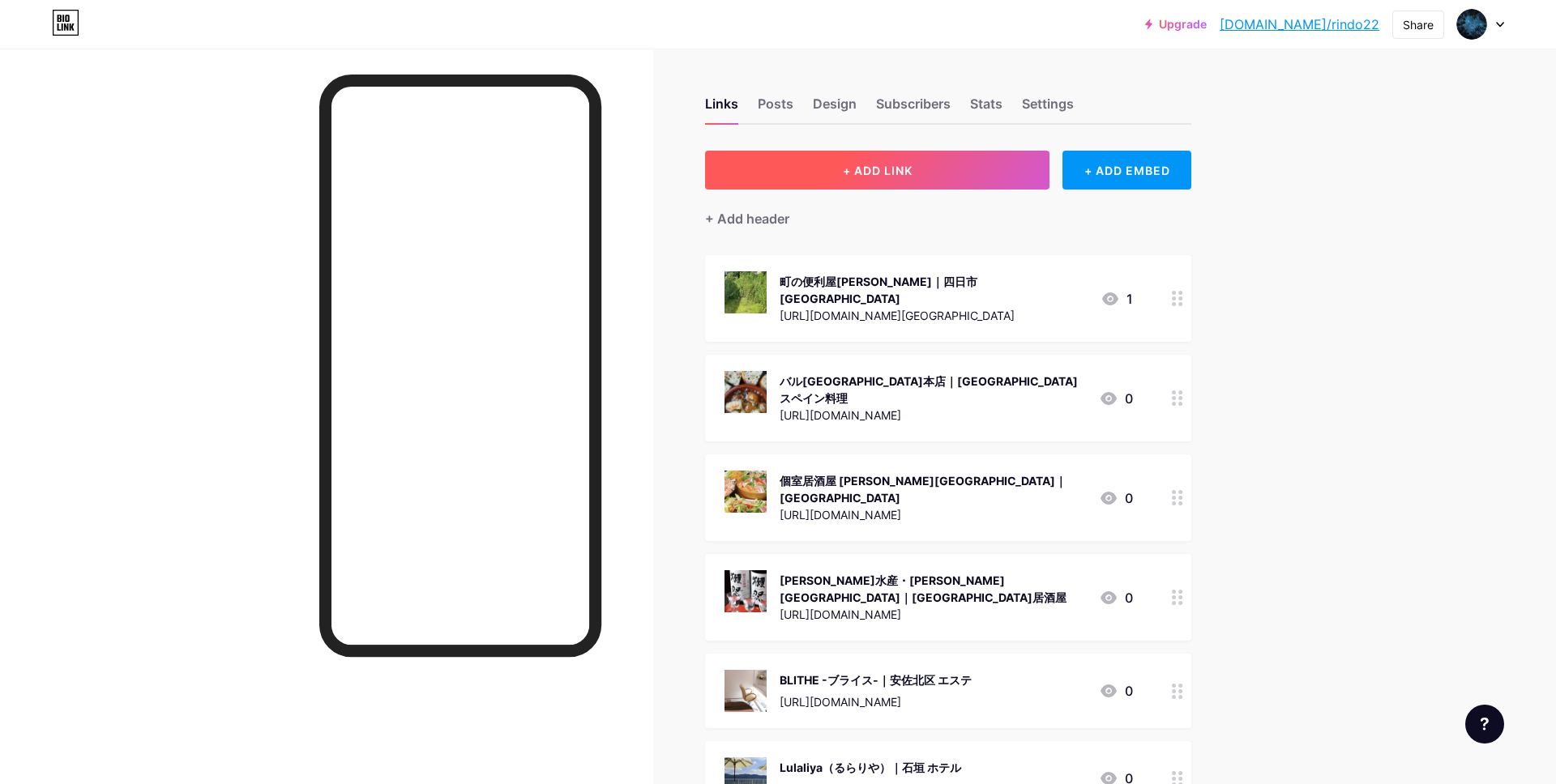
click at [837, 160] on button "+ ADD LINK" at bounding box center [877, 169] width 344 height 39
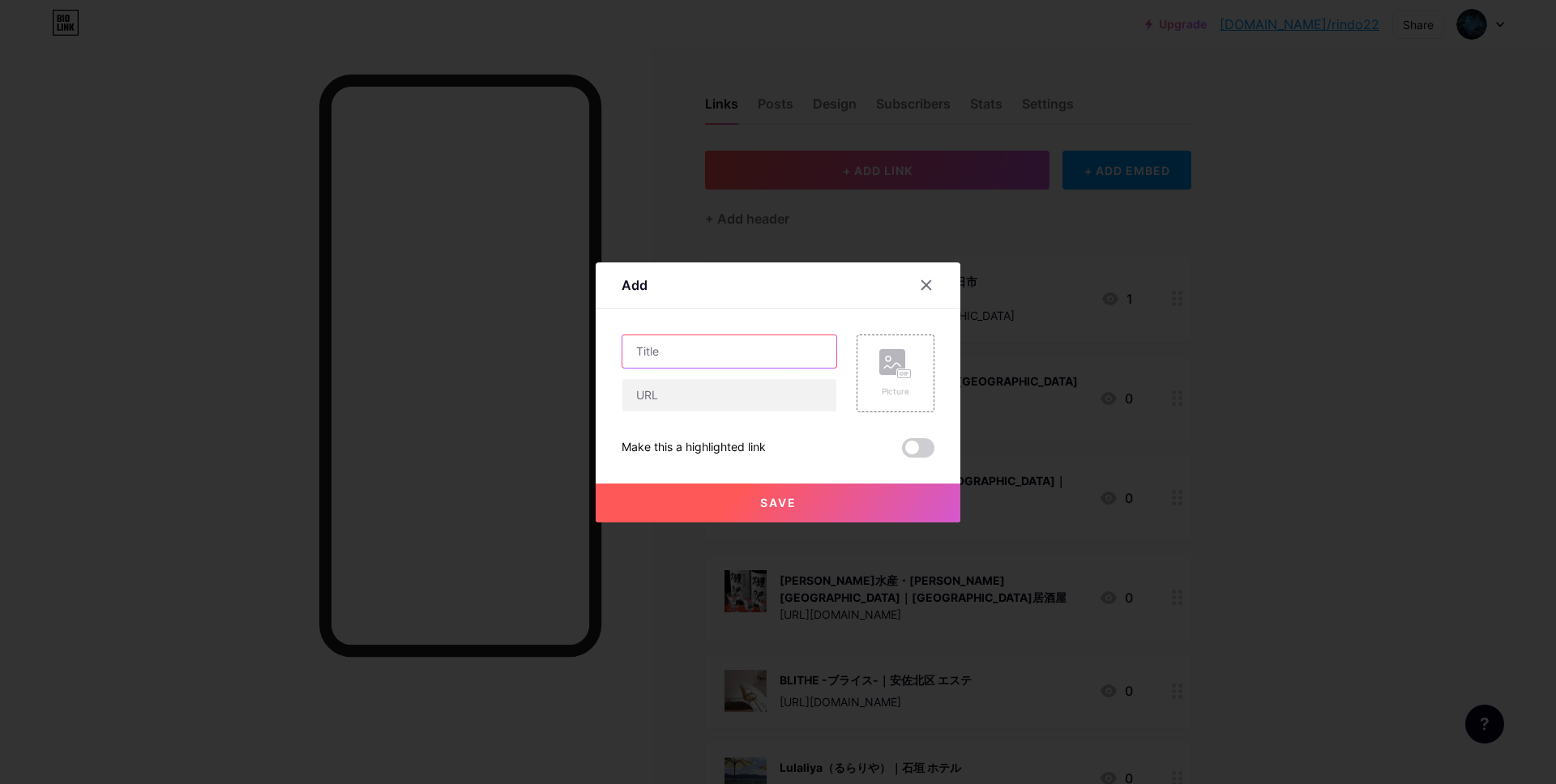
click at [677, 356] on input "text" at bounding box center [729, 351] width 214 height 33
paste input "ダイビングショップ リコモ likkle more 横浜｜横浜 ダイビングショップ"
type input "ダイビングショップ リコモ likkle more 横浜｜横浜 ダイビングショップ"
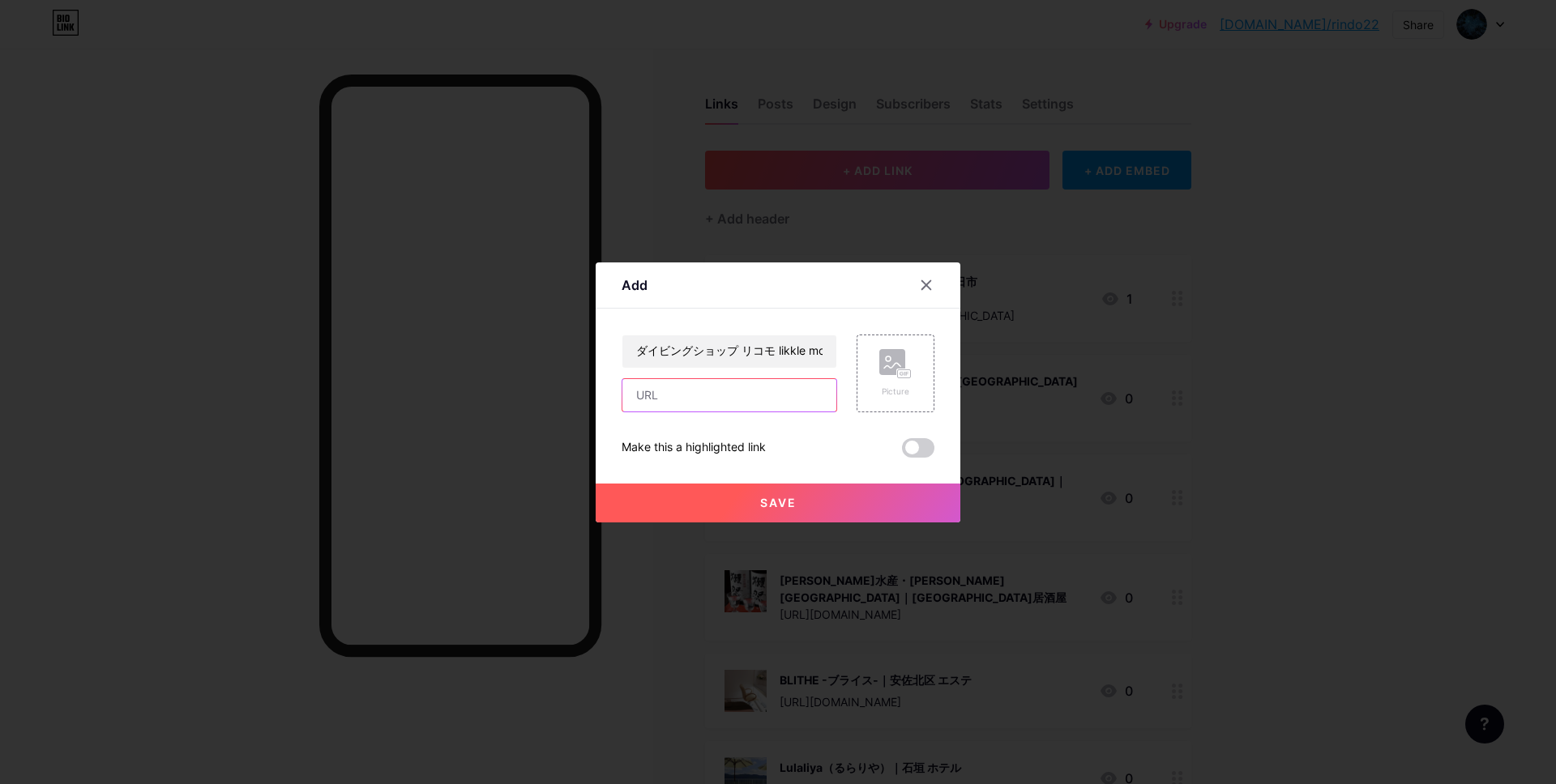
click at [729, 396] on input "text" at bounding box center [729, 395] width 214 height 33
paste input "[URL][DOMAIN_NAME]"
type input "[URL][DOMAIN_NAME]"
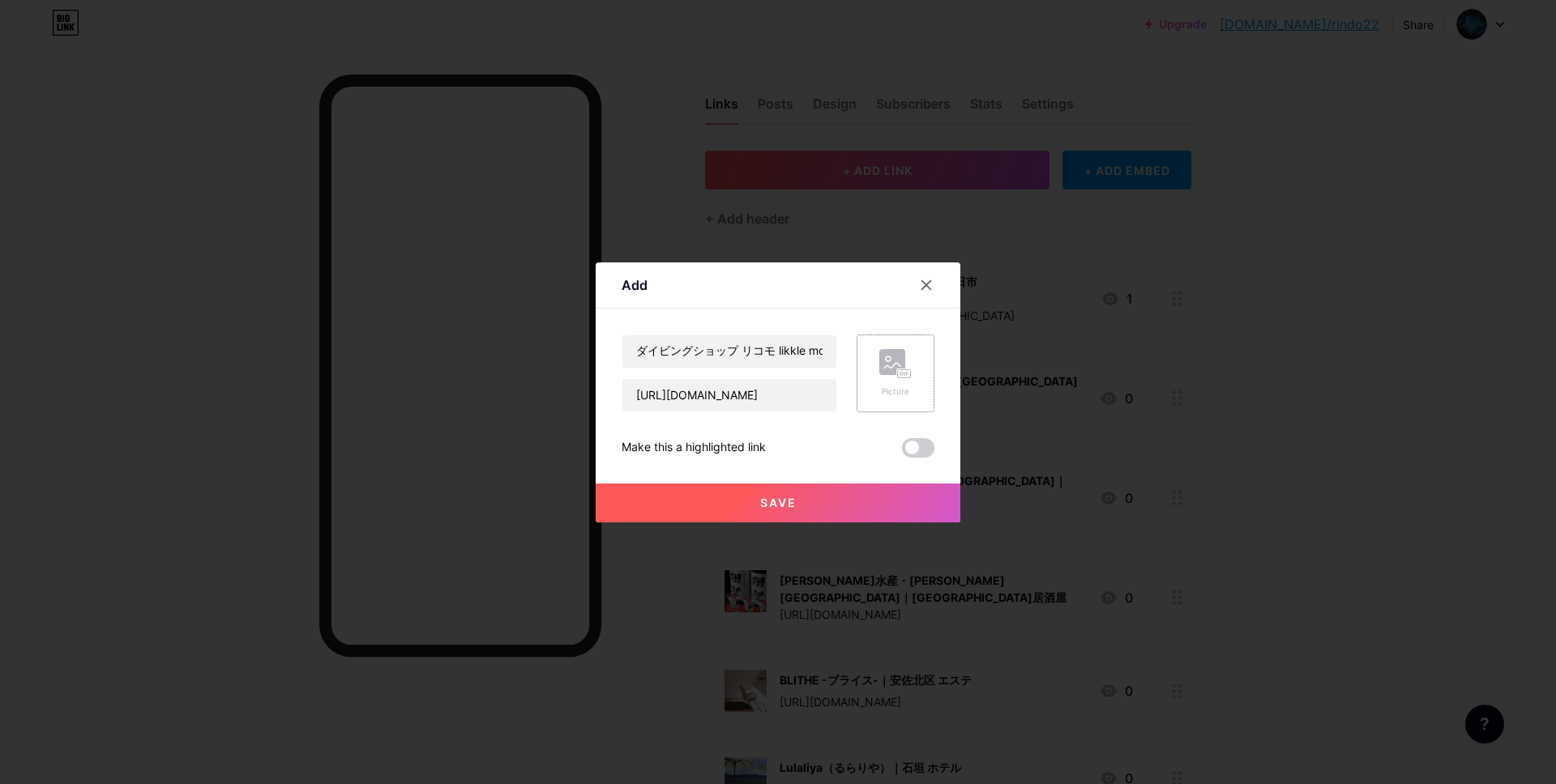
click at [895, 378] on icon at bounding box center [896, 363] width 33 height 30
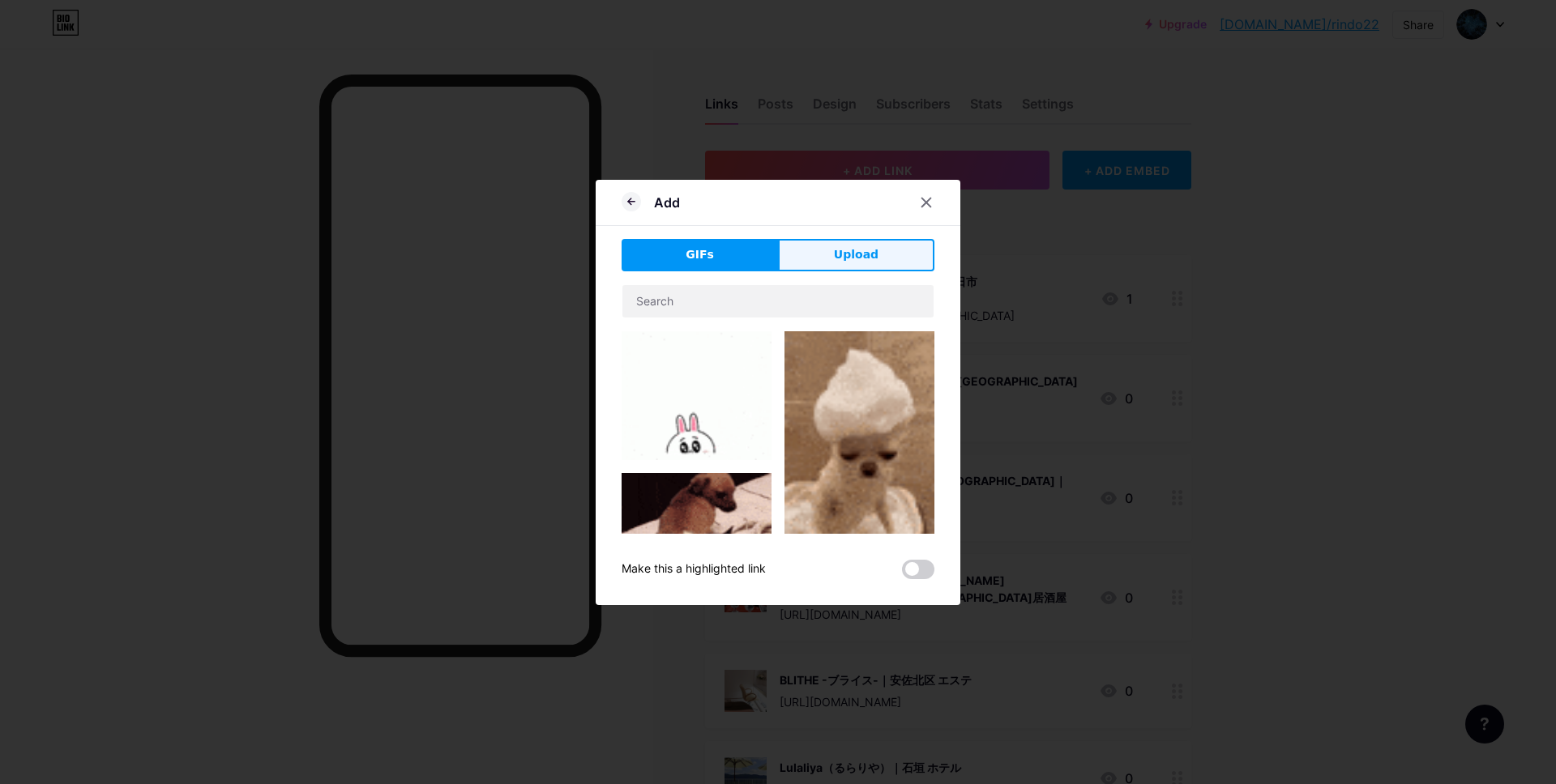
click at [856, 265] on button "Upload" at bounding box center [856, 255] width 157 height 33
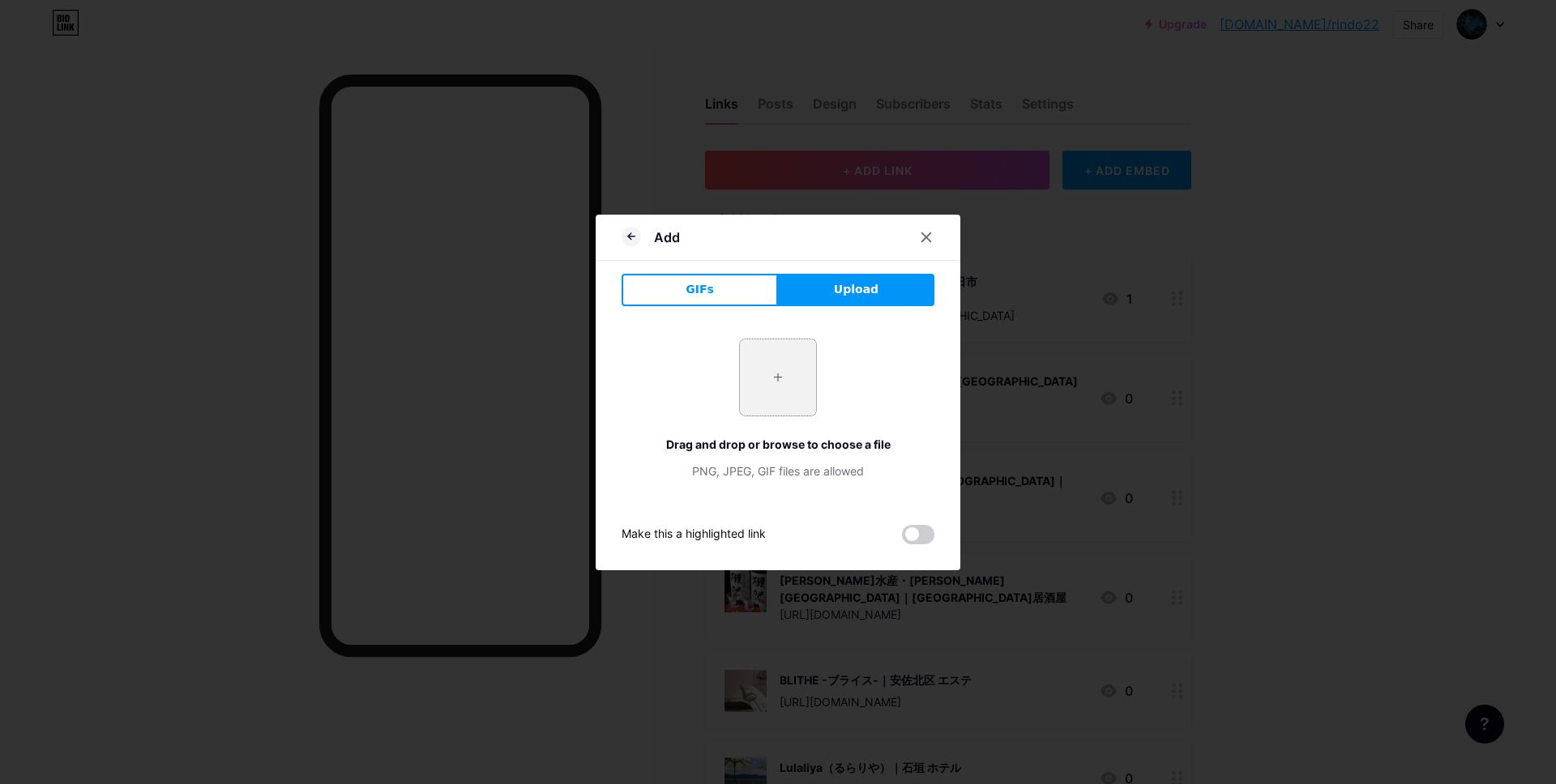
click at [752, 355] on input "file" at bounding box center [778, 378] width 77 height 76
type input "C:\fakepath\スクリーンショット 2025-09-11 16.16.20.jpg"
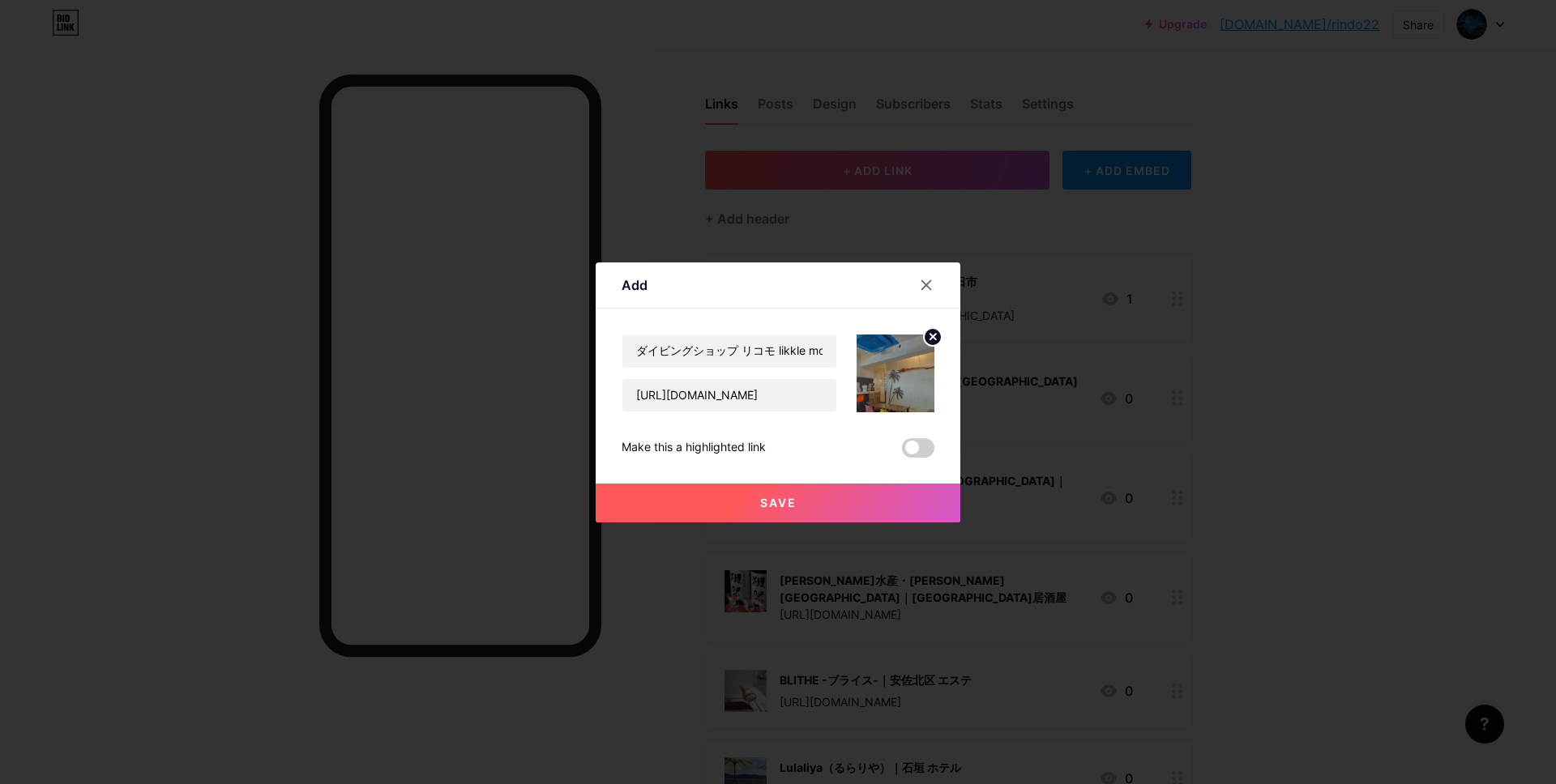
click at [784, 498] on span "Save" at bounding box center [778, 502] width 36 height 14
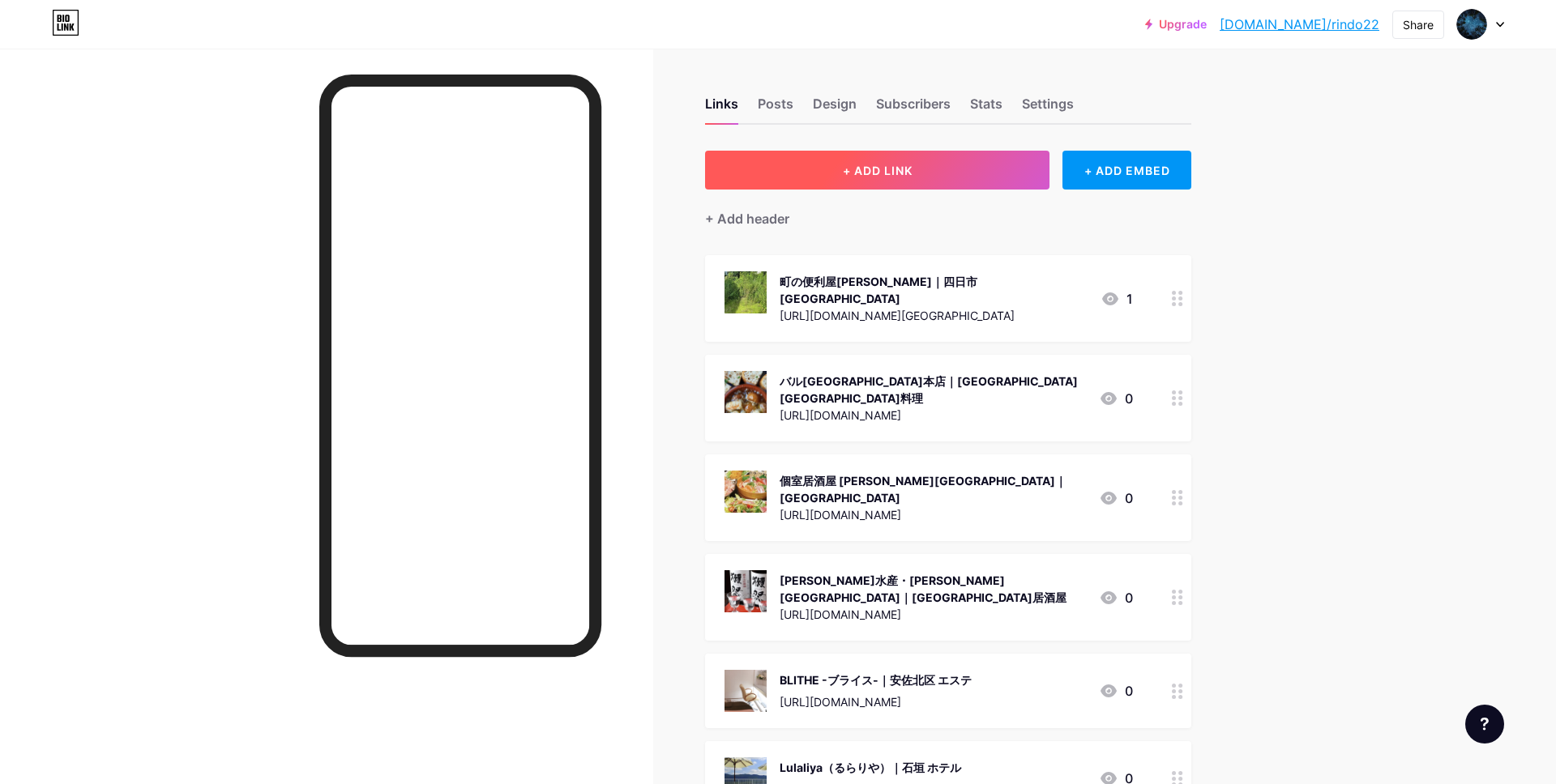
click at [864, 172] on span "+ ADD LINK" at bounding box center [877, 170] width 69 height 14
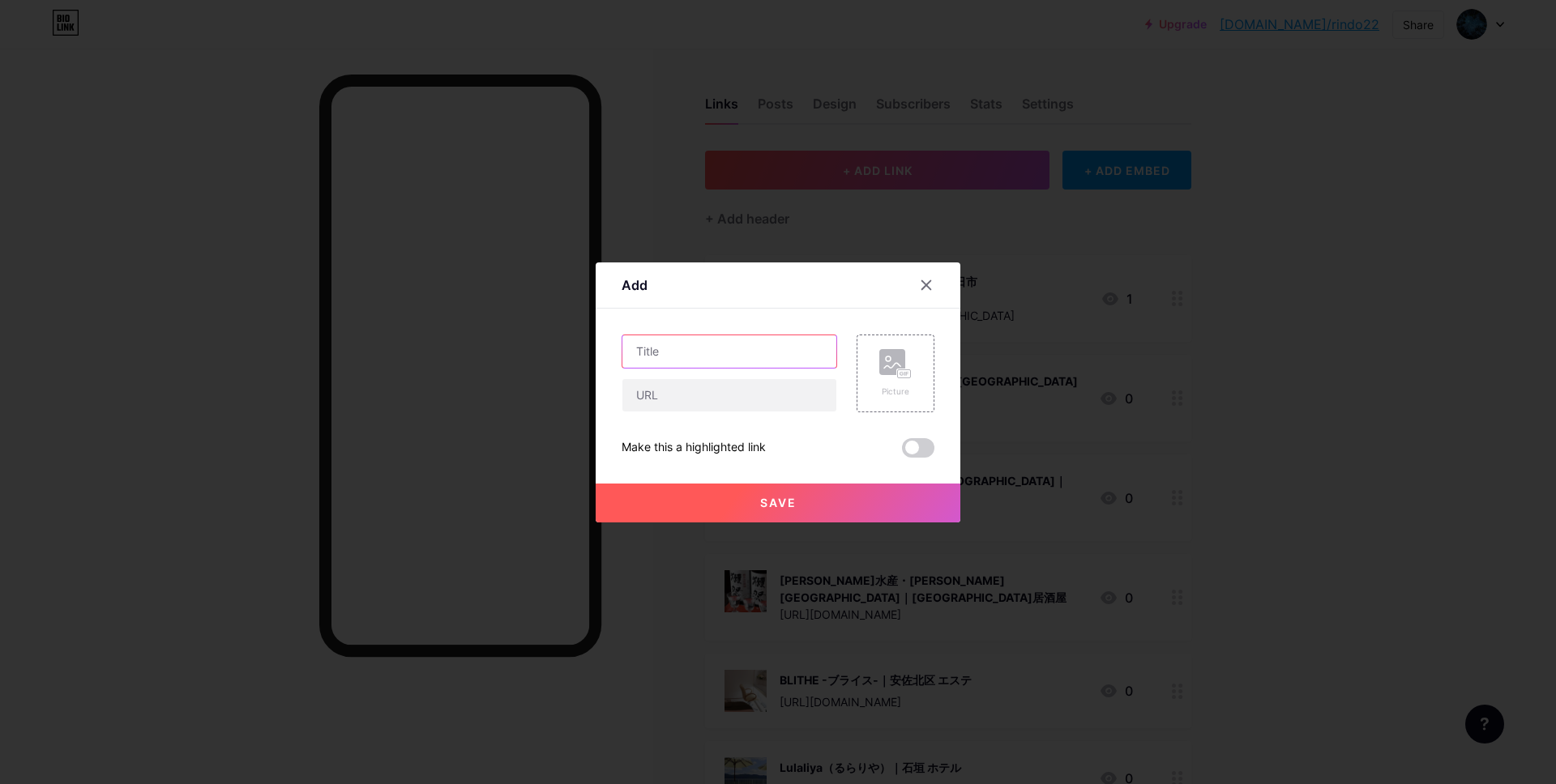
click at [701, 360] on input "text" at bounding box center [729, 351] width 214 height 33
paste input "産前産後専門整体サロン Bonheur【ボヌール】｜神戸 整体"
type input "産前産後専門整体サロン Bonheur【ボヌール】｜神戸 整体"
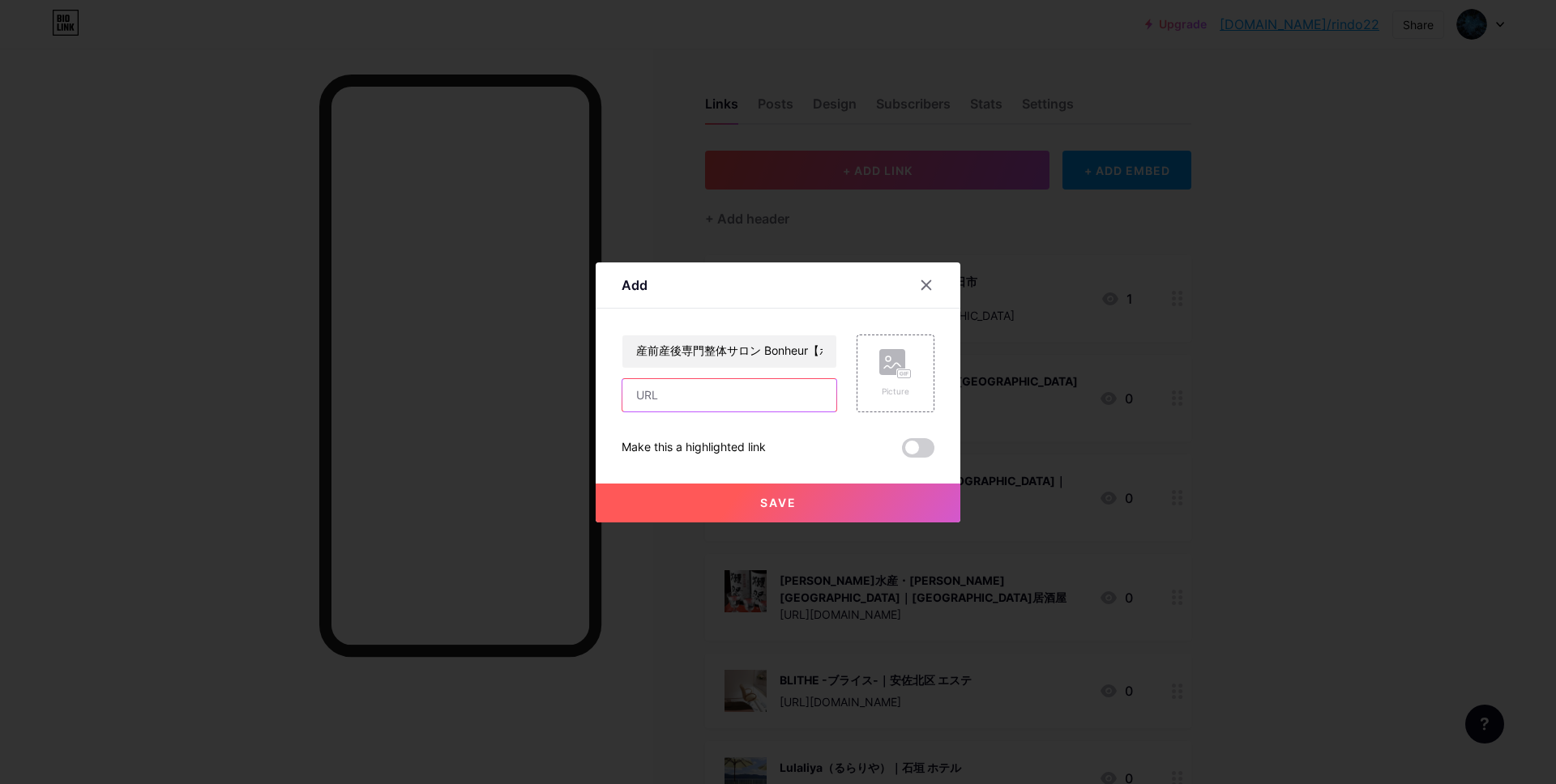
click at [701, 399] on input "text" at bounding box center [729, 395] width 214 height 33
paste input "[URL][DOMAIN_NAME]"
type input "[URL][DOMAIN_NAME]"
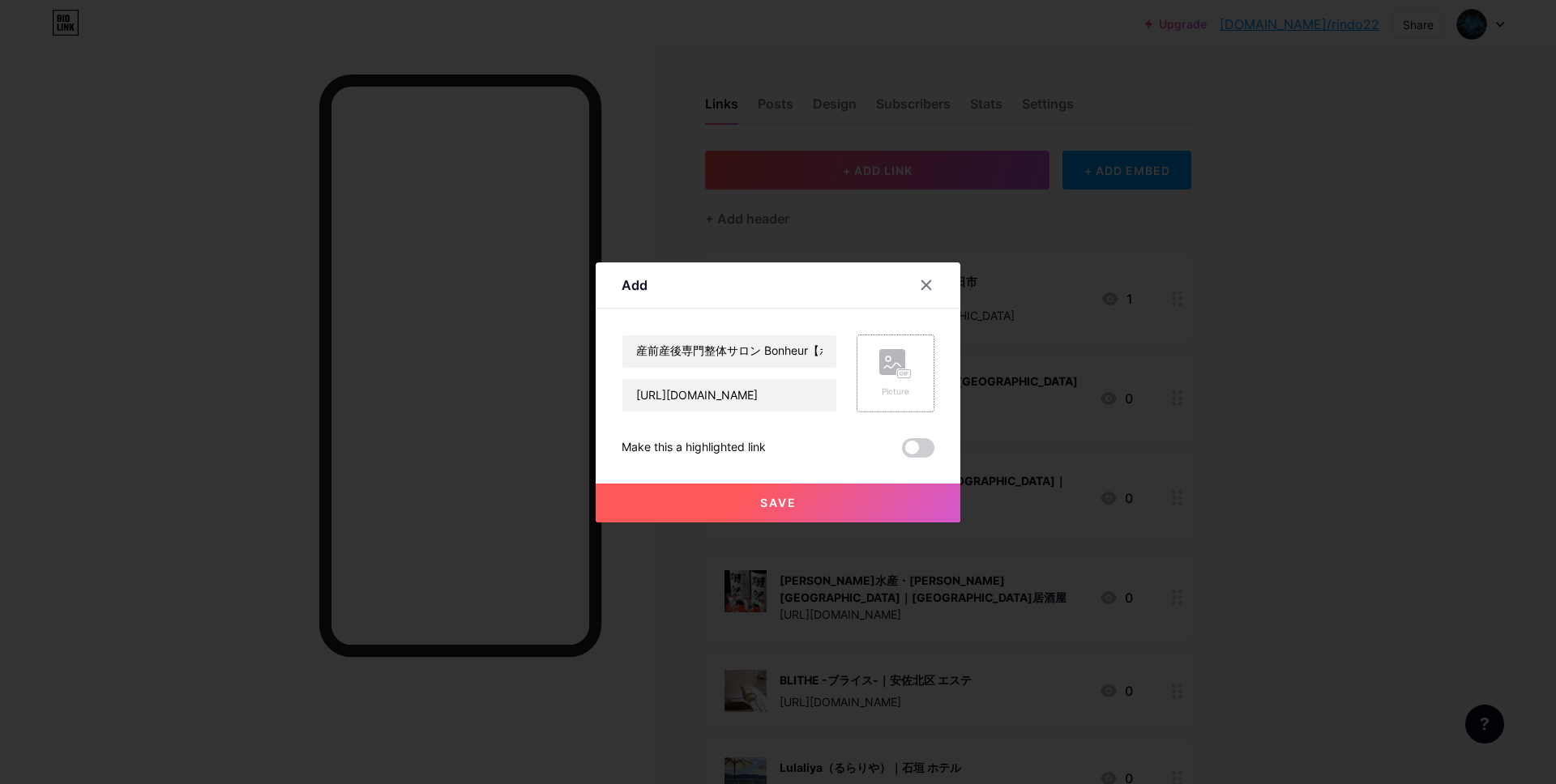
click at [907, 372] on icon at bounding box center [906, 373] width 3 height 4
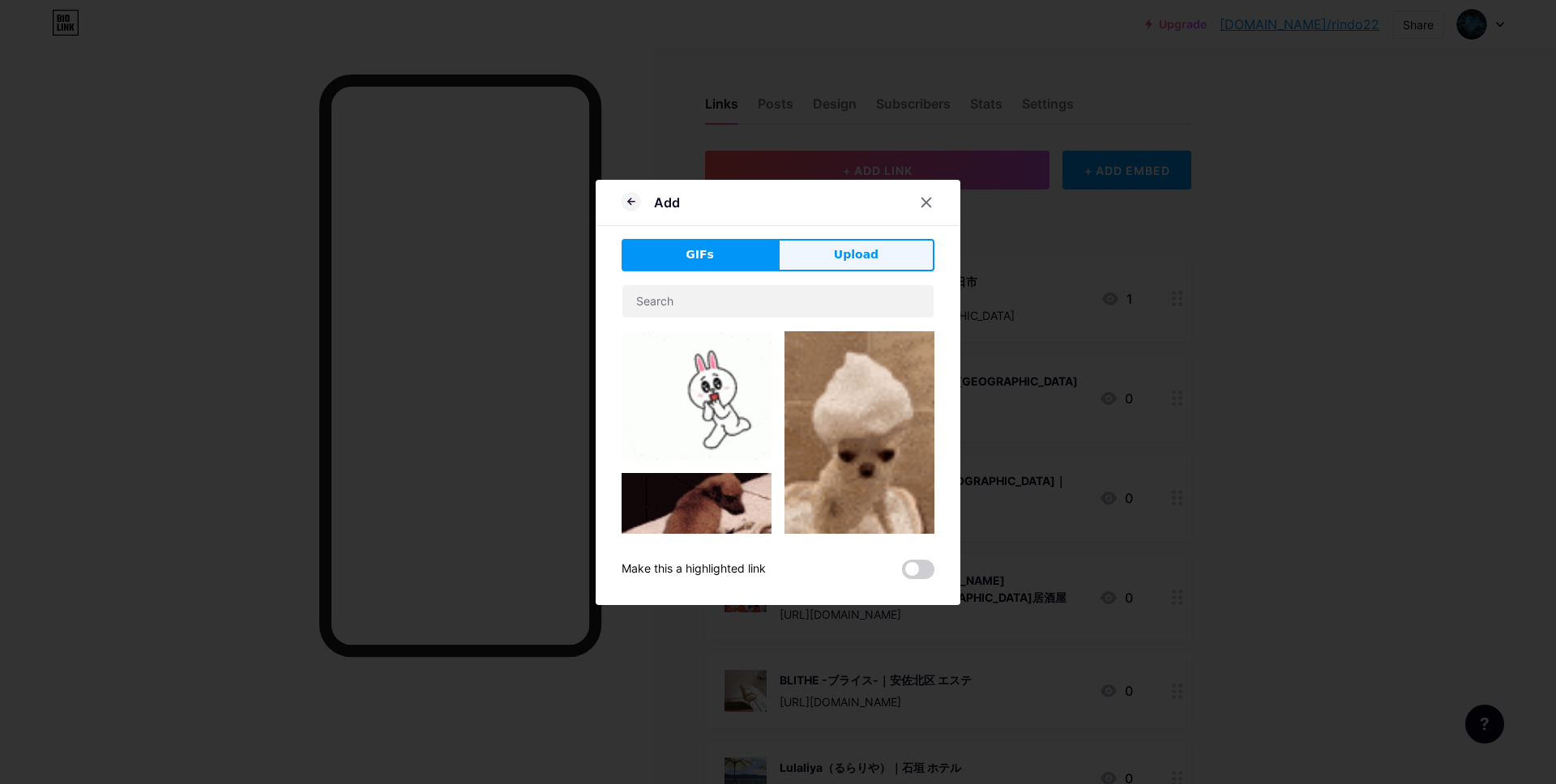
click at [842, 261] on span "Upload" at bounding box center [855, 254] width 45 height 17
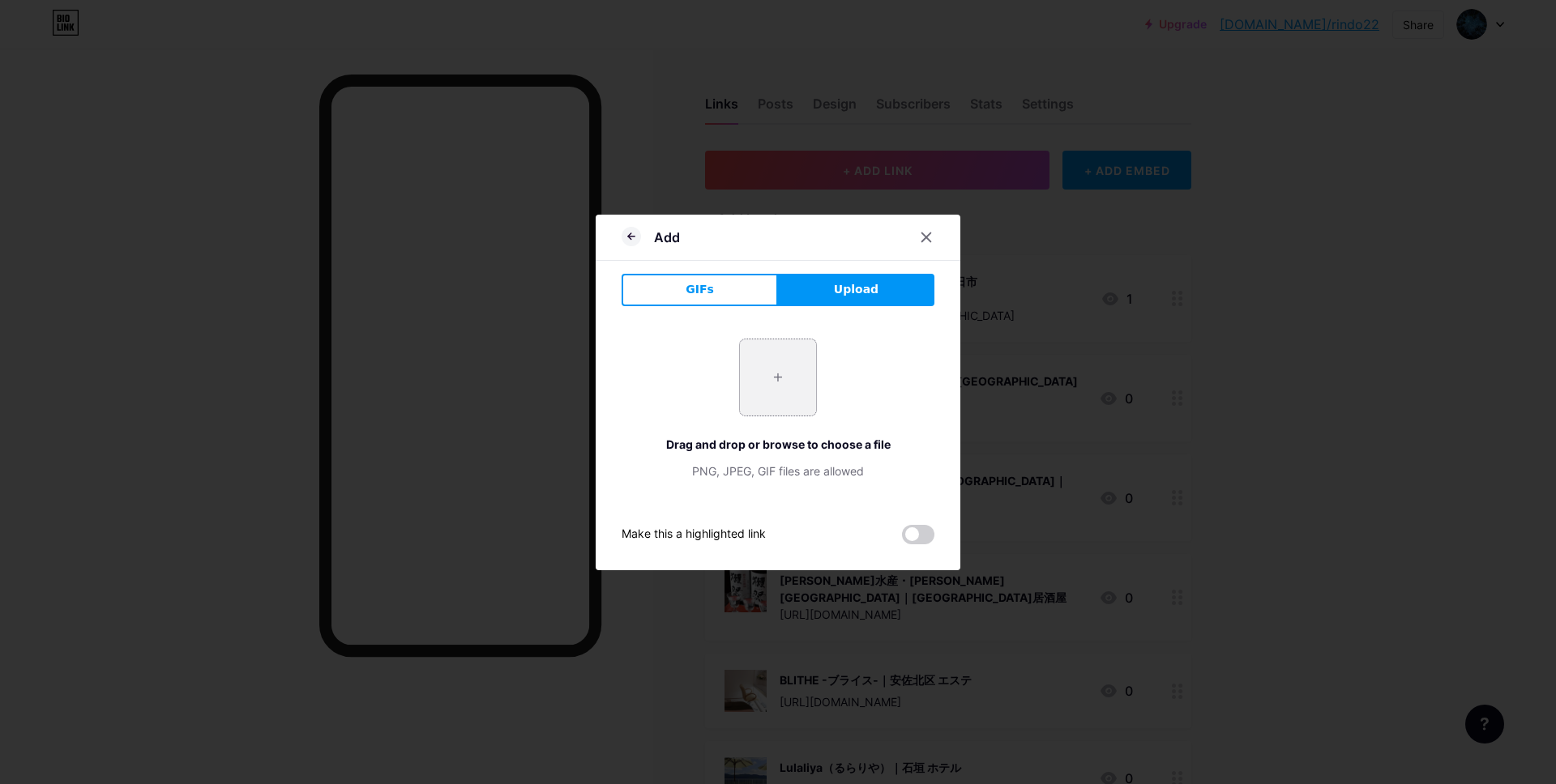
click at [758, 372] on input "file" at bounding box center [778, 378] width 77 height 76
type input "C:\fakepath\スクリーンショット 2025-09-11 16.19.47.jpg"
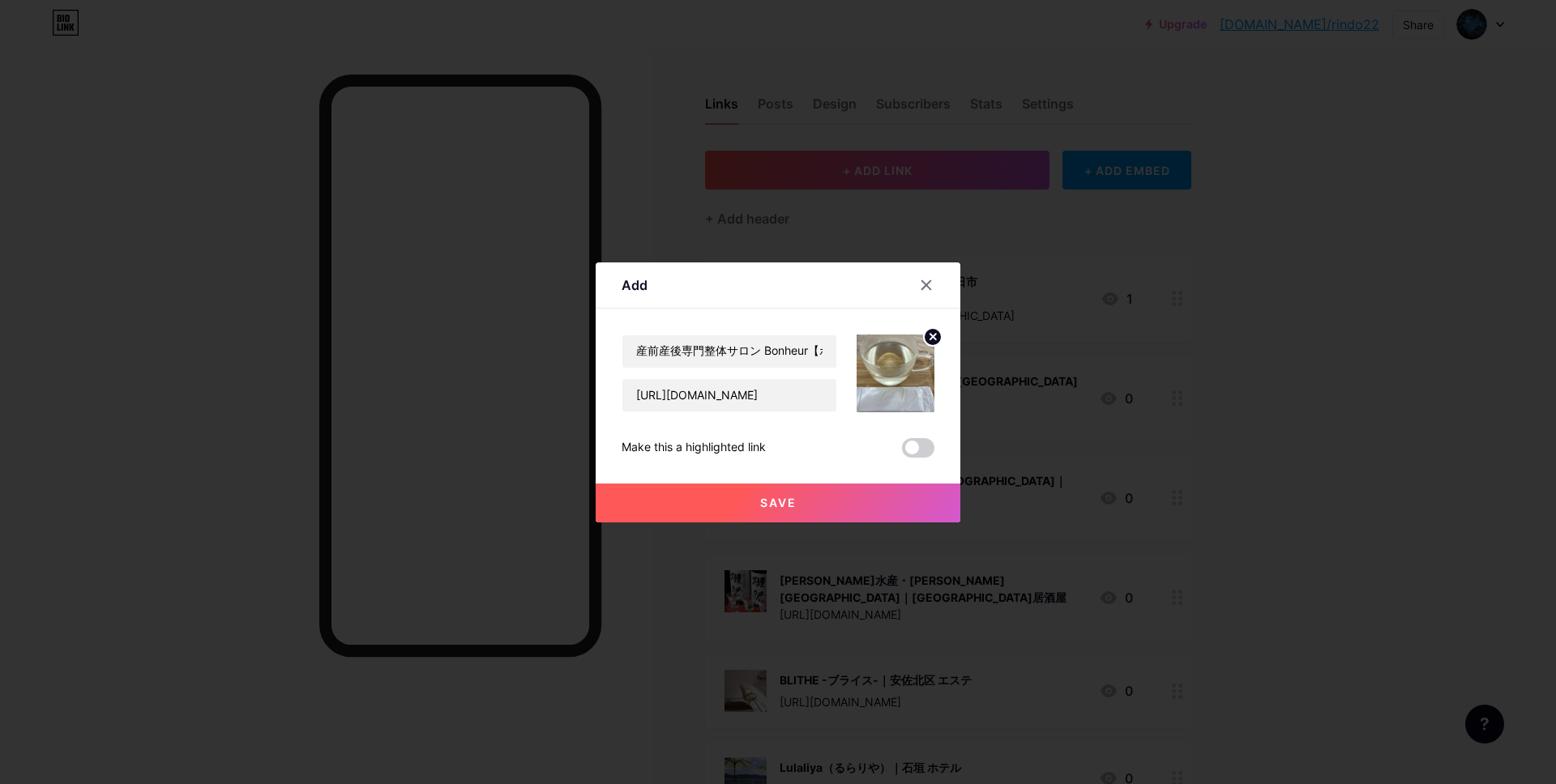
click at [776, 499] on span "Save" at bounding box center [778, 502] width 36 height 14
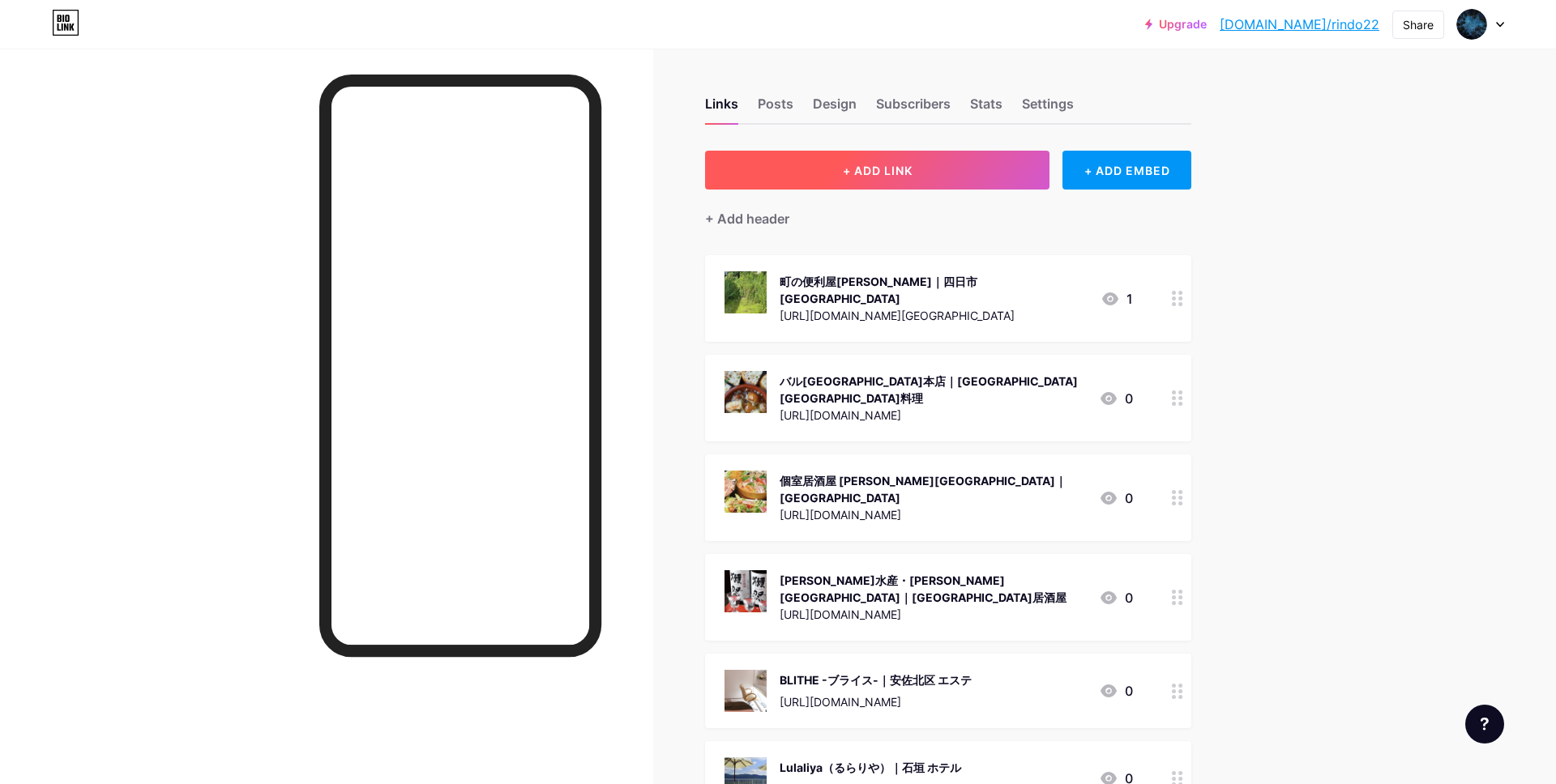
click at [871, 172] on span "+ ADD LINK" at bounding box center [877, 170] width 69 height 14
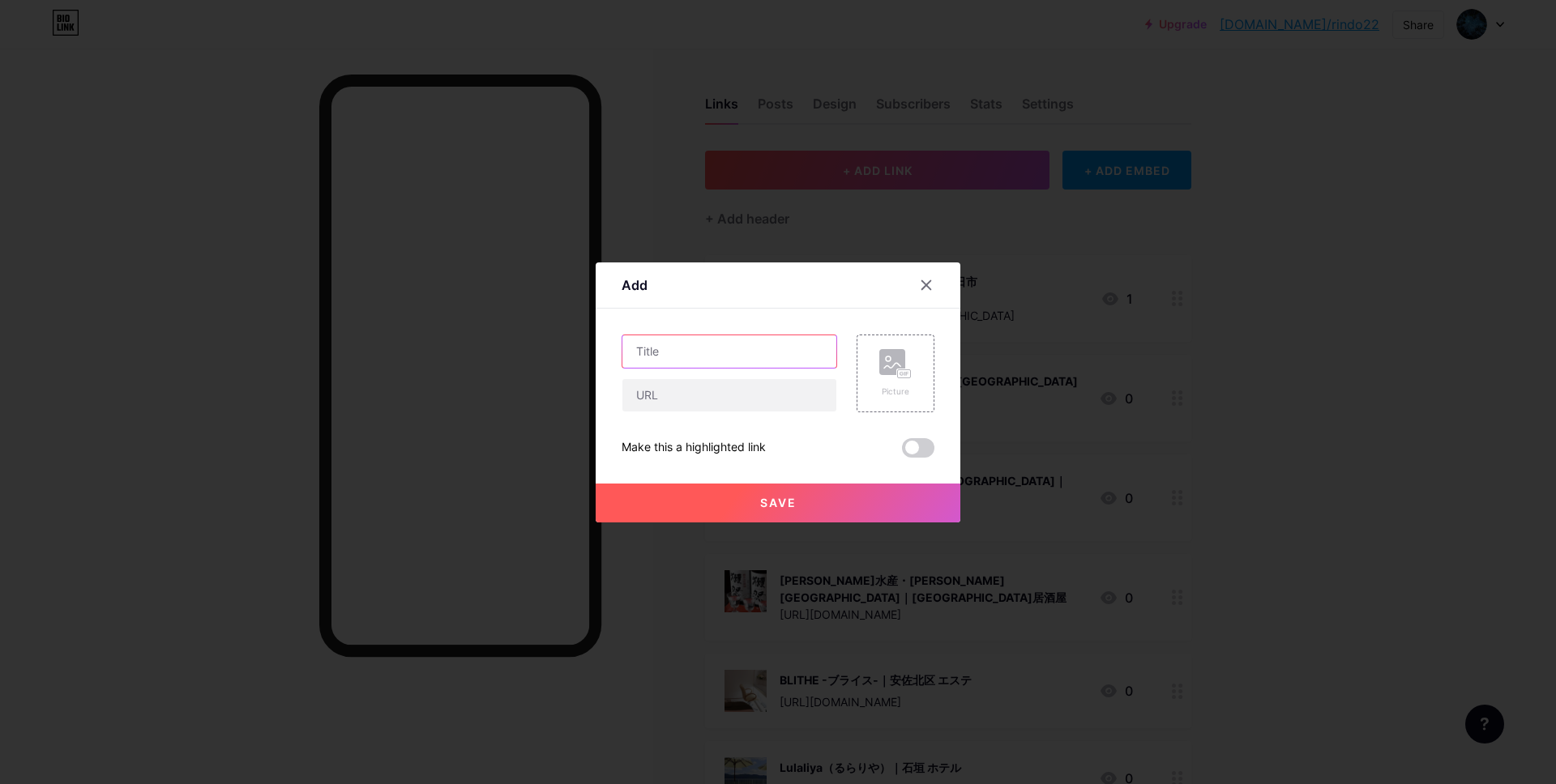
click at [719, 350] on input "text" at bounding box center [729, 351] width 214 height 33
paste input "有限会社[PERSON_NAME]石材｜[GEOGRAPHIC_DATA] 石材店"
type input "有限会社[PERSON_NAME]石材｜[GEOGRAPHIC_DATA] 石材店"
click at [736, 406] on input "text" at bounding box center [729, 395] width 214 height 33
paste input "[URL][DOMAIN_NAME]"
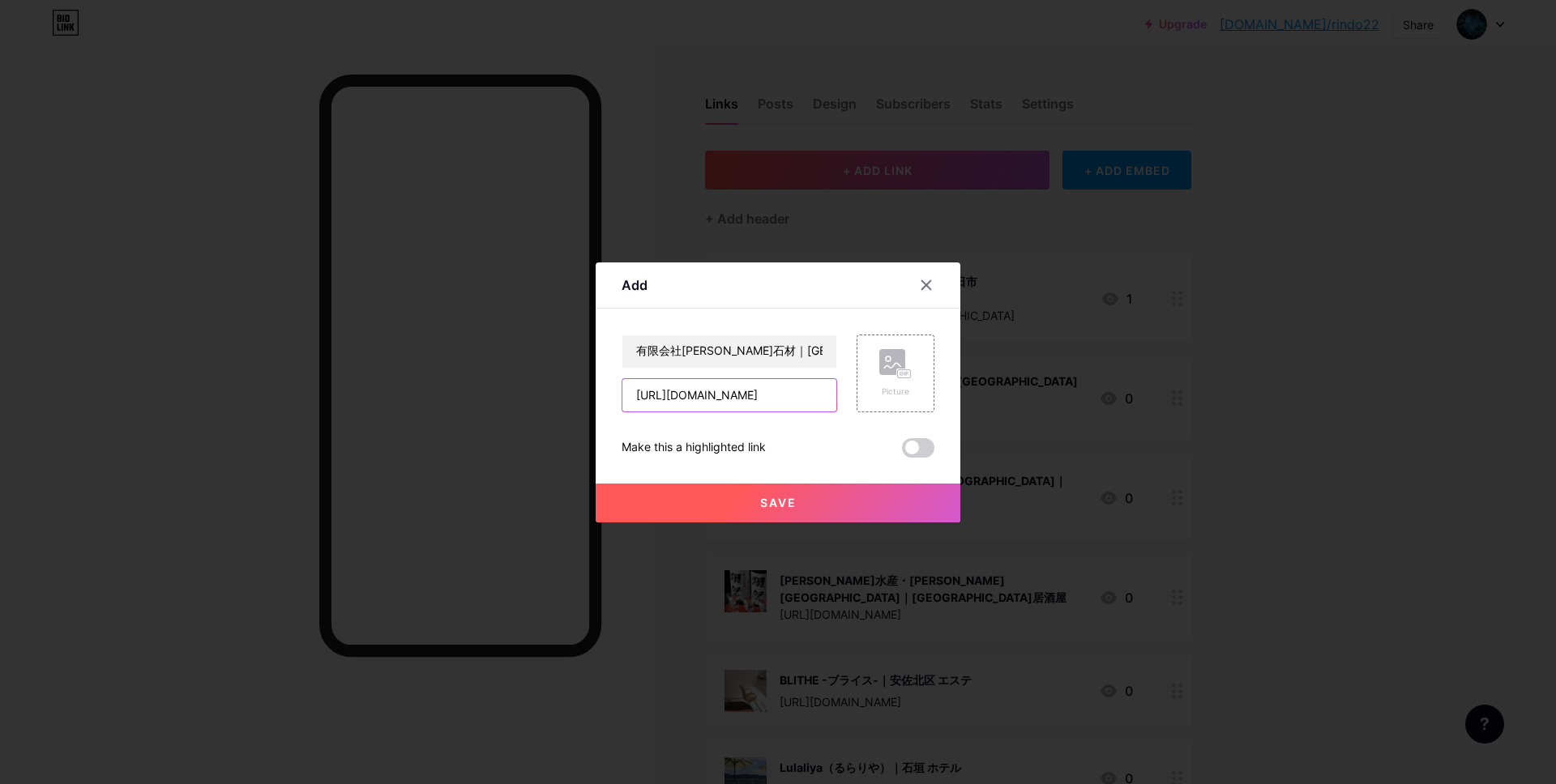
scroll to position [0, 68]
type input "[URL][DOMAIN_NAME]"
click at [899, 388] on div "Picture" at bounding box center [896, 391] width 33 height 12
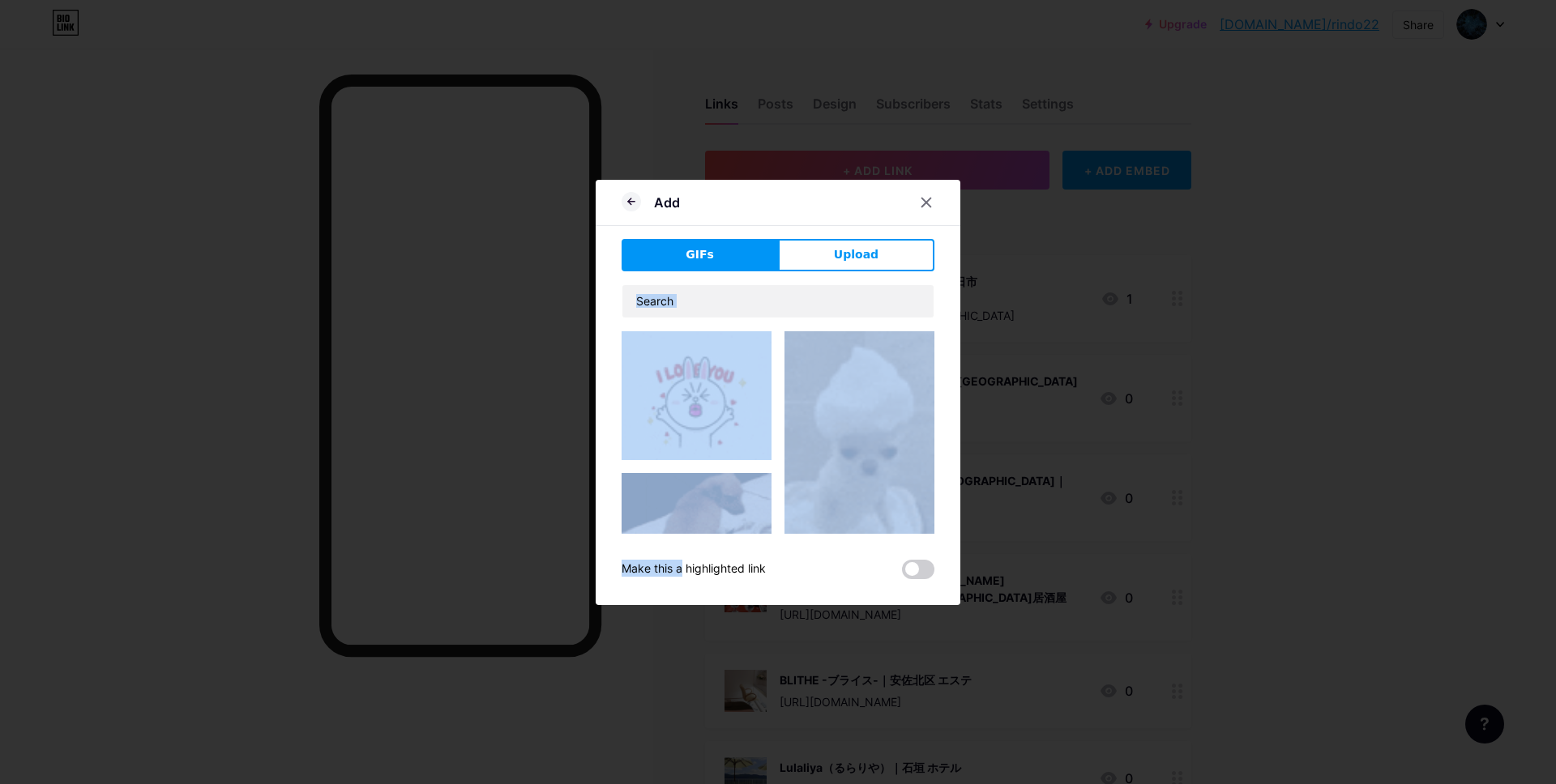
click at [834, 258] on button "Upload" at bounding box center [856, 255] width 157 height 33
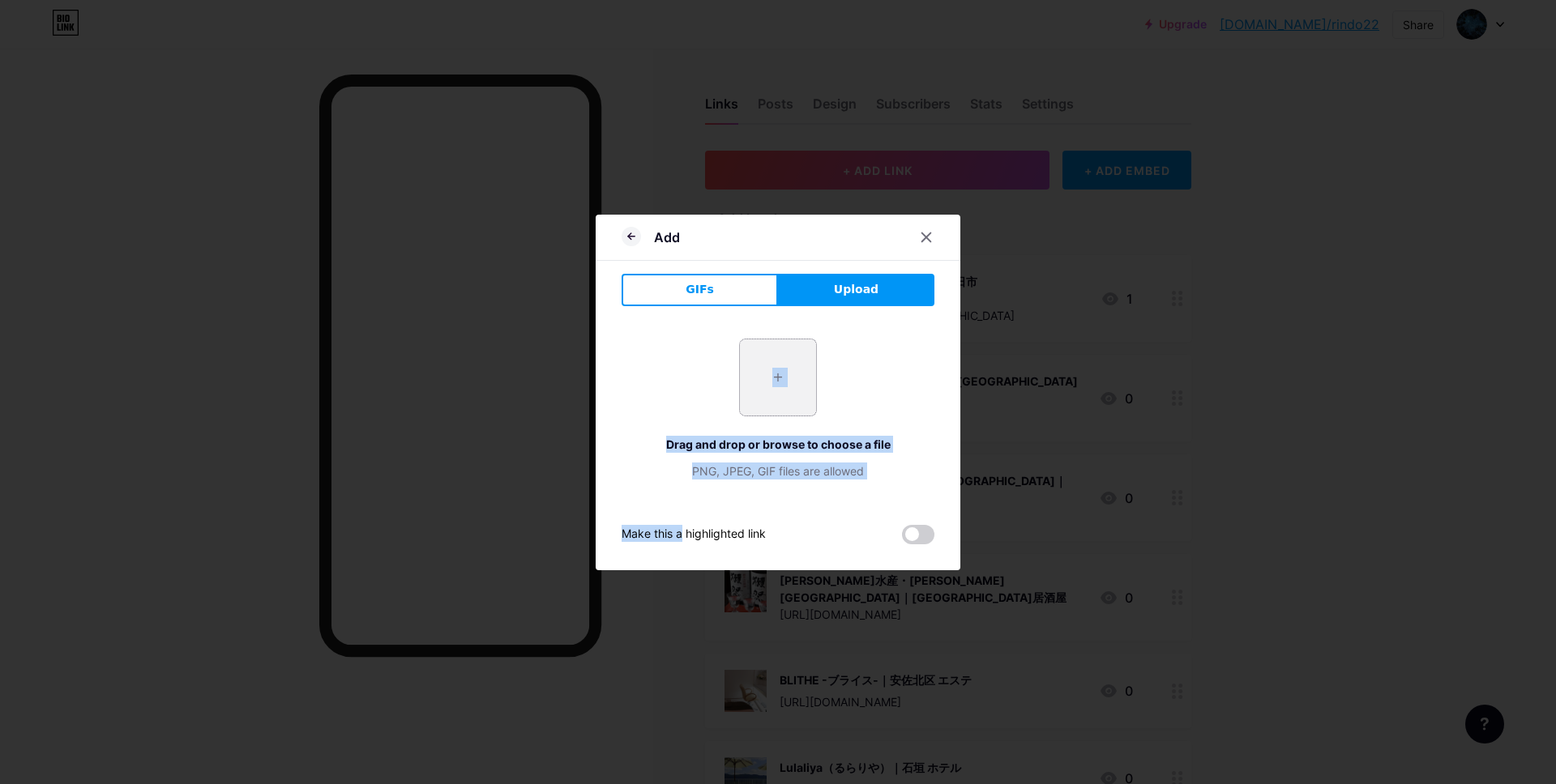
click at [773, 369] on input "file" at bounding box center [778, 378] width 77 height 76
type input "C:\fakepath\スクリーンショット [DATE] 16.22.16.jpg"
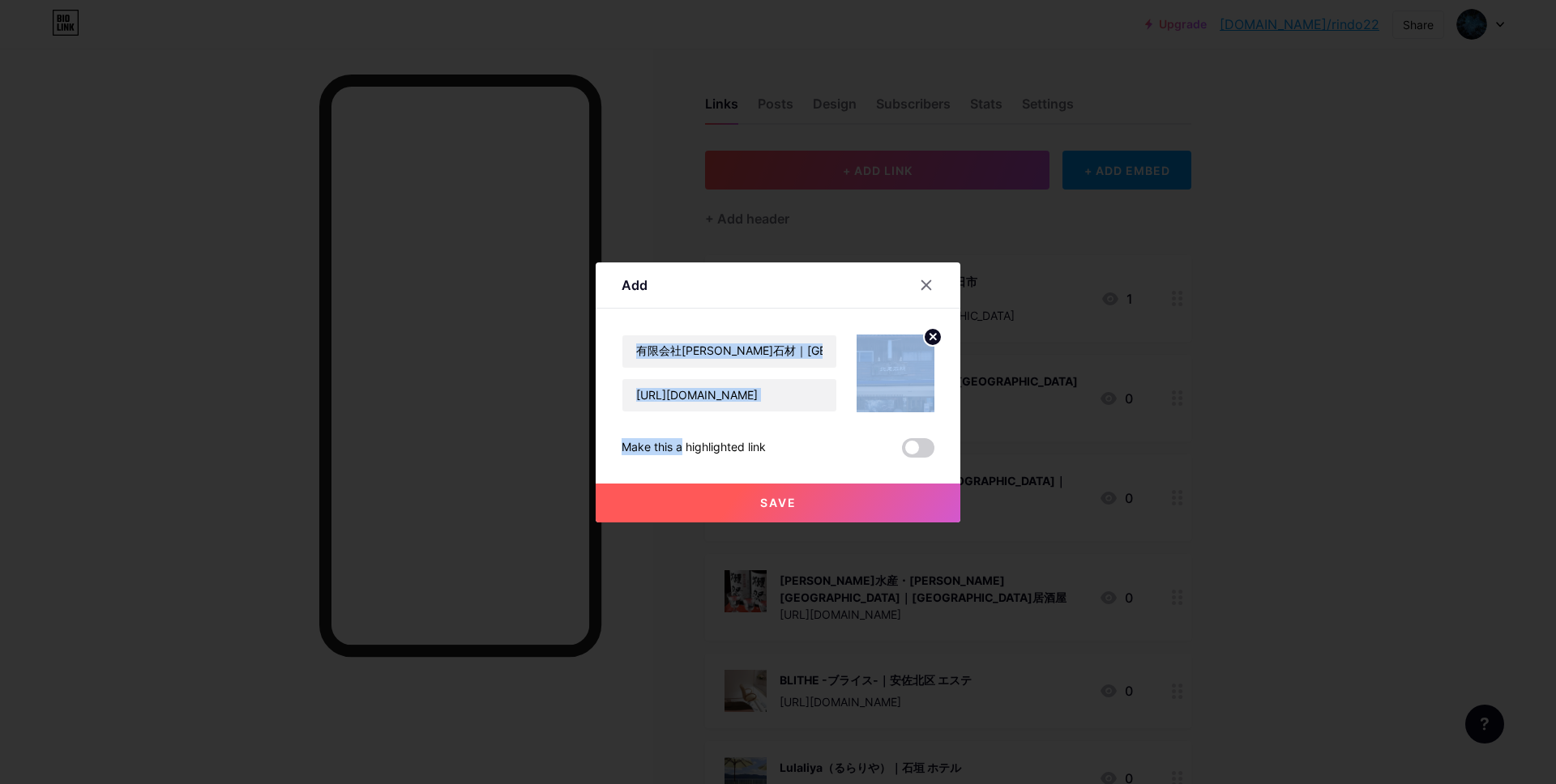
click at [774, 501] on span "Save" at bounding box center [778, 502] width 36 height 14
